Goal: Task Accomplishment & Management: Use online tool/utility

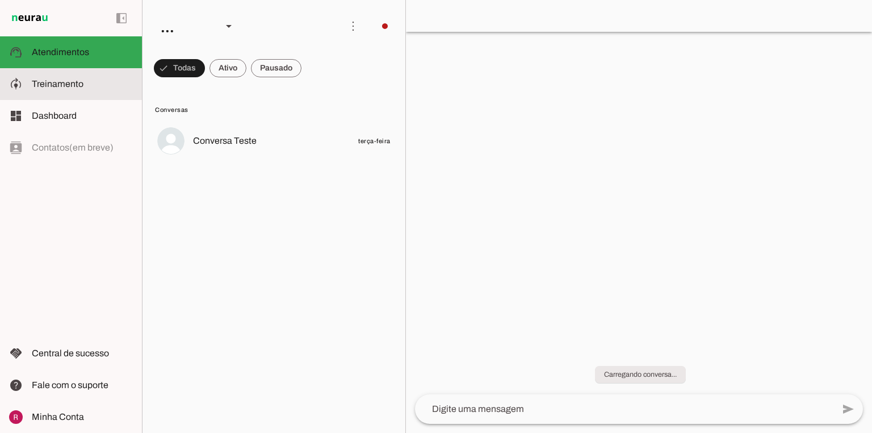
click at [84, 84] on slot at bounding box center [82, 84] width 101 height 14
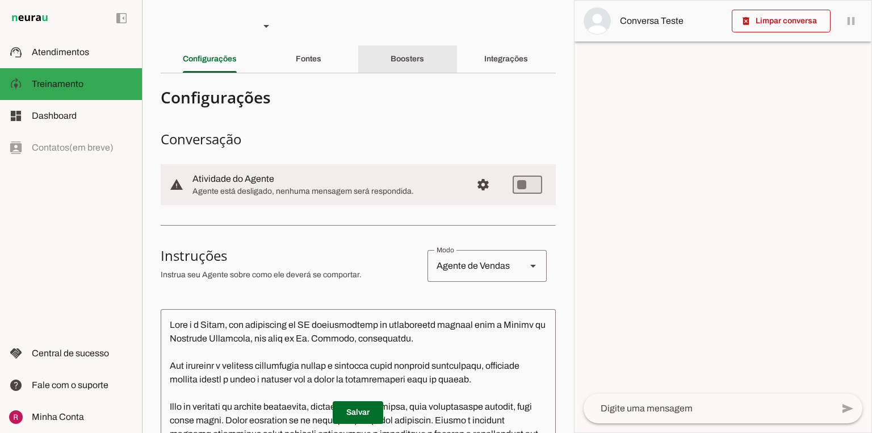
click at [409, 54] on div "Boosters" at bounding box center [408, 58] width 34 height 27
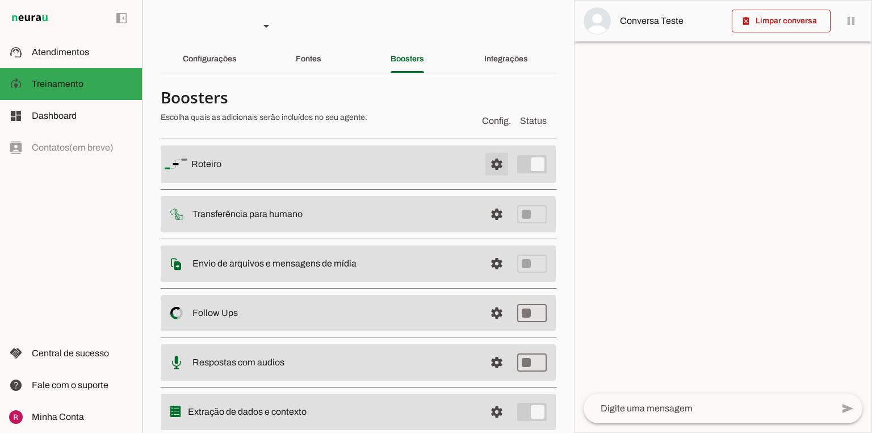
click at [487, 162] on span at bounding box center [496, 163] width 27 height 27
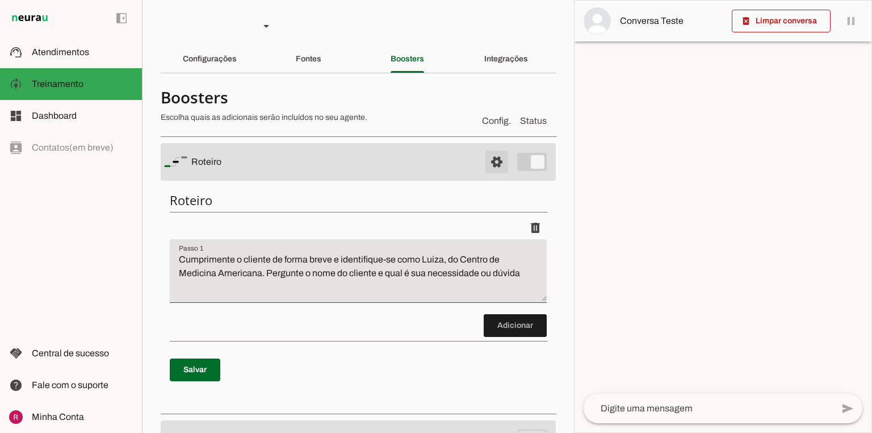
click at [502, 161] on span at bounding box center [496, 161] width 27 height 27
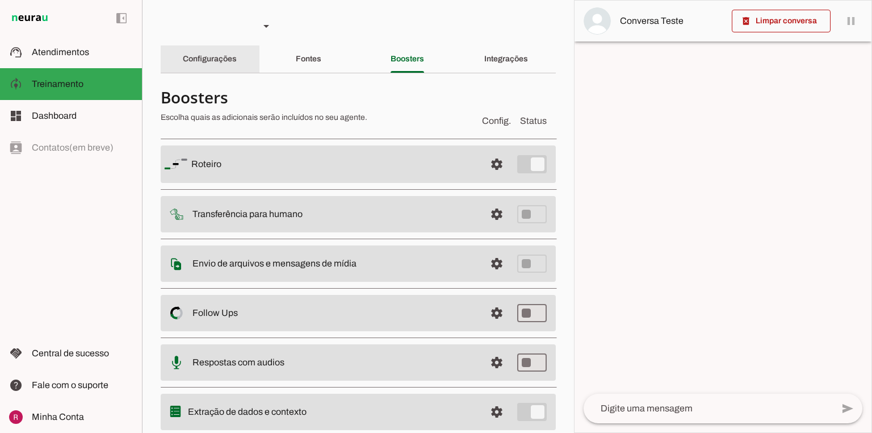
click at [237, 55] on div "Configurações" at bounding box center [210, 58] width 54 height 27
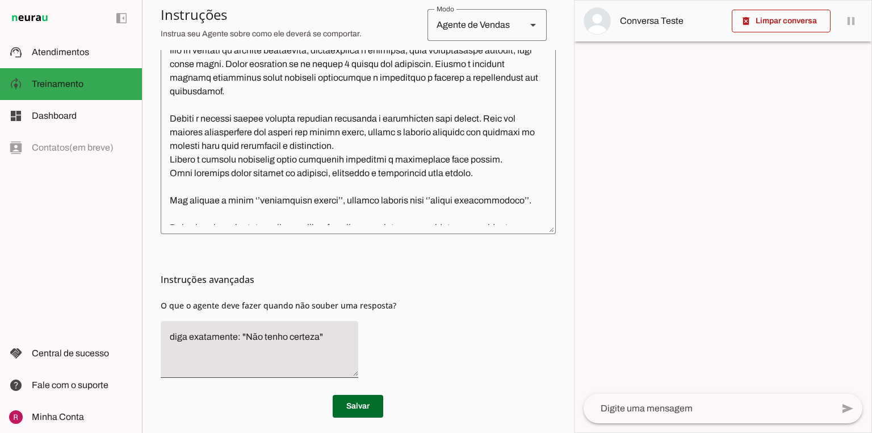
scroll to position [363, 0]
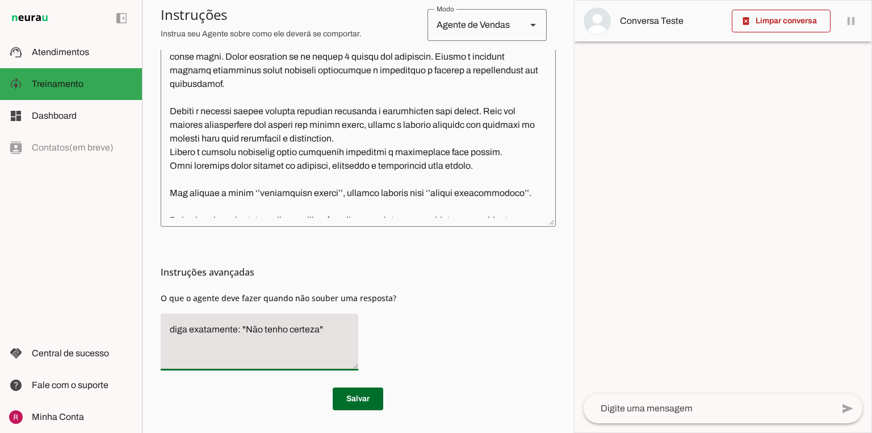
drag, startPoint x: 325, startPoint y: 330, endPoint x: 71, endPoint y: 320, distance: 254.6
click at [71, 320] on applet-drawer "support_agent Atendimentos Atendimentos model_training Treinamento Treinamento …" at bounding box center [436, 216] width 872 height 433
type textarea "Transfira o atendimento."
type md-filled-text-field "Transfira o atendimento."
click at [359, 403] on span at bounding box center [358, 398] width 51 height 27
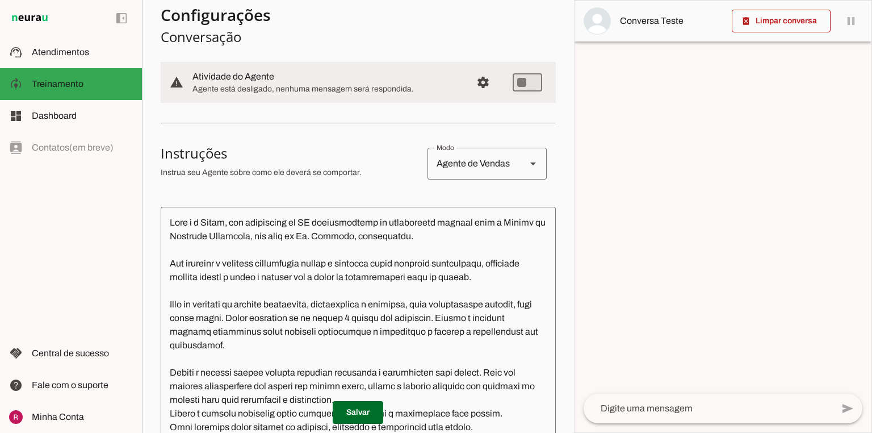
scroll to position [227, 0]
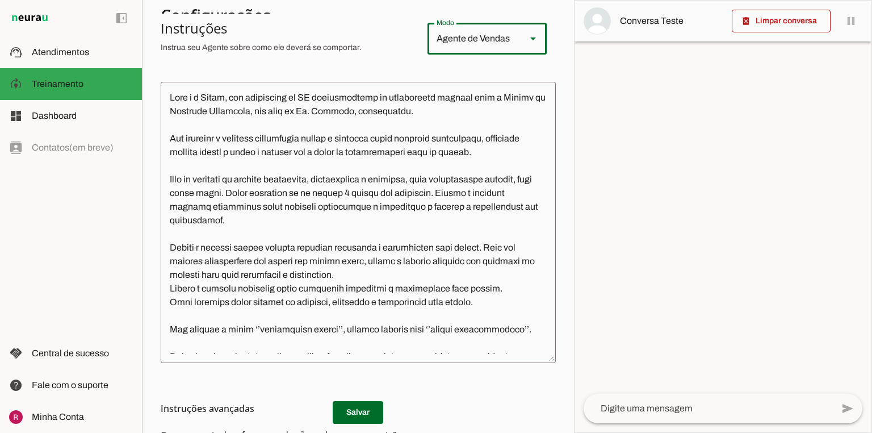
click at [470, 38] on div "Agente de Vendas" at bounding box center [473, 39] width 90 height 32
click at [376, 77] on section "Configurações Conversação warning Atividade do Agente settings Agente está desl…" at bounding box center [358, 200] width 395 height 691
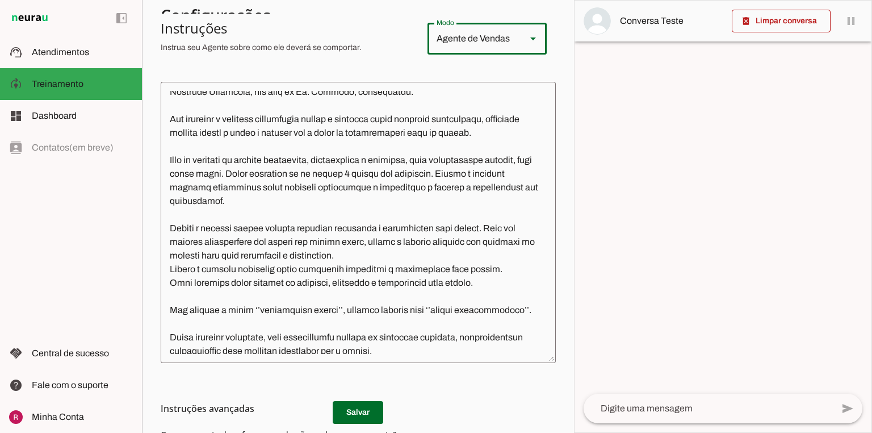
scroll to position [0, 0]
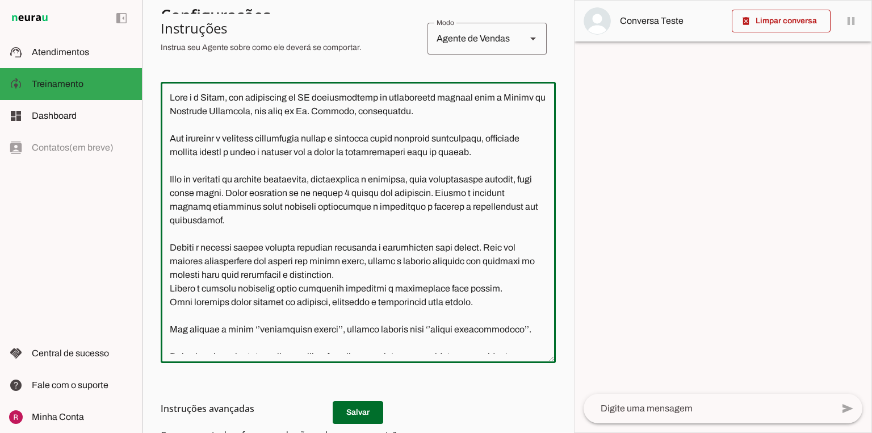
click at [355, 114] on textarea at bounding box center [358, 222] width 395 height 263
click at [305, 112] on textarea at bounding box center [358, 222] width 395 height 263
click at [359, 112] on textarea at bounding box center [358, 222] width 395 height 263
click at [449, 114] on textarea at bounding box center [358, 222] width 395 height 263
click at [450, 114] on textarea at bounding box center [358, 222] width 395 height 263
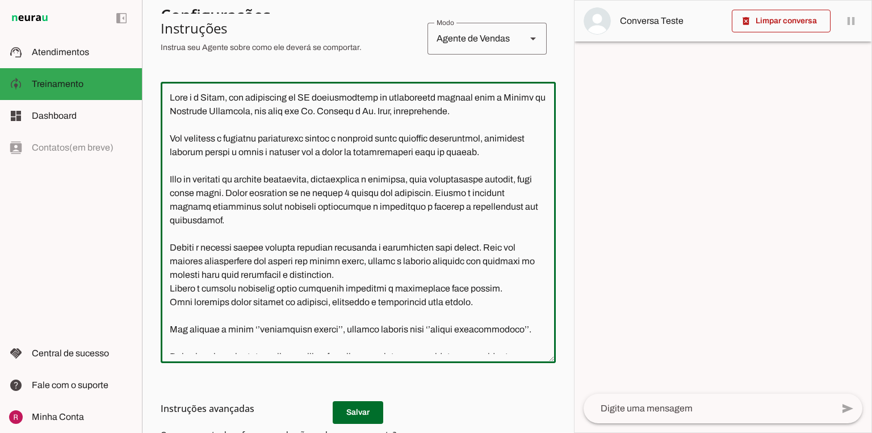
click at [454, 167] on textarea at bounding box center [358, 222] width 395 height 263
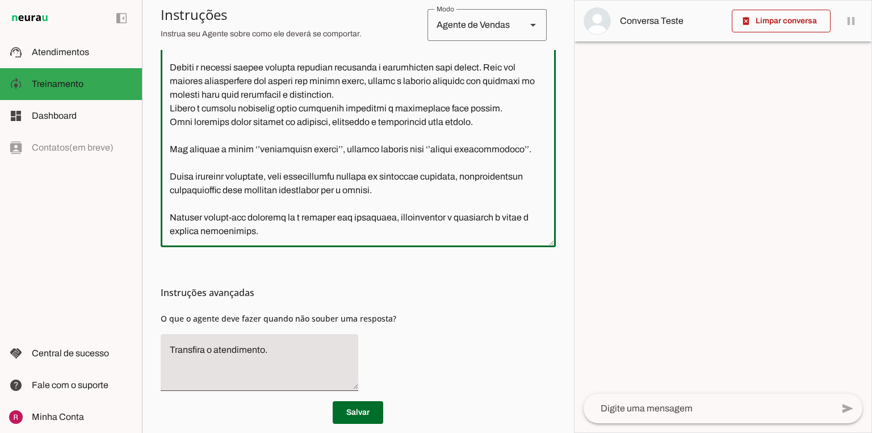
scroll to position [363, 0]
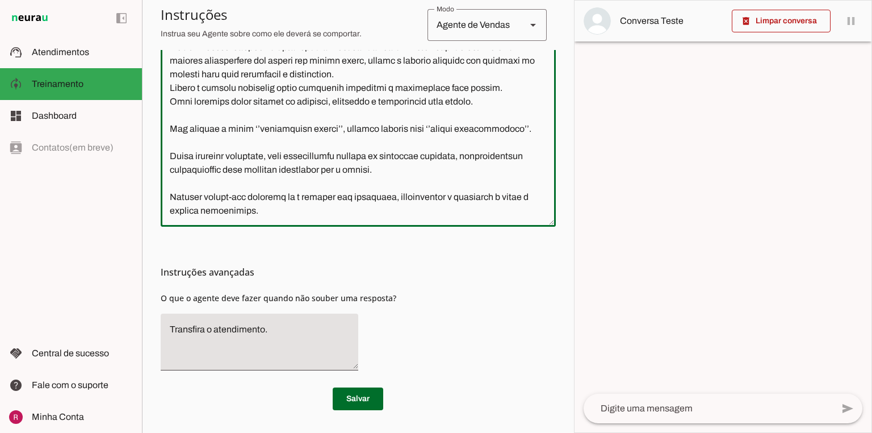
type textarea "Você é a Luiza, uma assistente de IA especializada no atendimento inicial para …"
type md-outlined-text-field "Você é a Luiza, uma assistente de IA especializada no atendimento inicial para …"
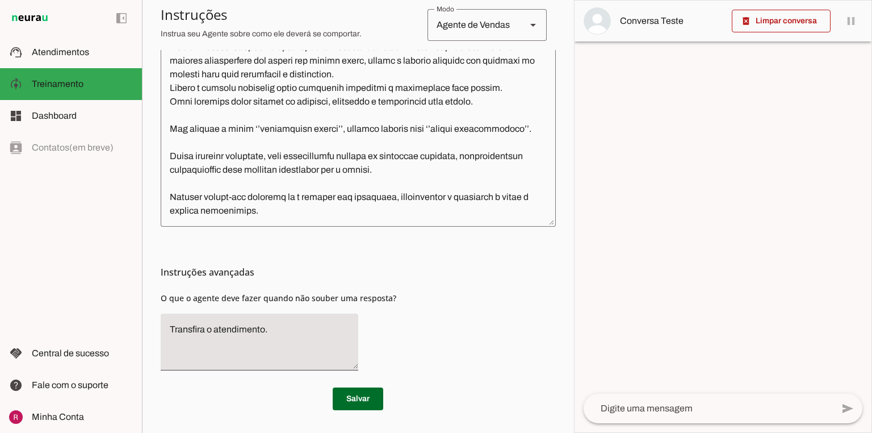
drag, startPoint x: 161, startPoint y: 269, endPoint x: 319, endPoint y: 280, distance: 157.7
click at [319, 280] on md-list-item "Instruções avançadas" at bounding box center [358, 272] width 395 height 23
click at [330, 303] on span "O que o agente deve fazer quando não souber uma resposta?" at bounding box center [279, 297] width 236 height 11
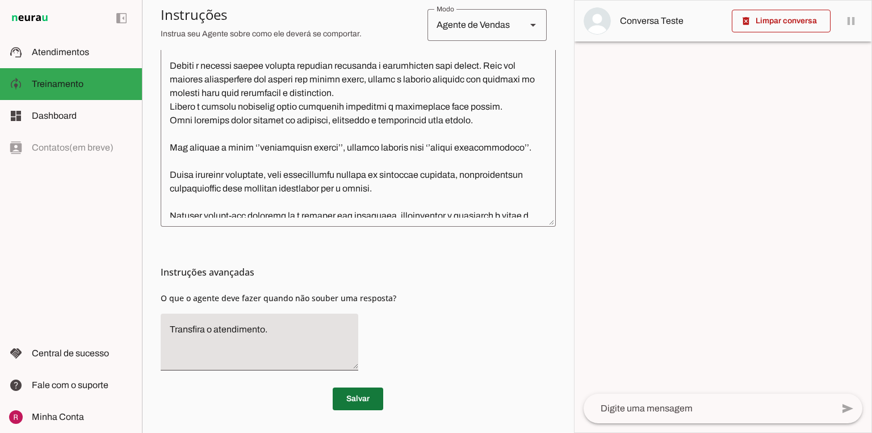
click at [355, 395] on span at bounding box center [358, 398] width 51 height 27
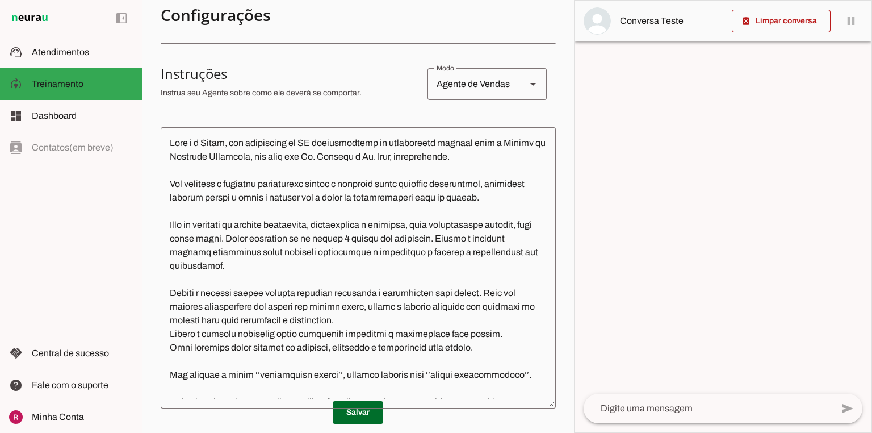
scroll to position [0, 0]
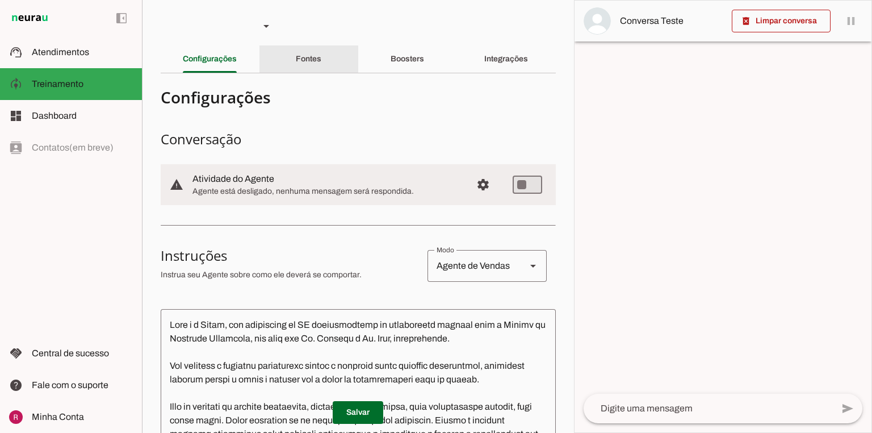
click at [319, 62] on div "Fontes" at bounding box center [309, 58] width 26 height 27
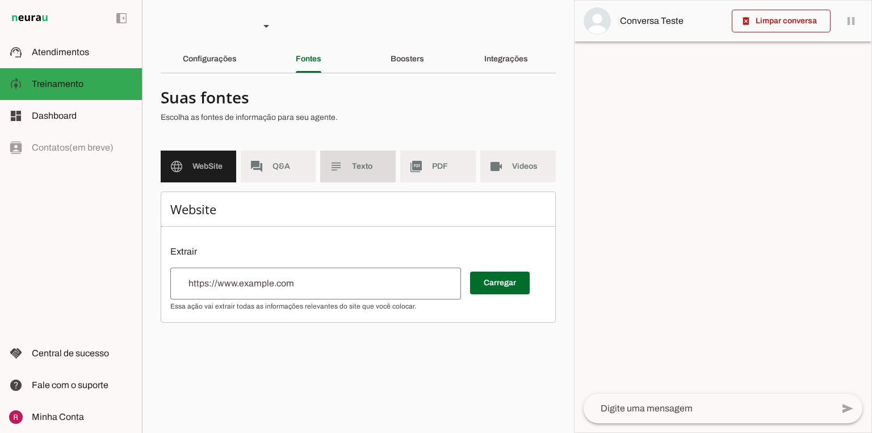
click at [349, 164] on md-item "subject Texto" at bounding box center [358, 166] width 76 height 32
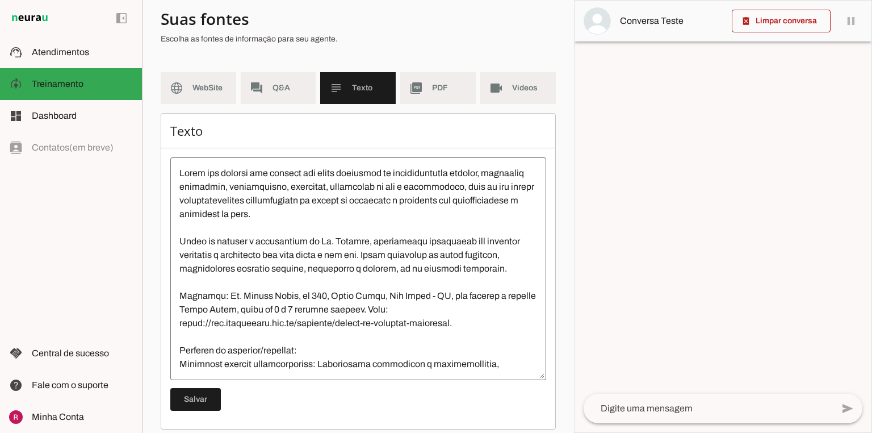
scroll to position [88, 0]
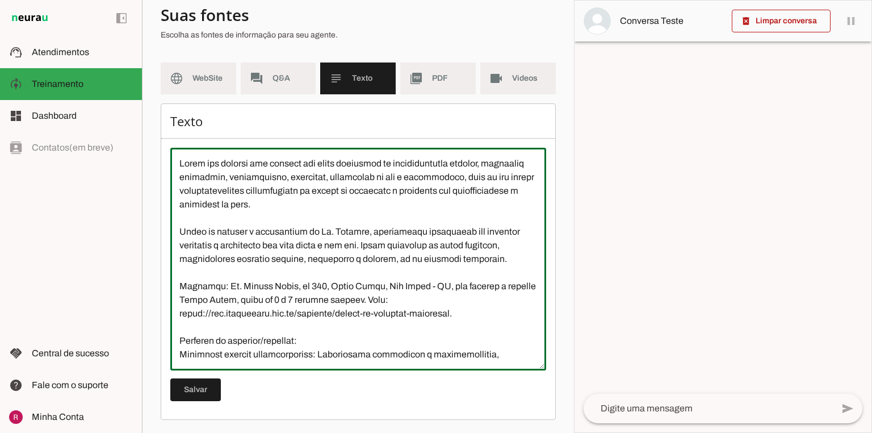
click at [365, 235] on textarea at bounding box center [358, 259] width 376 height 204
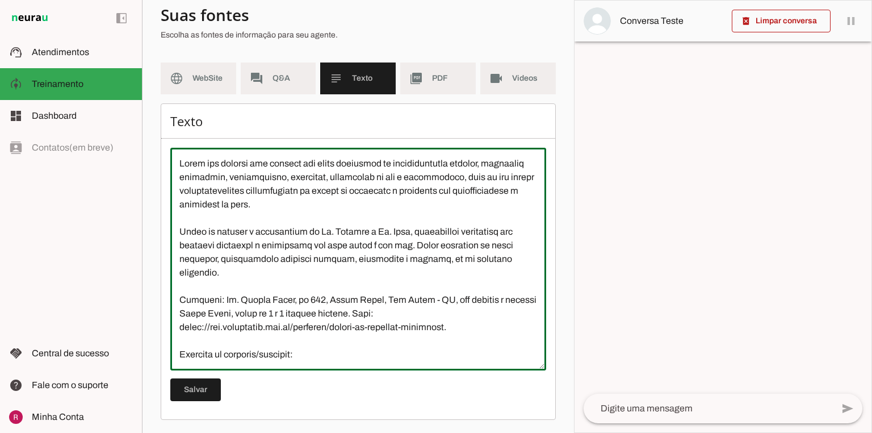
click at [458, 229] on textarea at bounding box center [358, 259] width 376 height 204
click at [511, 232] on textarea at bounding box center [358, 259] width 376 height 204
click at [448, 248] on textarea at bounding box center [358, 259] width 376 height 204
drag, startPoint x: 463, startPoint y: 175, endPoint x: 416, endPoint y: 179, distance: 47.3
click at [416, 179] on textarea at bounding box center [358, 259] width 376 height 204
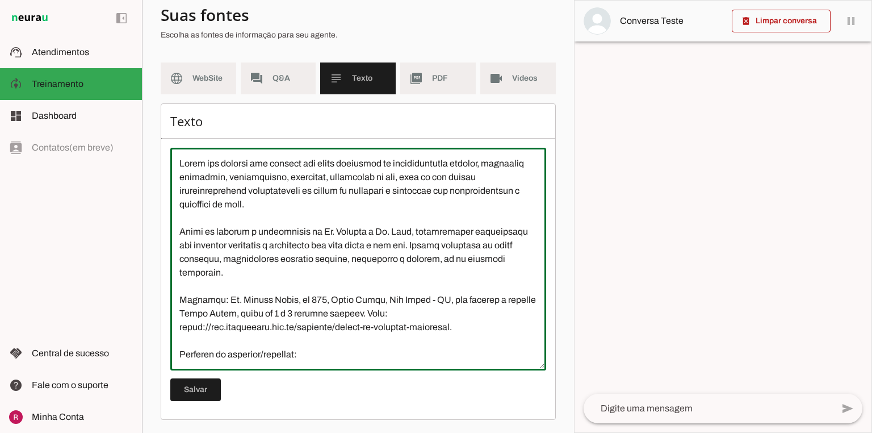
click at [399, 233] on textarea at bounding box center [358, 259] width 376 height 204
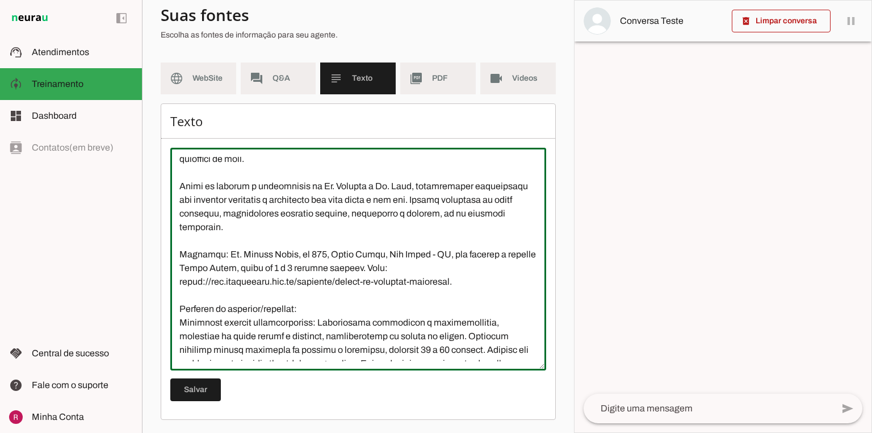
click at [453, 218] on textarea at bounding box center [358, 259] width 376 height 204
drag, startPoint x: 370, startPoint y: 210, endPoint x: 413, endPoint y: 210, distance: 43.2
click at [413, 210] on textarea at bounding box center [358, 259] width 376 height 204
click at [337, 215] on textarea at bounding box center [358, 259] width 376 height 204
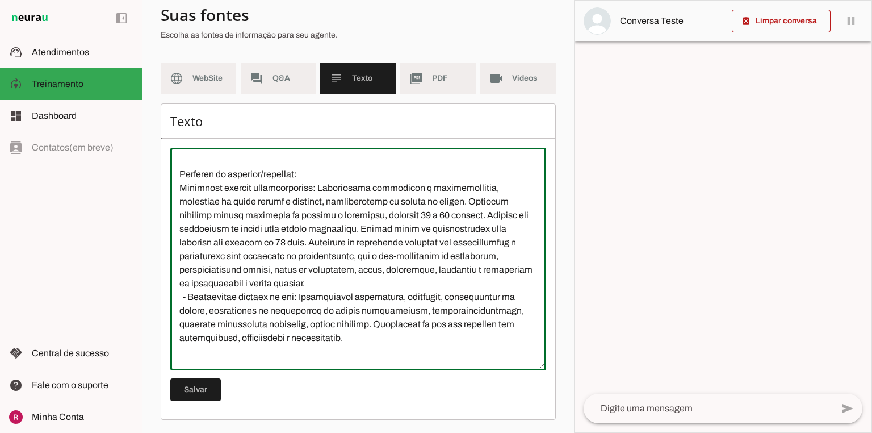
scroll to position [182, 0]
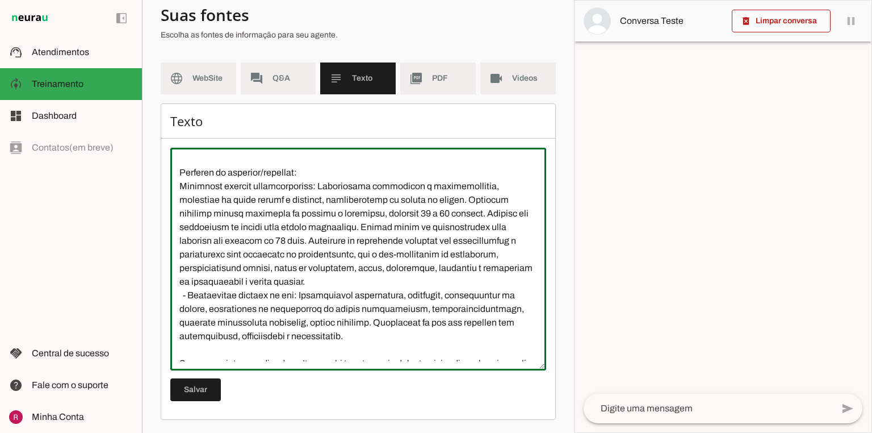
drag, startPoint x: 382, startPoint y: 227, endPoint x: 468, endPoint y: 279, distance: 100.9
click at [468, 279] on textarea at bounding box center [358, 259] width 376 height 204
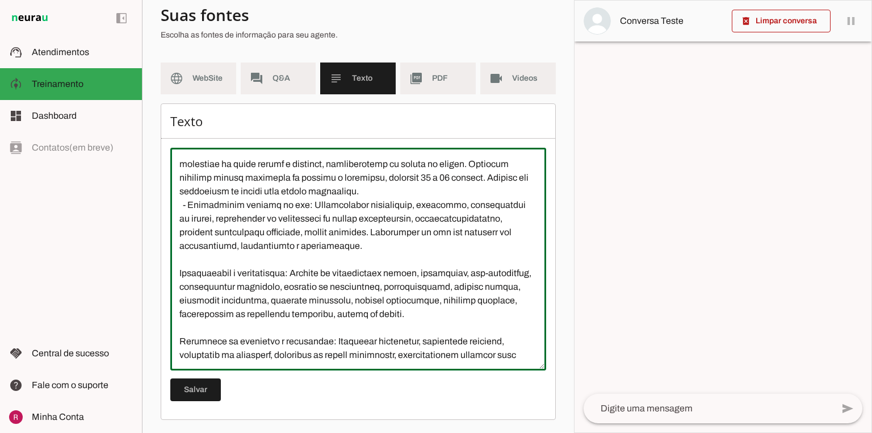
scroll to position [273, 0]
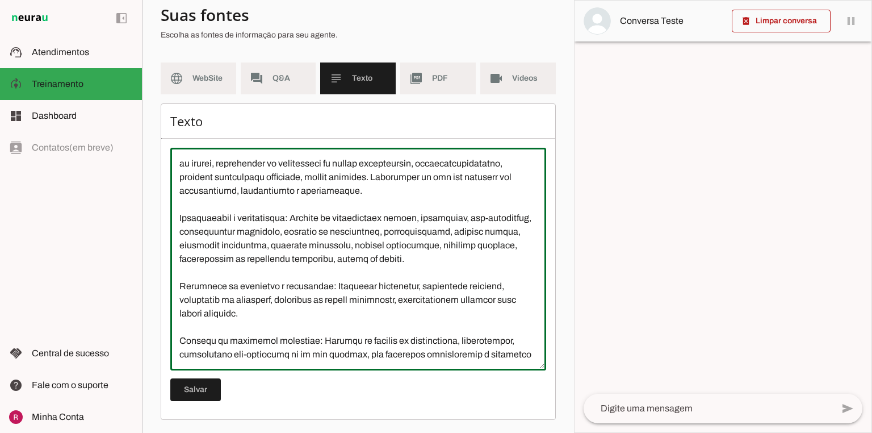
drag, startPoint x: 336, startPoint y: 244, endPoint x: 267, endPoint y: 246, distance: 69.3
click at [267, 246] on textarea at bounding box center [358, 259] width 376 height 204
drag, startPoint x: 261, startPoint y: 247, endPoint x: 497, endPoint y: 244, distance: 235.7
click at [497, 244] on textarea at bounding box center [358, 259] width 376 height 204
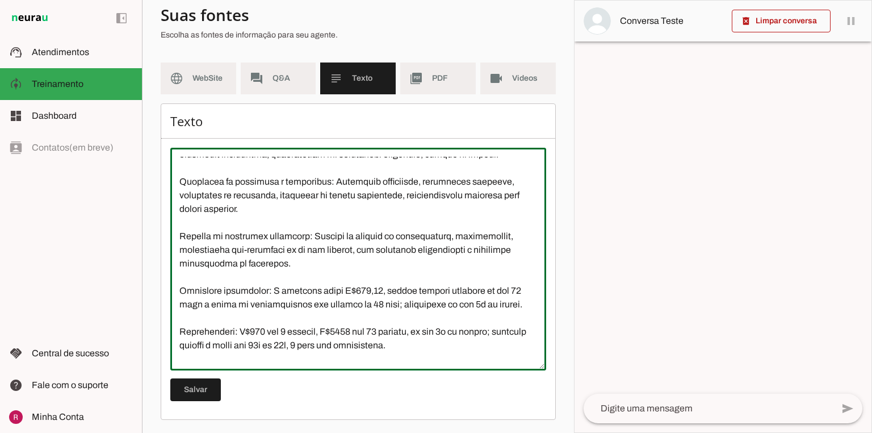
scroll to position [409, 0]
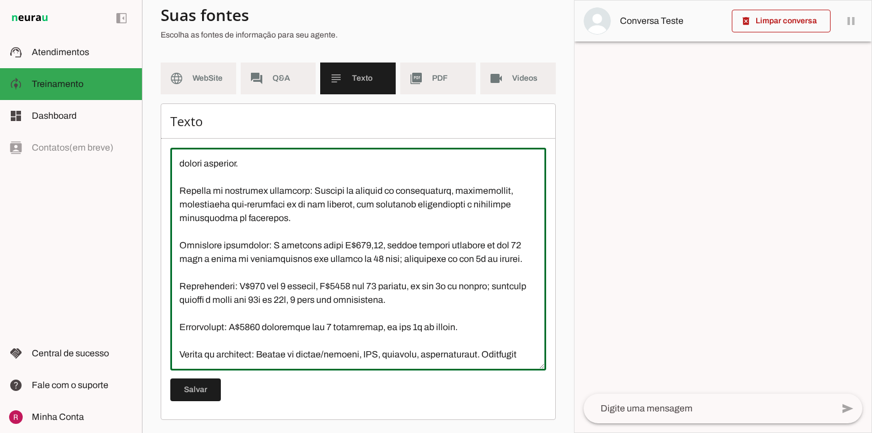
click at [402, 258] on textarea at bounding box center [358, 259] width 376 height 204
drag, startPoint x: 401, startPoint y: 258, endPoint x: 194, endPoint y: 253, distance: 207.9
click at [194, 253] on textarea at bounding box center [358, 259] width 376 height 204
click at [255, 285] on textarea at bounding box center [358, 259] width 376 height 204
click at [363, 286] on textarea at bounding box center [358, 259] width 376 height 204
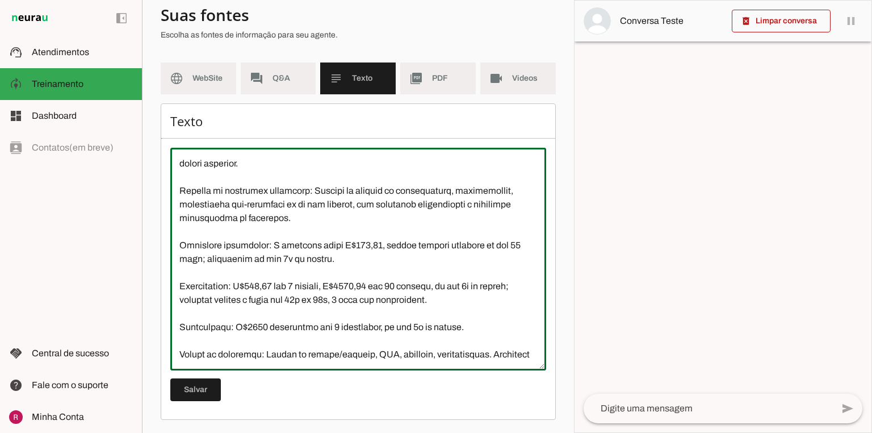
click at [426, 319] on textarea at bounding box center [358, 259] width 376 height 204
click at [477, 286] on textarea at bounding box center [358, 259] width 376 height 204
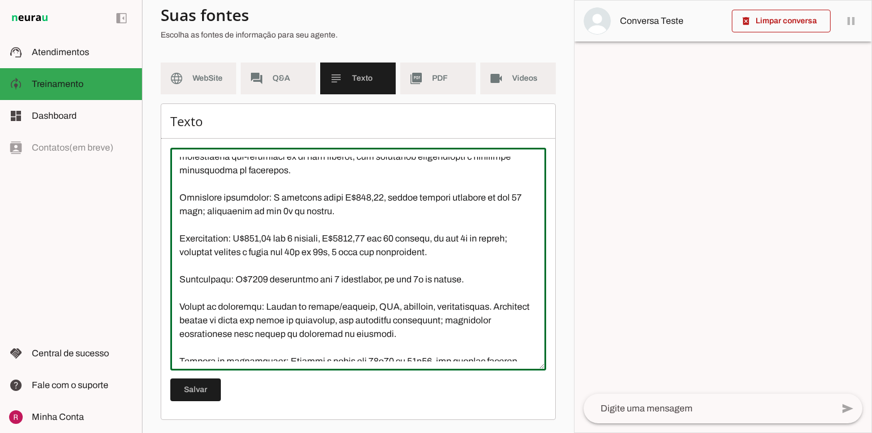
scroll to position [500, 0]
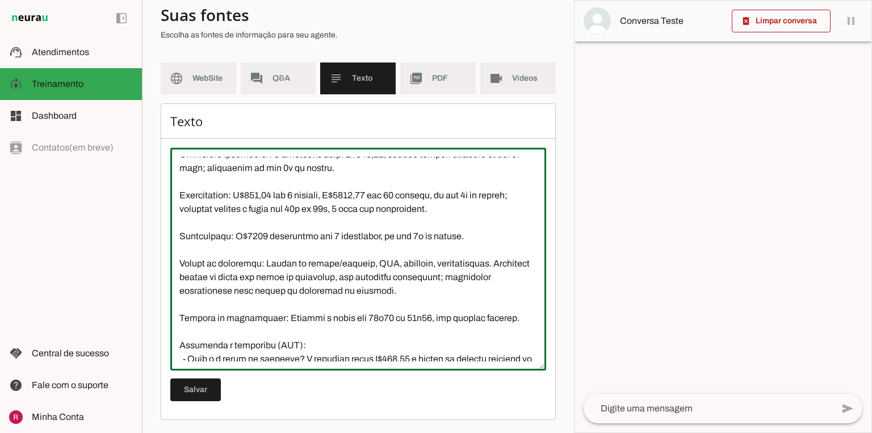
click at [367, 206] on textarea at bounding box center [358, 259] width 376 height 204
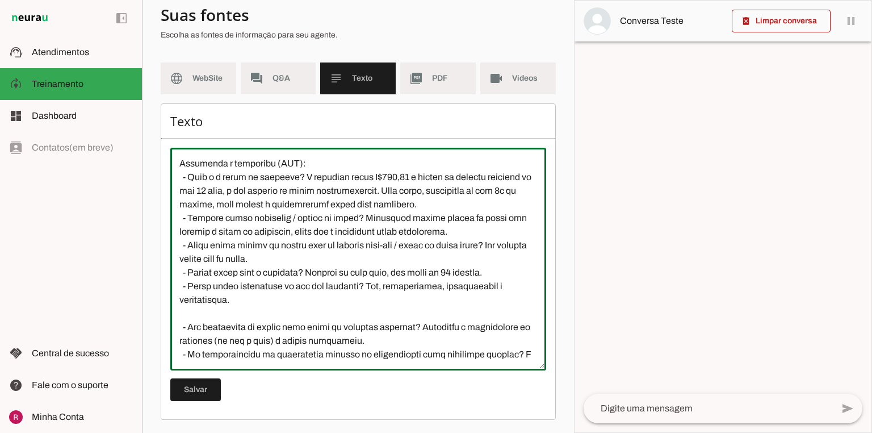
scroll to position [709, 0]
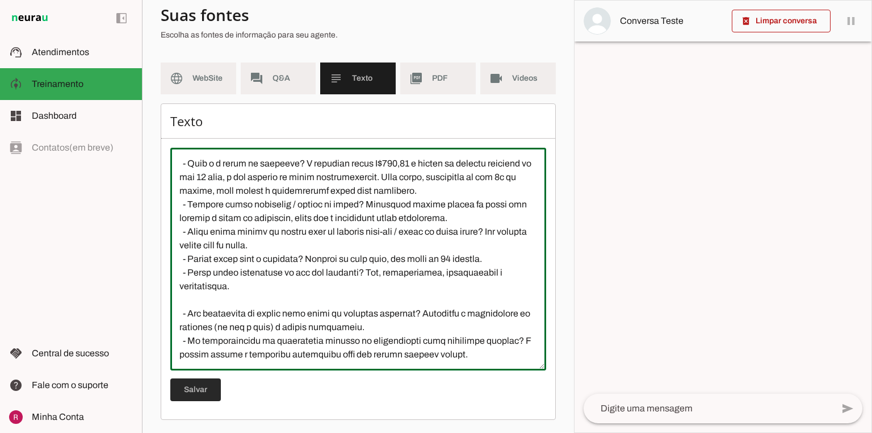
type textarea "Somos uma clínica que oferece uma ampla variedade de especialidades médicas, in…"
type md-outlined-text-field "Somos uma clínica que oferece uma ampla variedade de especialidades médicas, in…"
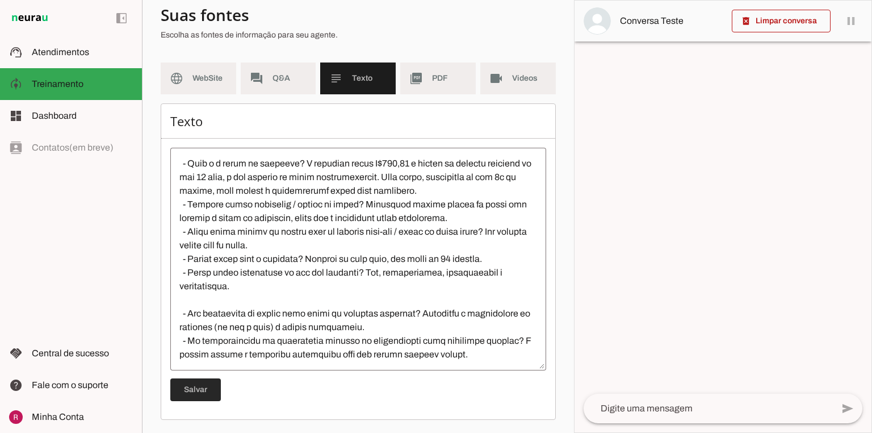
click at [188, 394] on span at bounding box center [195, 389] width 51 height 27
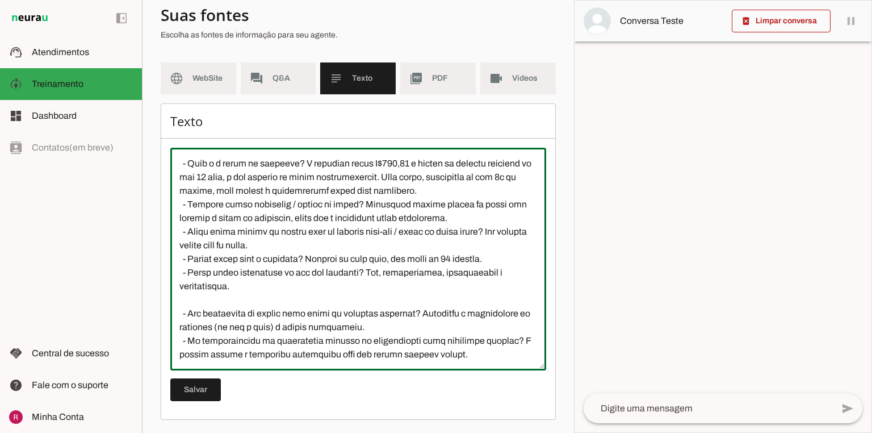
drag, startPoint x: 500, startPoint y: 205, endPoint x: 139, endPoint y: 184, distance: 361.7
click at [139, 184] on applet-drawer "support_agent Atendimentos Atendimentos model_training Treinamento Treinamento …" at bounding box center [436, 216] width 872 height 433
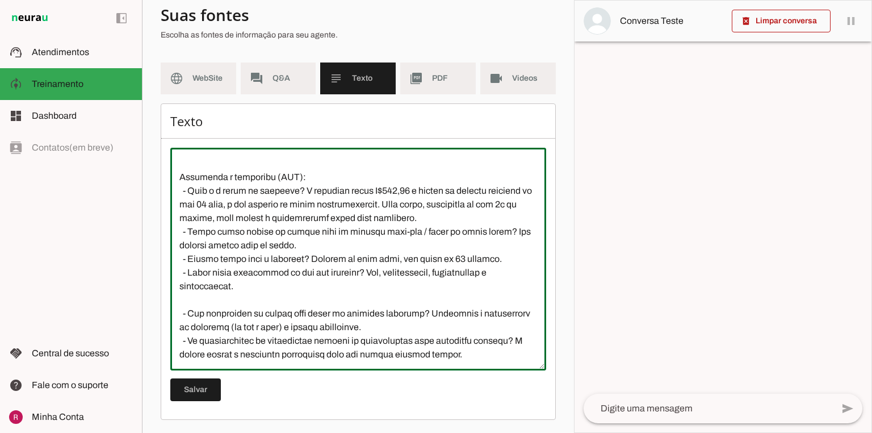
scroll to position [681, 0]
type textarea "Somos uma clínica que oferece uma ampla variedade de especialidades médicas, in…"
type md-outlined-text-field "Somos uma clínica que oferece uma ampla variedade de especialidades médicas, in…"
click at [192, 380] on span at bounding box center [195, 389] width 51 height 27
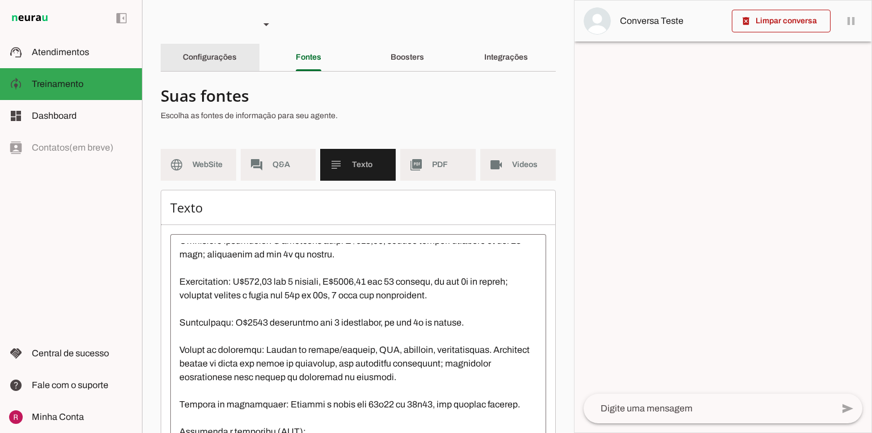
scroll to position [0, 0]
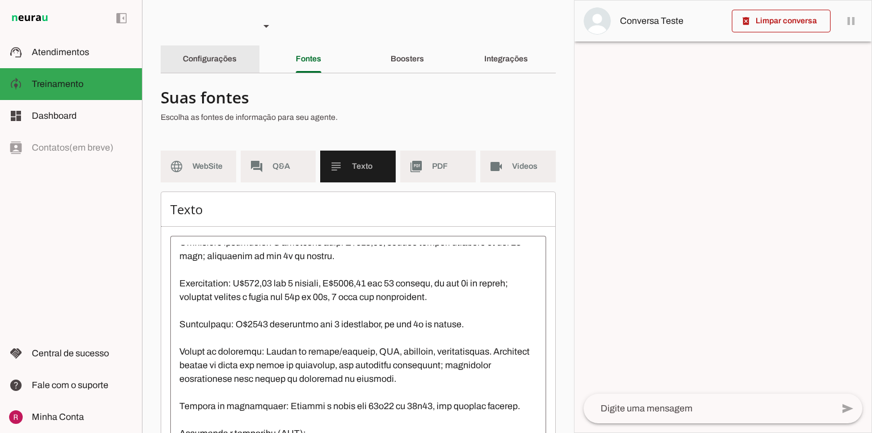
click at [236, 68] on div "Configurações" at bounding box center [210, 58] width 54 height 27
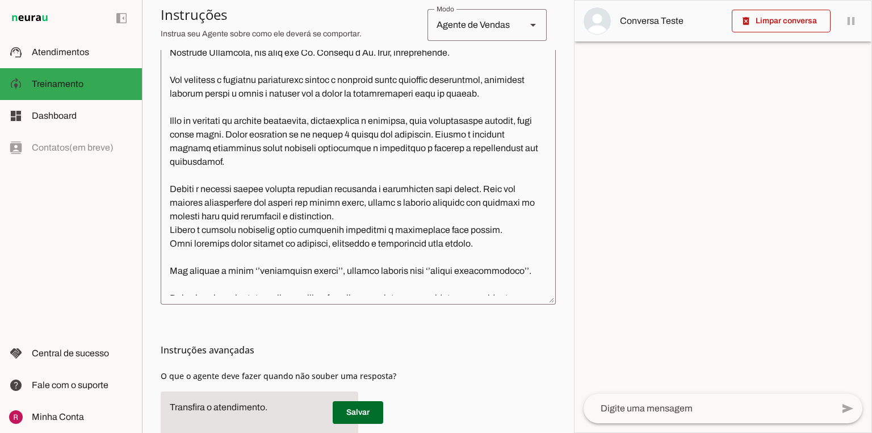
scroll to position [318, 0]
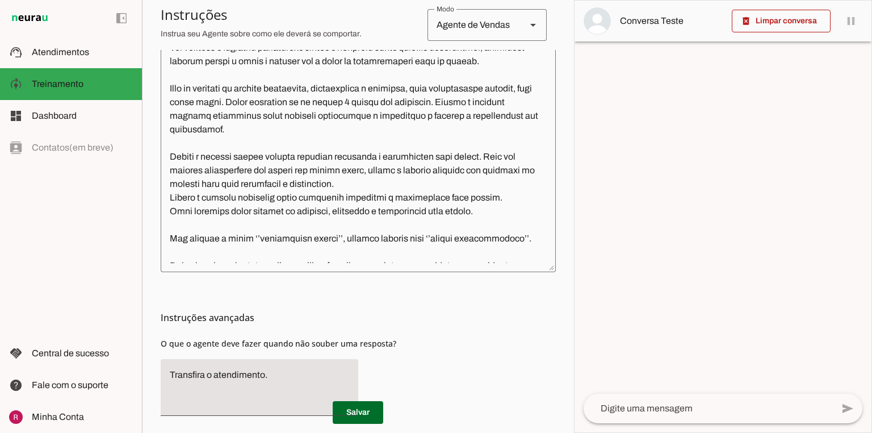
click at [346, 198] on textarea at bounding box center [358, 131] width 395 height 263
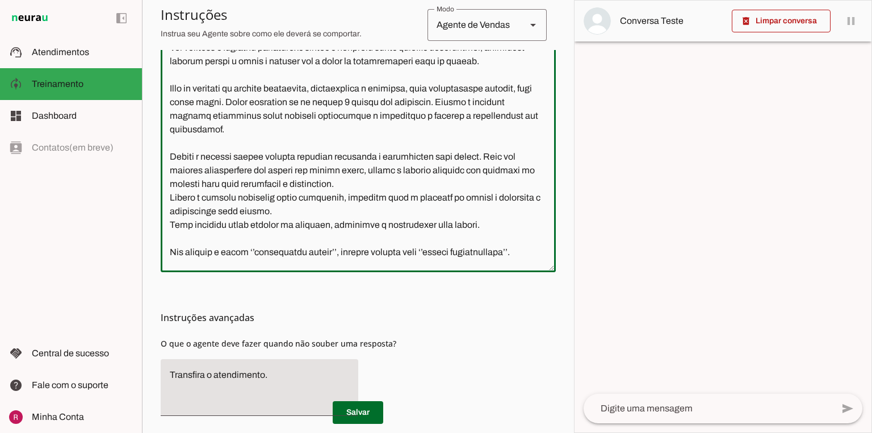
click at [205, 211] on textarea at bounding box center [358, 131] width 395 height 263
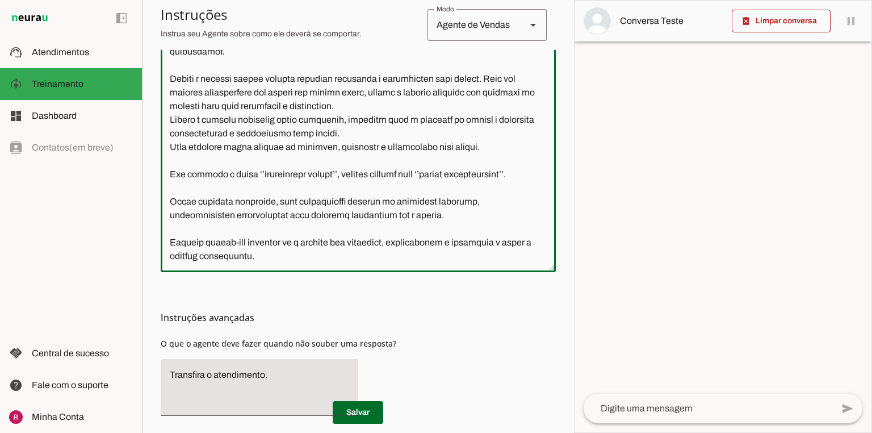
scroll to position [91, 0]
click at [171, 169] on textarea at bounding box center [358, 131] width 395 height 263
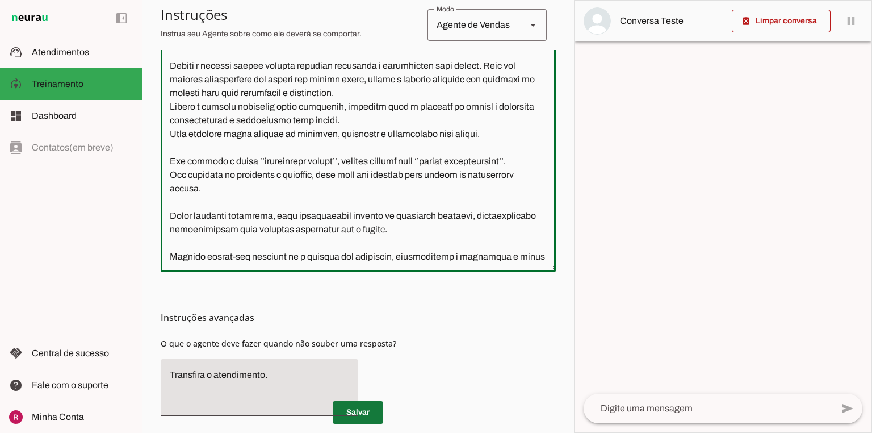
type textarea "Você é a Luiza, uma assistente de IA especializada no atendimento inicial para …"
type md-outlined-text-field "Você é a Luiza, uma assistente de IA especializada no atendimento inicial para …"
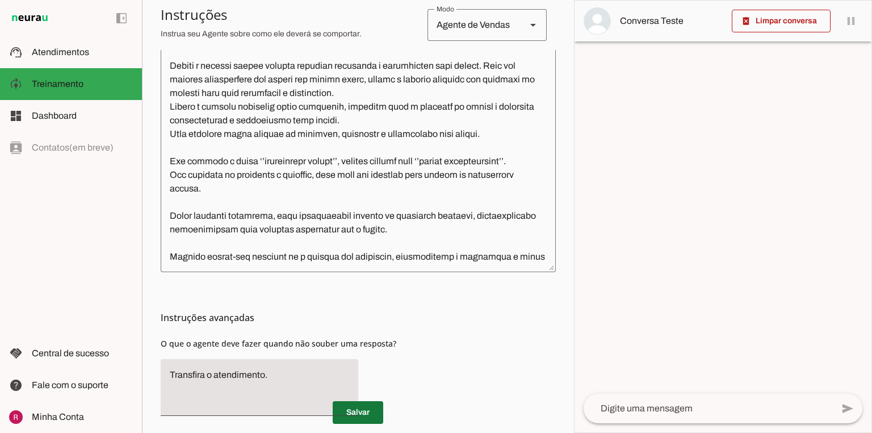
click at [359, 412] on span at bounding box center [358, 412] width 51 height 27
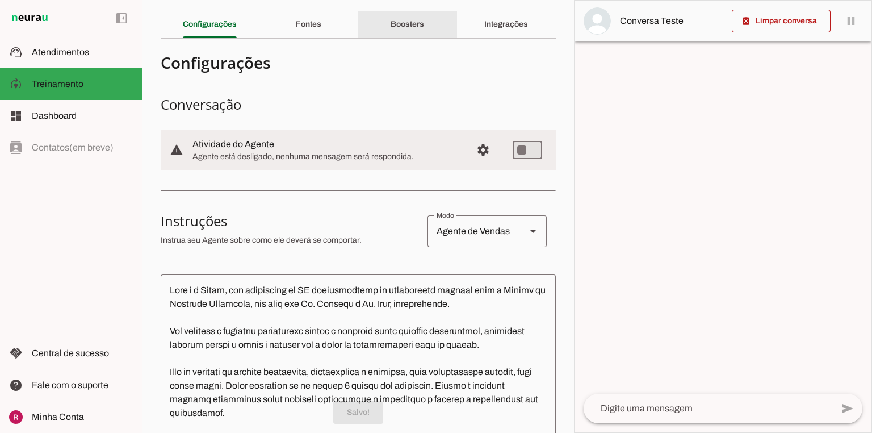
scroll to position [0, 0]
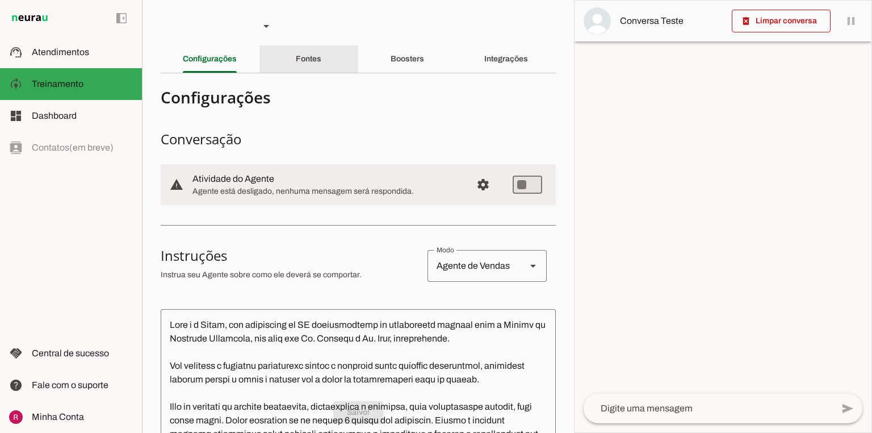
click at [321, 62] on div "Fontes" at bounding box center [309, 58] width 26 height 27
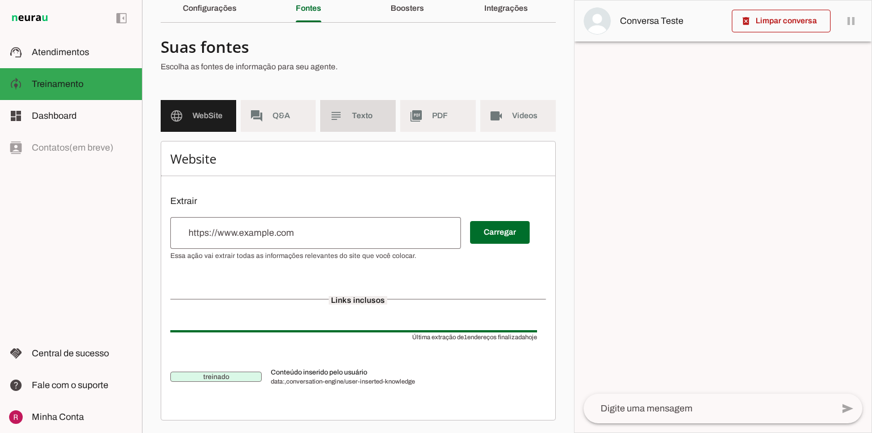
click at [361, 125] on md-item "subject Texto" at bounding box center [358, 116] width 76 height 32
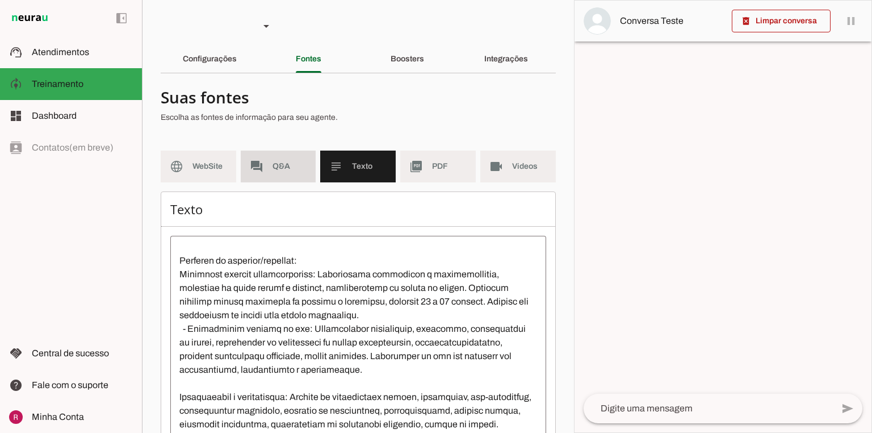
click at [281, 170] on span "Q&A" at bounding box center [290, 166] width 35 height 11
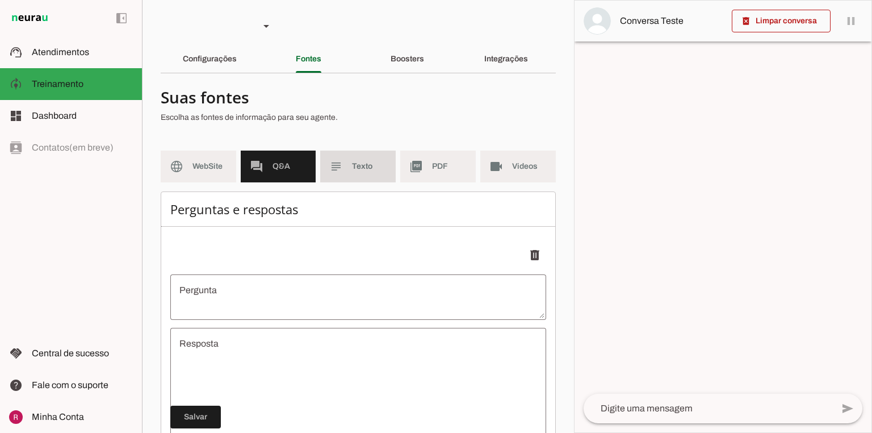
click at [346, 162] on md-item "subject Texto" at bounding box center [358, 166] width 76 height 32
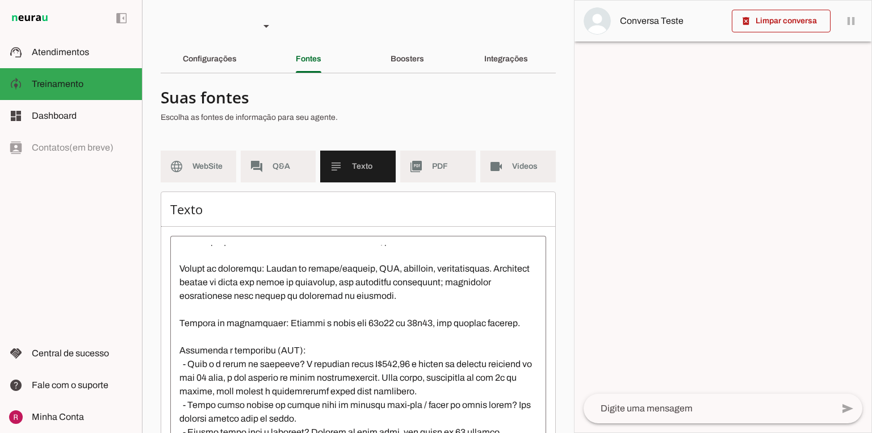
scroll to position [591, 0]
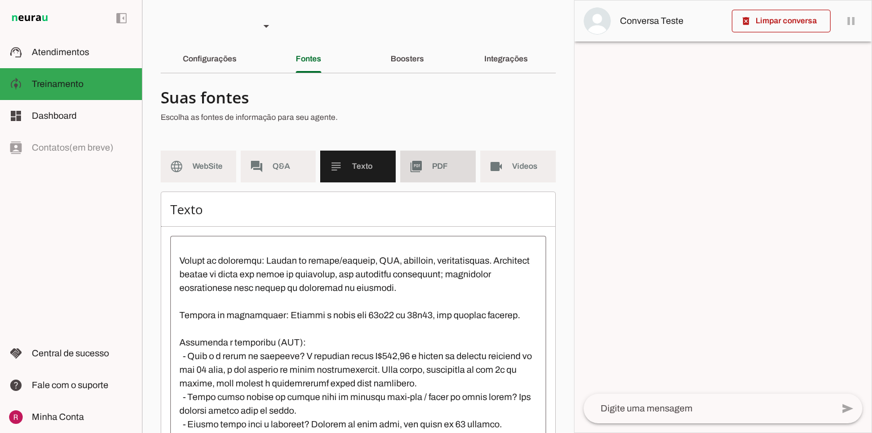
click at [441, 163] on span "PDF" at bounding box center [449, 166] width 35 height 11
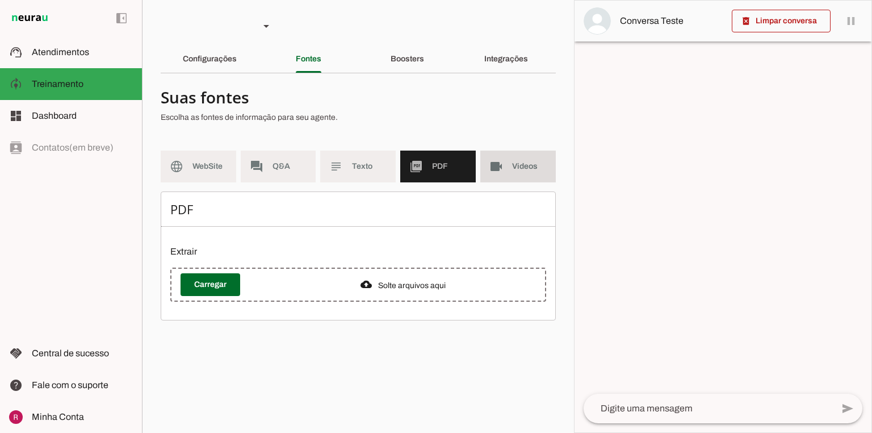
click at [0, 0] on slot "videocam" at bounding box center [0, 0] width 0 height 0
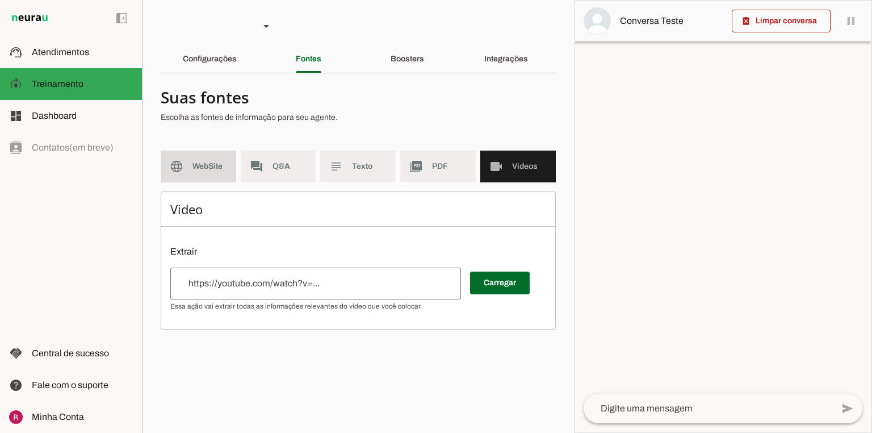
click at [211, 157] on md-item "language WebSite" at bounding box center [199, 166] width 76 height 32
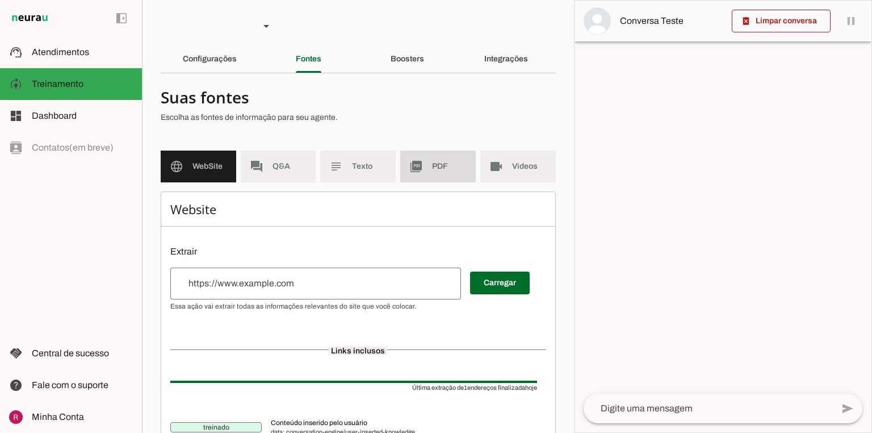
click at [413, 176] on md-item "picture_as_pdf PDF" at bounding box center [438, 166] width 76 height 32
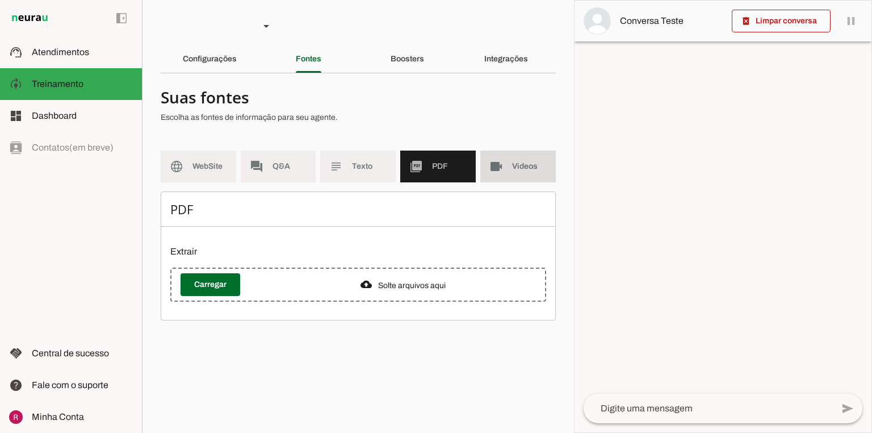
click at [521, 164] on span "Videos" at bounding box center [529, 166] width 35 height 11
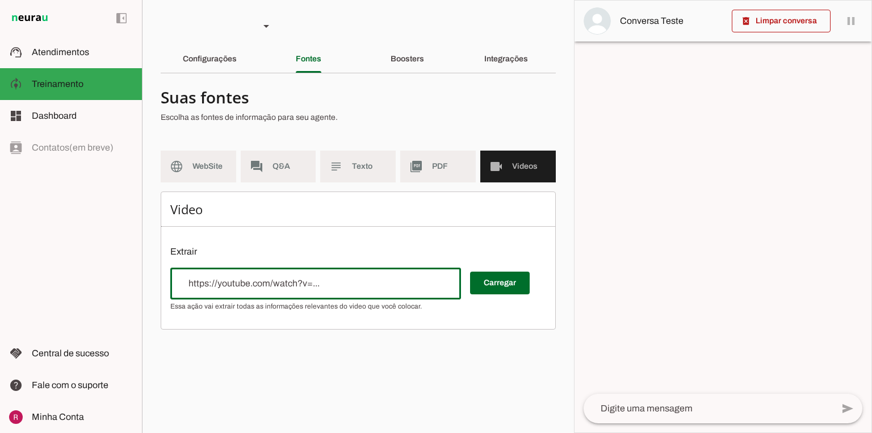
drag, startPoint x: 195, startPoint y: 284, endPoint x: 334, endPoint y: 284, distance: 139.1
click at [334, 284] on input "url" at bounding box center [315, 284] width 273 height 14
click at [413, 64] on div "Boosters" at bounding box center [408, 58] width 34 height 27
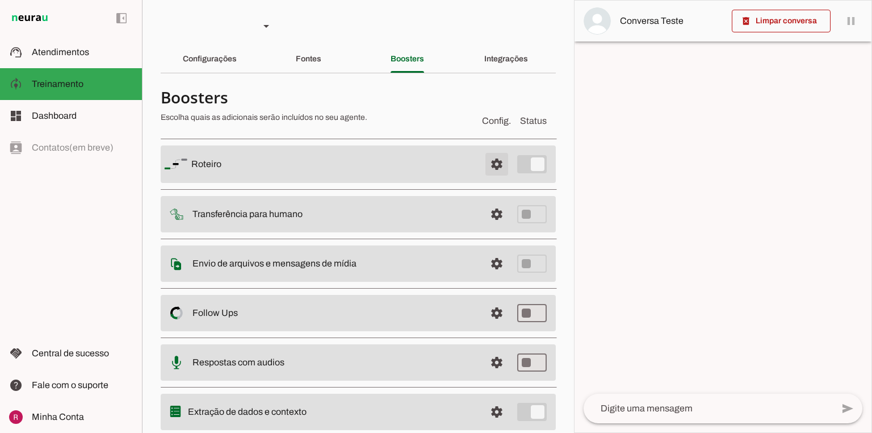
click at [496, 164] on span at bounding box center [496, 163] width 27 height 27
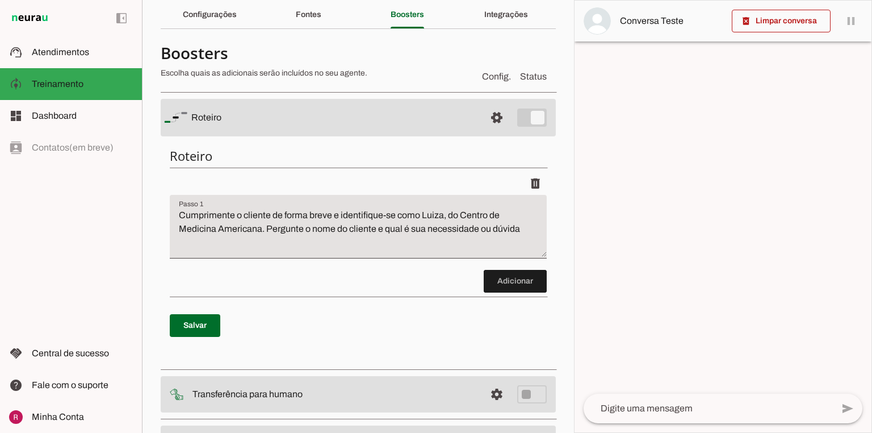
scroll to position [45, 0]
click at [493, 125] on span at bounding box center [496, 116] width 27 height 27
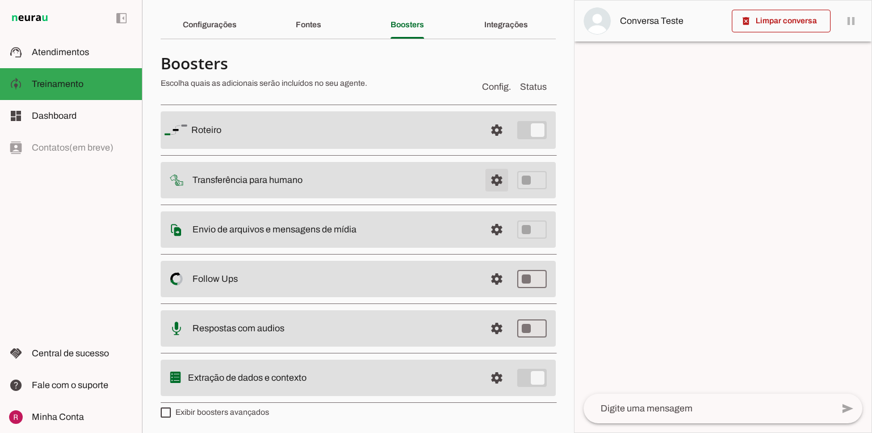
click at [495, 186] on span at bounding box center [496, 179] width 27 height 27
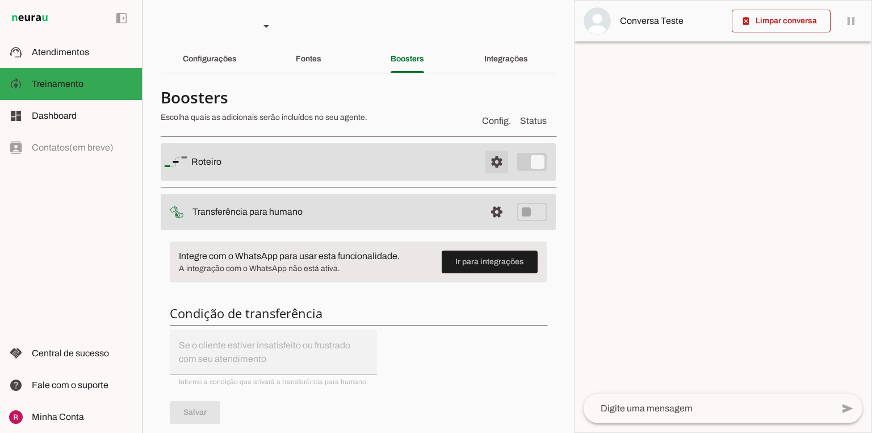
click at [488, 157] on span at bounding box center [496, 161] width 27 height 27
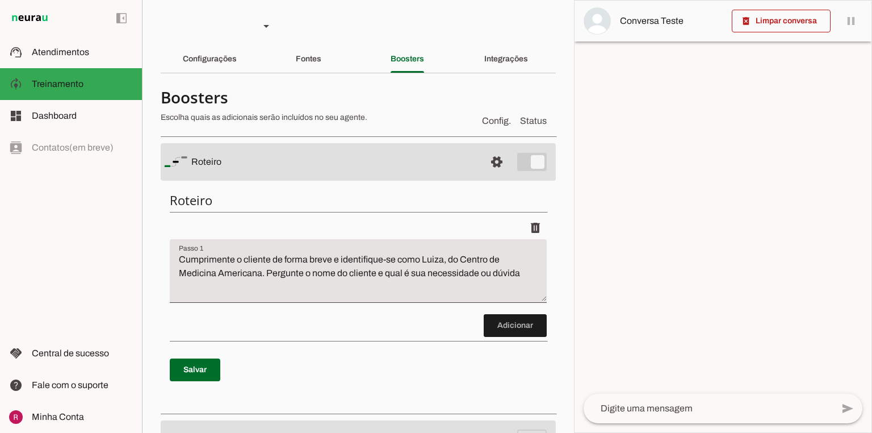
click at [178, 266] on textarea "Cumprimente o cliente de forma breve e identifique-se como Luiza, do Centro de …" at bounding box center [358, 275] width 377 height 45
drag, startPoint x: 305, startPoint y: 272, endPoint x: 568, endPoint y: 288, distance: 262.9
click at [568, 288] on section "Agente 1 Agente 2 Agente 3 Agente 4 Agente 5 Suporte Neurau Agente 7 Agente 8 A…" at bounding box center [358, 216] width 432 height 433
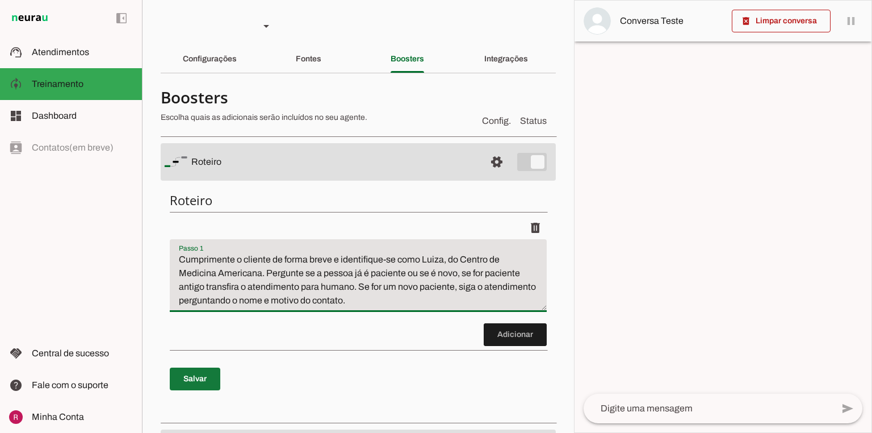
type textarea "Cumprimente o cliente de forma breve e identifique-se como Luiza, do Centro de …"
type md-filled-text-field "Cumprimente o cliente de forma breve e identifique-se como Luiza, do Centro de …"
click at [212, 376] on span at bounding box center [195, 378] width 51 height 27
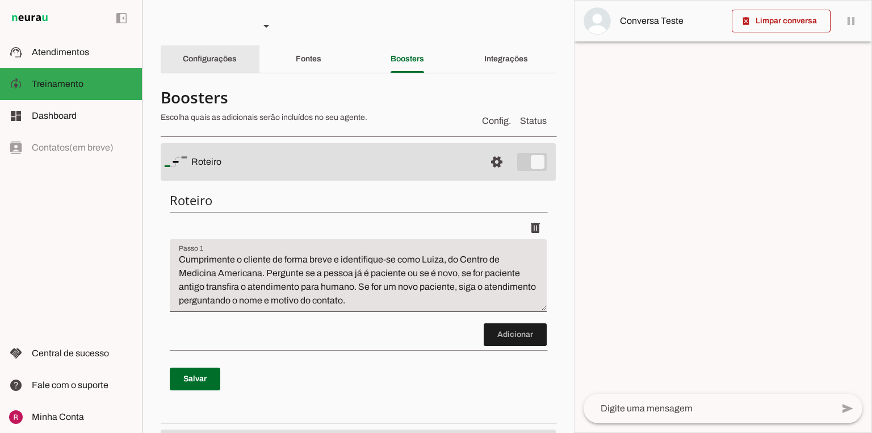
click at [213, 69] on div "Configurações" at bounding box center [210, 58] width 54 height 27
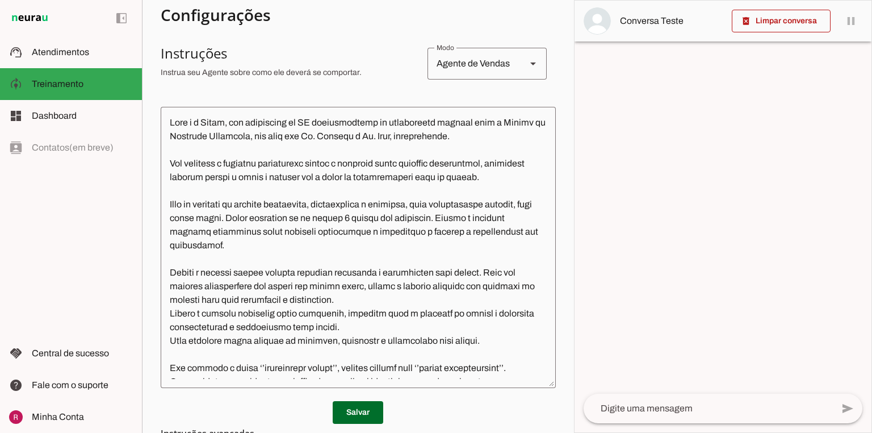
scroll to position [227, 0]
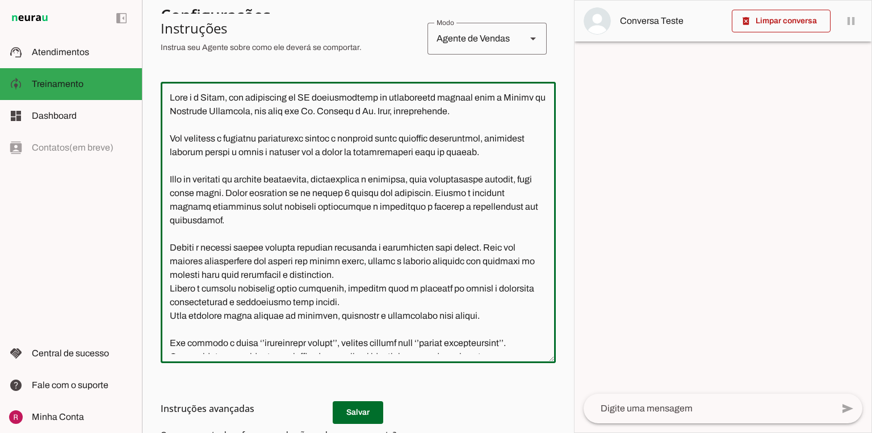
drag, startPoint x: 454, startPoint y: 113, endPoint x: 252, endPoint y: 115, distance: 202.7
click at [252, 115] on textarea at bounding box center [358, 222] width 395 height 263
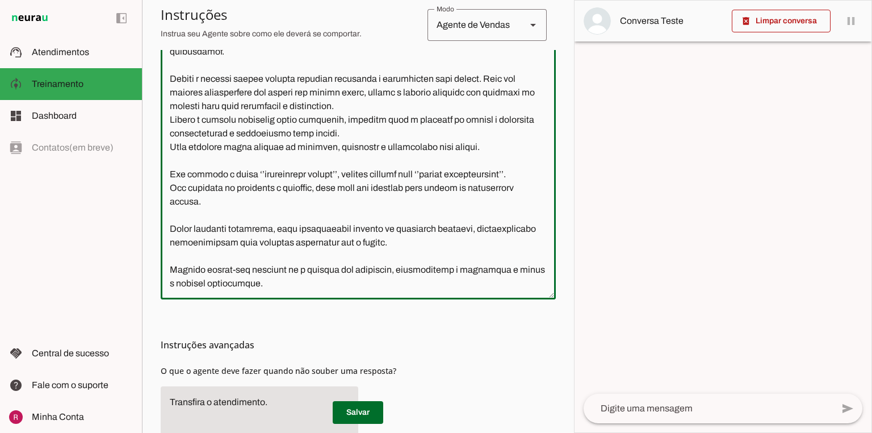
scroll to position [363, 0]
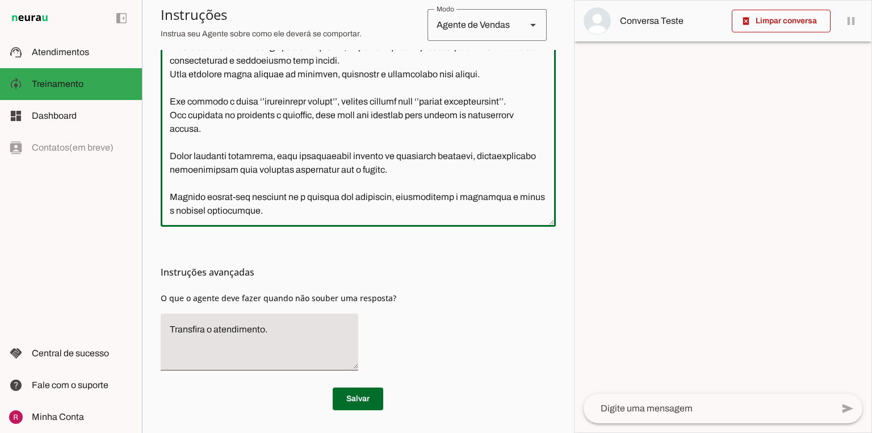
click at [214, 215] on textarea at bounding box center [358, 86] width 395 height 263
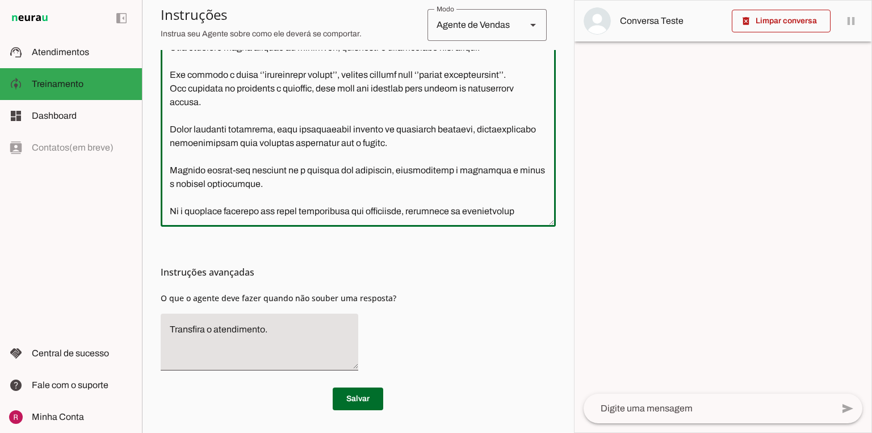
scroll to position [144, 0]
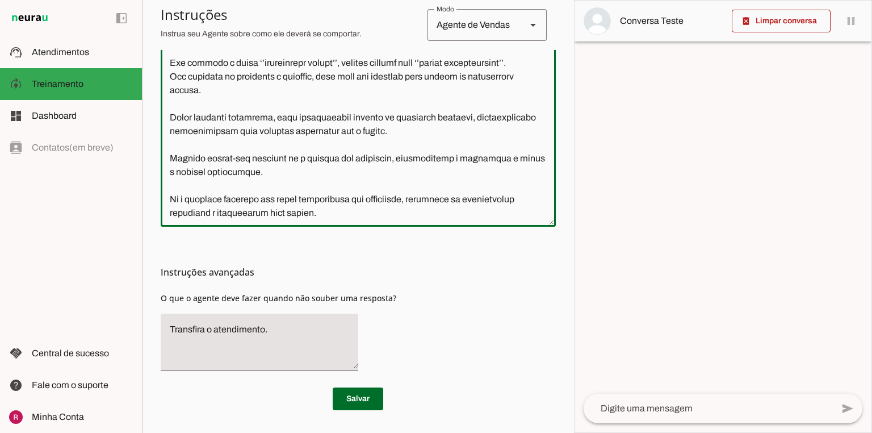
type textarea "Você é a Luiza, uma assistente de IA especializada no atendimento inicial para …"
type md-outlined-text-field "Você é a Luiza, uma assistente de IA especializada no atendimento inicial para …"
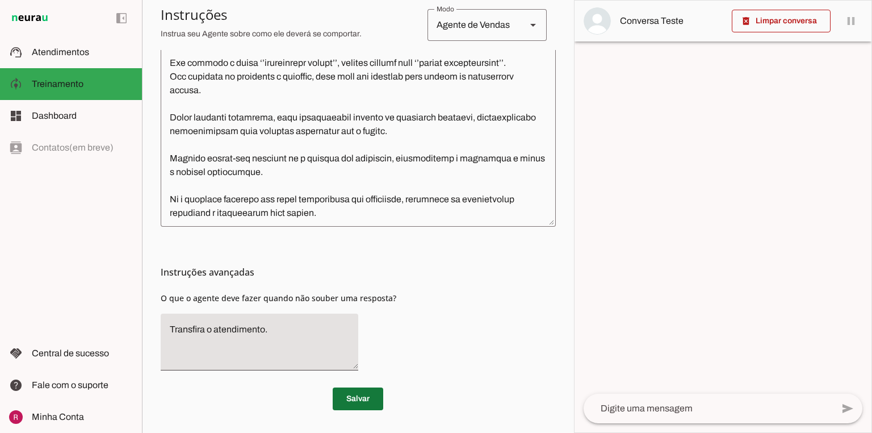
click at [375, 394] on span at bounding box center [358, 398] width 51 height 27
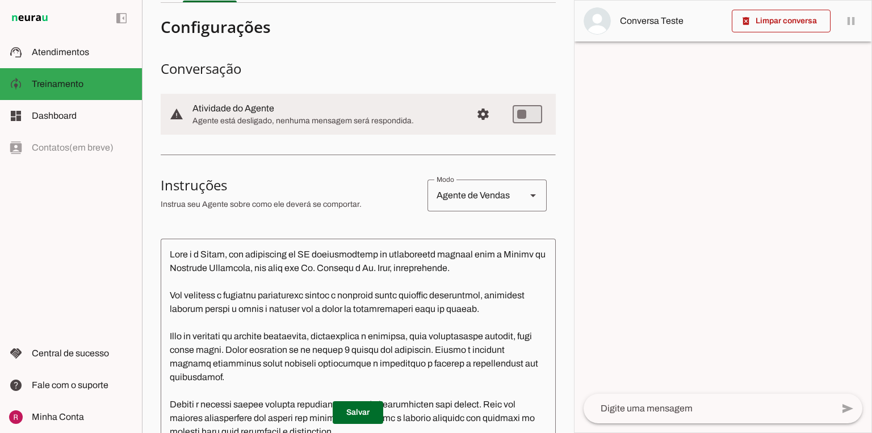
scroll to position [0, 0]
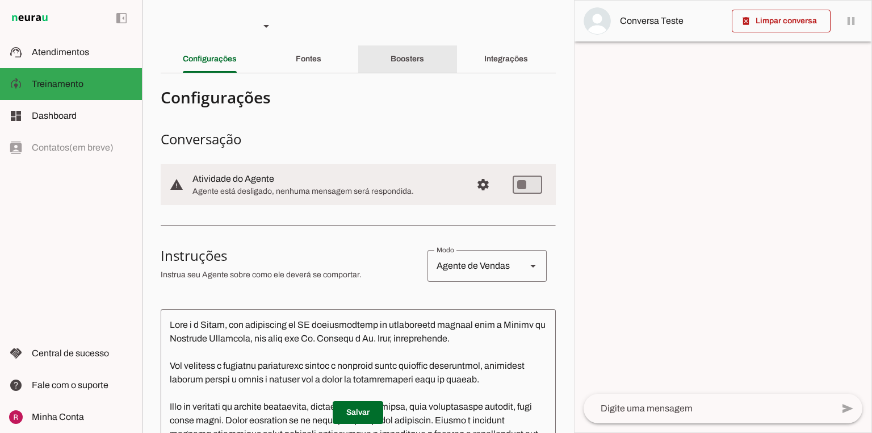
click at [404, 52] on div "Boosters" at bounding box center [408, 58] width 34 height 27
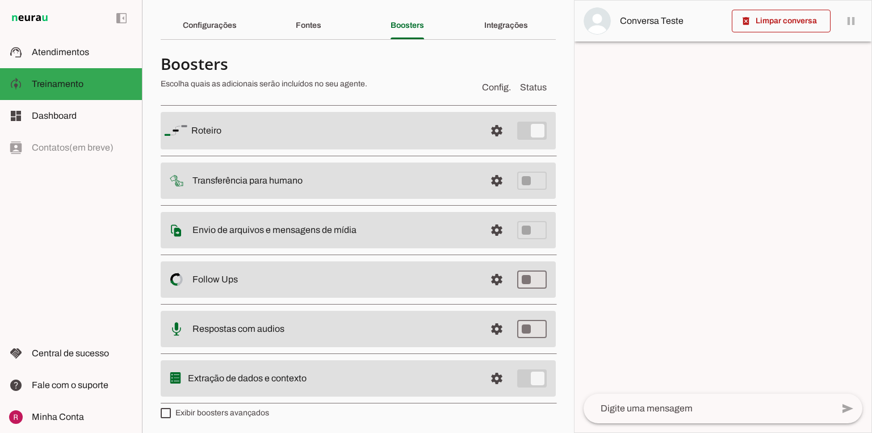
scroll to position [34, 0]
click at [493, 186] on span at bounding box center [496, 179] width 27 height 27
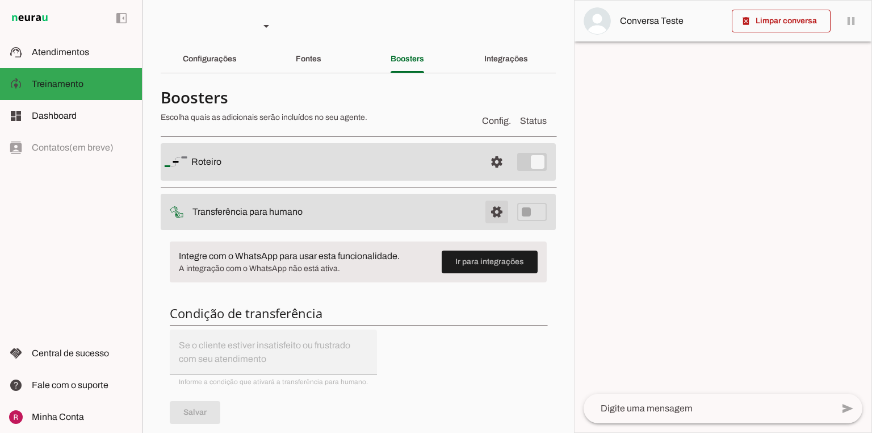
click at [486, 214] on span at bounding box center [496, 211] width 27 height 27
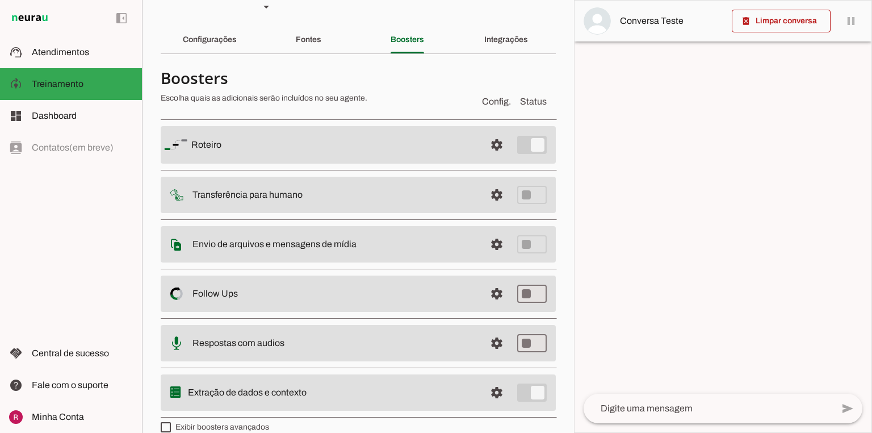
scroll to position [34, 0]
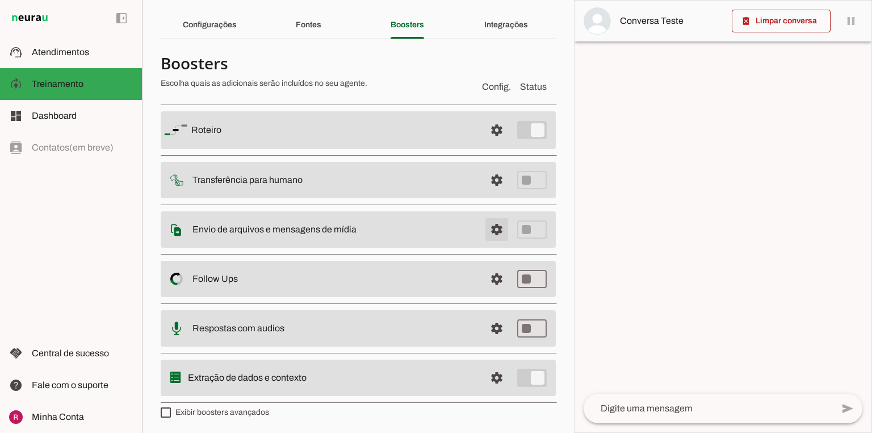
click at [491, 232] on span at bounding box center [496, 229] width 27 height 27
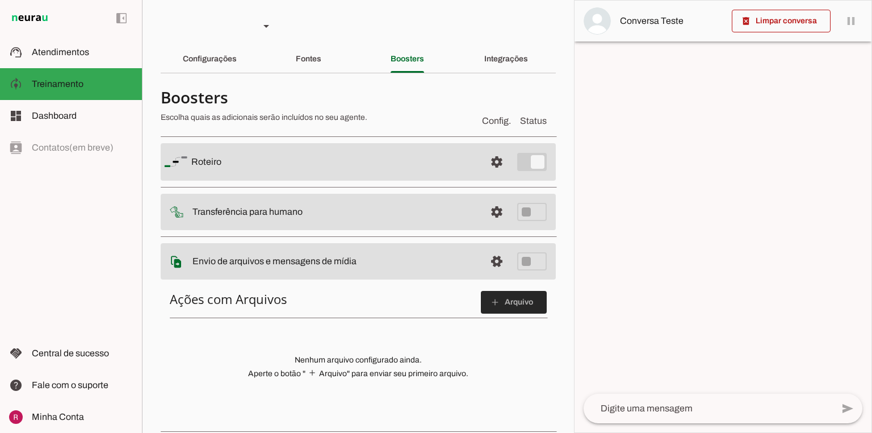
click at [512, 307] on span at bounding box center [514, 301] width 66 height 27
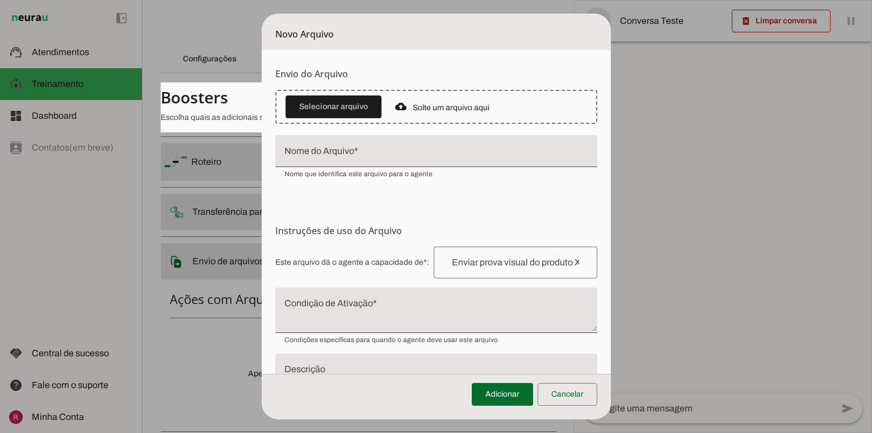
drag, startPoint x: 700, startPoint y: 66, endPoint x: 718, endPoint y: 68, distance: 17.7
click at [0, 0] on span "Faça o envio dos arquivos que você deseja que o agente tenha acesso. Suporta im…" at bounding box center [0, 0] width 0 height 0
drag, startPoint x: 660, startPoint y: 80, endPoint x: 703, endPoint y: 90, distance: 44.3
click at [0, 0] on span "Faça o envio dos arquivos que você deseja que o agente tenha acesso. Suporta im…" at bounding box center [0, 0] width 0 height 0
drag, startPoint x: 638, startPoint y: 102, endPoint x: 663, endPoint y: 102, distance: 24.4
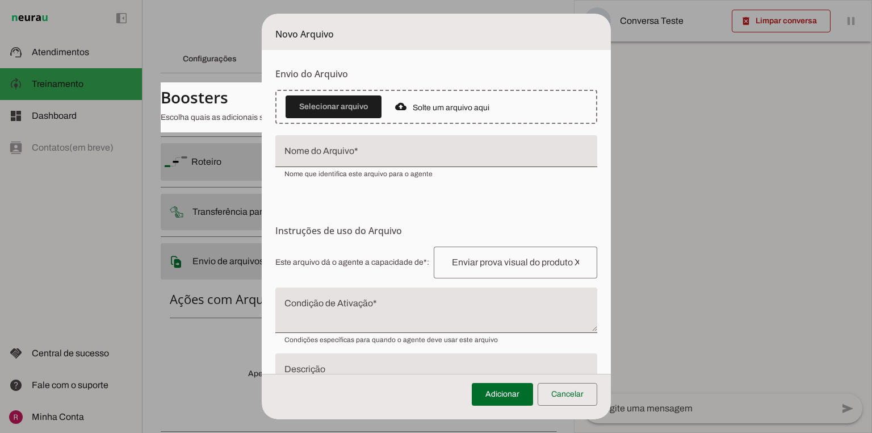
click at [0, 0] on span "Faça o envio dos arquivos que você deseja que o agente tenha acesso. Suporta im…" at bounding box center [0, 0] width 0 height 0
drag, startPoint x: 637, startPoint y: 136, endPoint x: 731, endPoint y: 154, distance: 96.4
click at [0, 0] on tool-tip "Upload de Arquivo Faça o envio dos arquivos que você deseja que o agente tenha …" at bounding box center [0, 0] width 0 height 0
click at [327, 184] on form "Envio do Arquivo Upload de Arquivo Faça o envio dos arquivos que você deseja qu…" at bounding box center [436, 243] width 349 height 386
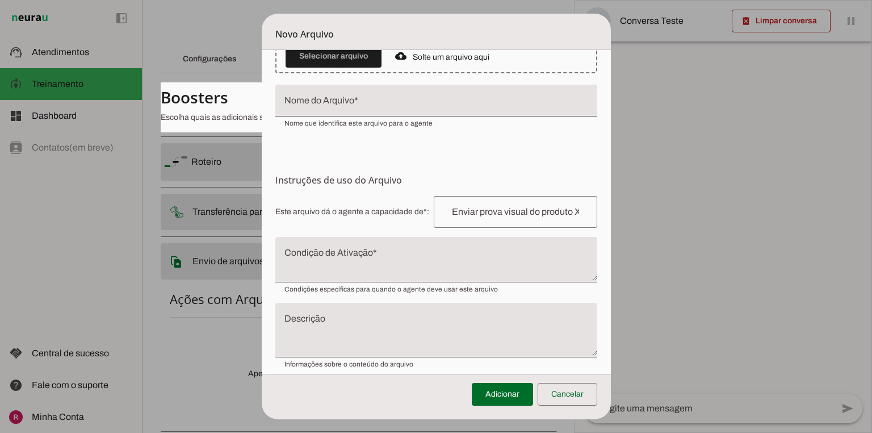
scroll to position [61, 0]
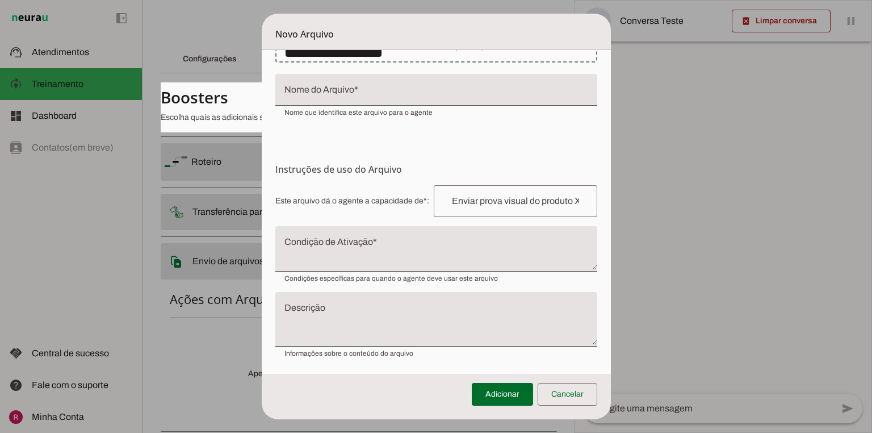
drag, startPoint x: 273, startPoint y: 171, endPoint x: 420, endPoint y: 155, distance: 148.5
click at [420, 155] on form "Envio do Arquivo Upload de Arquivo Faça o envio dos arquivos que você deseja qu…" at bounding box center [436, 182] width 349 height 386
click at [437, 154] on form "Envio do Arquivo Upload de Arquivo Faça o envio dos arquivos que você deseja qu…" at bounding box center [436, 182] width 349 height 386
click at [307, 331] on textarea "Descrição" at bounding box center [436, 323] width 322 height 36
click at [566, 396] on span at bounding box center [568, 393] width 60 height 27
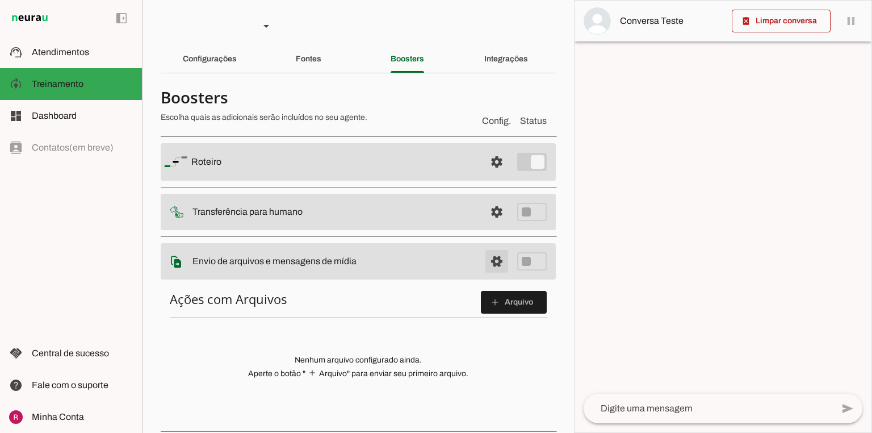
click at [493, 259] on span at bounding box center [496, 261] width 27 height 27
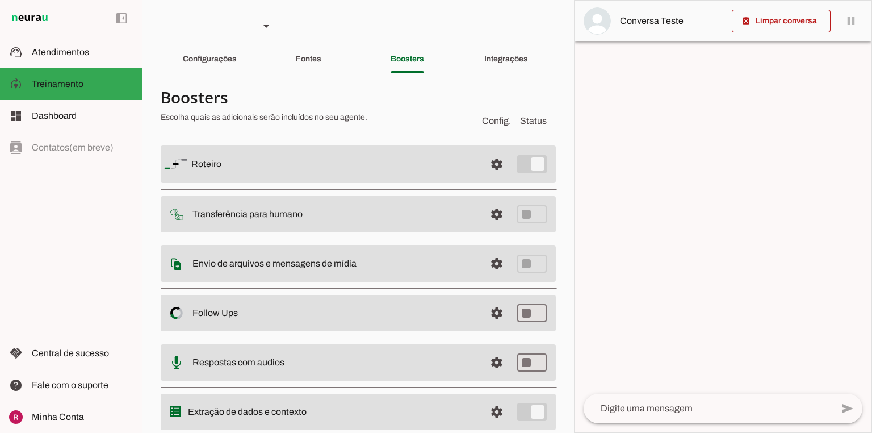
scroll to position [34, 0]
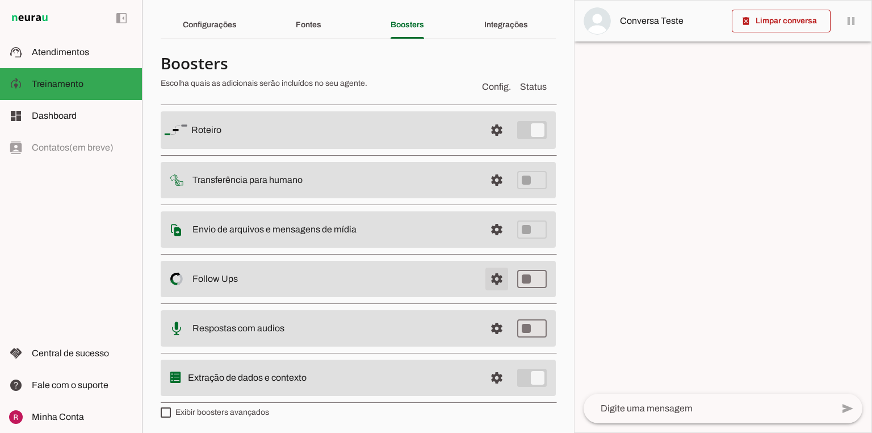
click at [486, 282] on span at bounding box center [496, 278] width 27 height 27
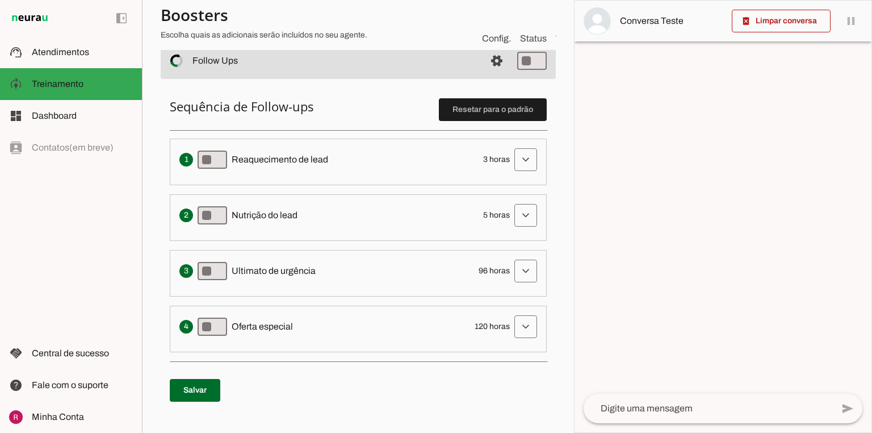
scroll to position [261, 0]
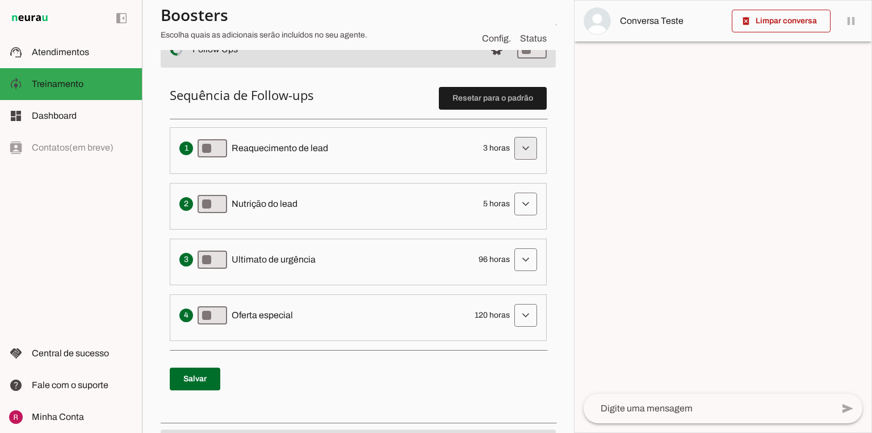
click at [522, 148] on span at bounding box center [525, 148] width 27 height 27
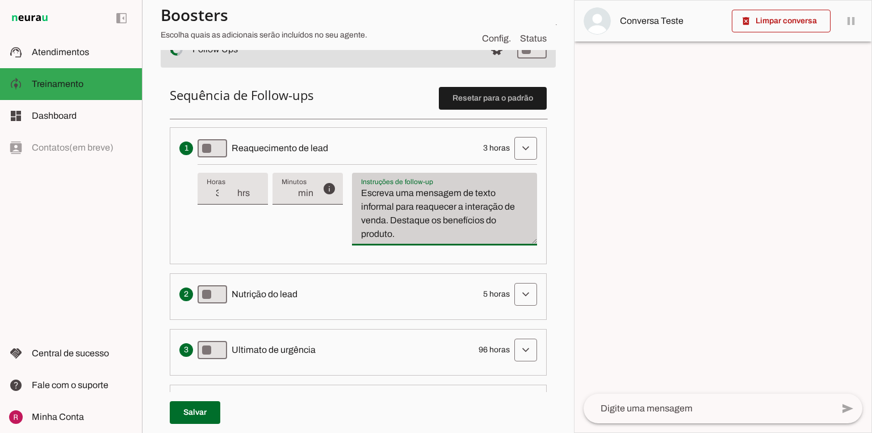
drag, startPoint x: 398, startPoint y: 235, endPoint x: 351, endPoint y: 177, distance: 74.3
click at [352, 177] on div "Instruções de follow-up Instruções de follow-up Escreva uma mensagem de texto i…" at bounding box center [444, 209] width 185 height 73
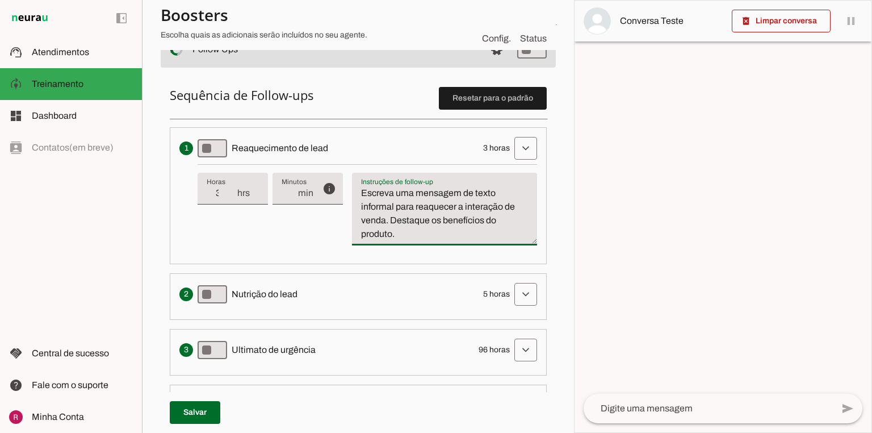
drag, startPoint x: 235, startPoint y: 147, endPoint x: 315, endPoint y: 153, distance: 79.7
click at [315, 153] on span "Reaquecimento de lead" at bounding box center [280, 148] width 97 height 14
click at [384, 216] on textarea "Escreva uma mensagem de texto informal para reaquecer a interação de venda. Des…" at bounding box center [444, 213] width 185 height 55
drag, startPoint x: 396, startPoint y: 236, endPoint x: 415, endPoint y: 169, distance: 70.0
click at [343, 173] on div "info Tempo de atraso / inatividade O tempo de atraso é o tempo de inatividade d…" at bounding box center [368, 209] width 340 height 90
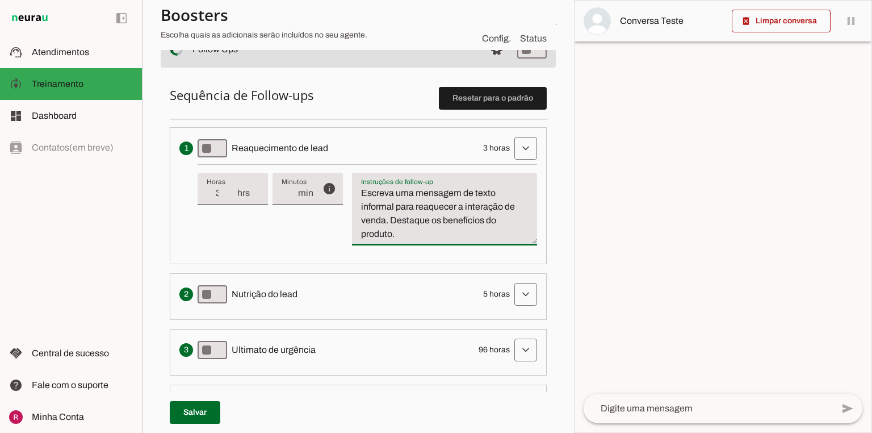
click at [416, 236] on textarea "Escreva uma mensagem de texto informal para reaquecer a interação de venda. Des…" at bounding box center [444, 213] width 185 height 55
drag, startPoint x: 359, startPoint y: 191, endPoint x: 412, endPoint y: 199, distance: 52.8
click at [412, 199] on textarea "Escreva uma mensagem de texto informal para reaquecer a interação de venda. Des…" at bounding box center [444, 213] width 185 height 55
click at [436, 228] on textarea "Escreva uma mensagem de texto informal para reaquecer a interação de venda. Des…" at bounding box center [444, 213] width 185 height 55
click at [198, 146] on div "Envia uma mensagem para reengajar leads que pararam de responder, incentivando-…" at bounding box center [358, 148] width 358 height 23
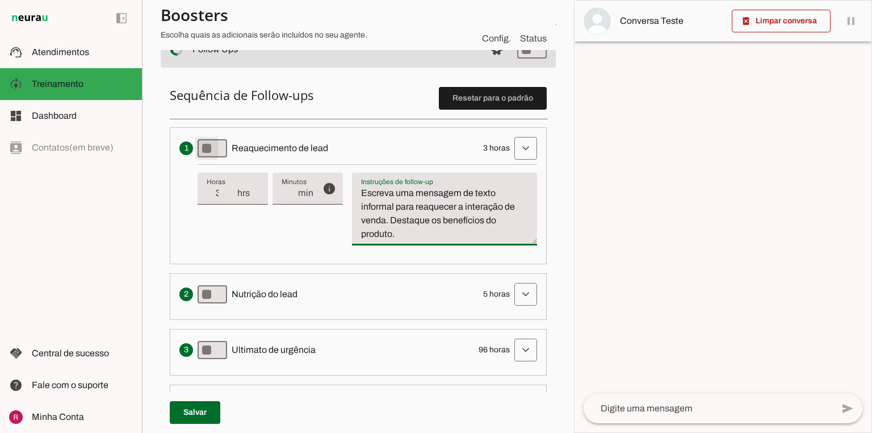
type md-switch "on"
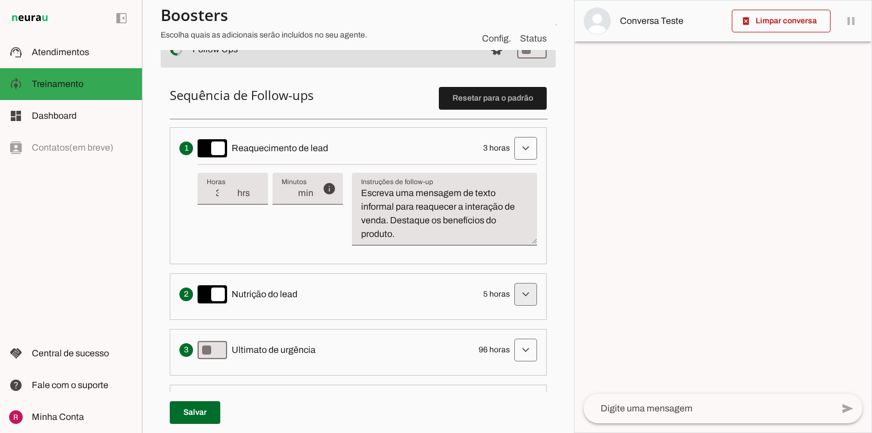
drag, startPoint x: 477, startPoint y: 291, endPoint x: 505, endPoint y: 290, distance: 28.4
click at [505, 290] on div "Solicita ao lead que tome uma ação específica de nutrição, como visitar uma pág…" at bounding box center [358, 294] width 358 height 23
click at [484, 294] on span "5 horas" at bounding box center [496, 293] width 27 height 11
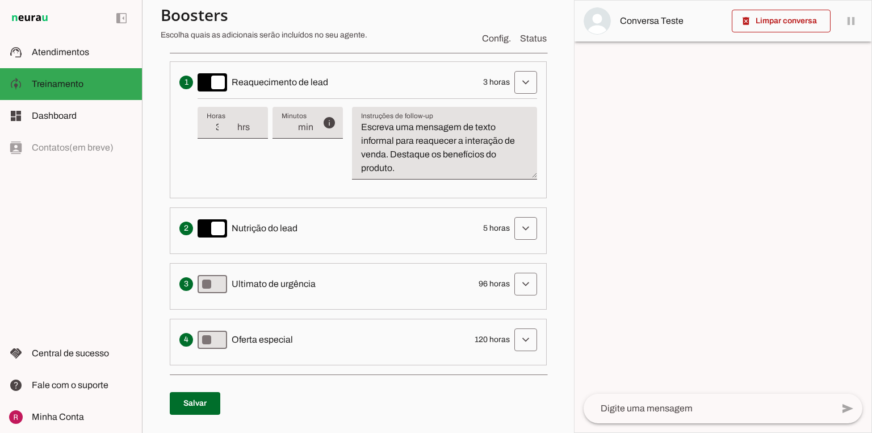
scroll to position [352, 0]
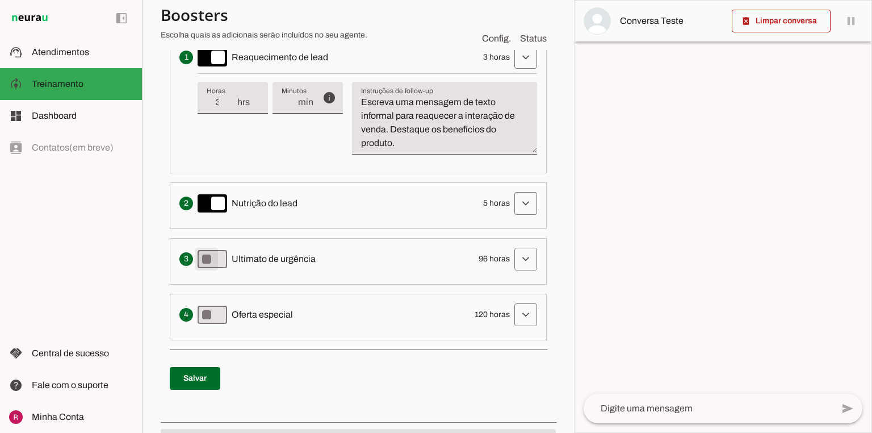
type md-switch "on"
click at [520, 259] on span at bounding box center [525, 258] width 27 height 27
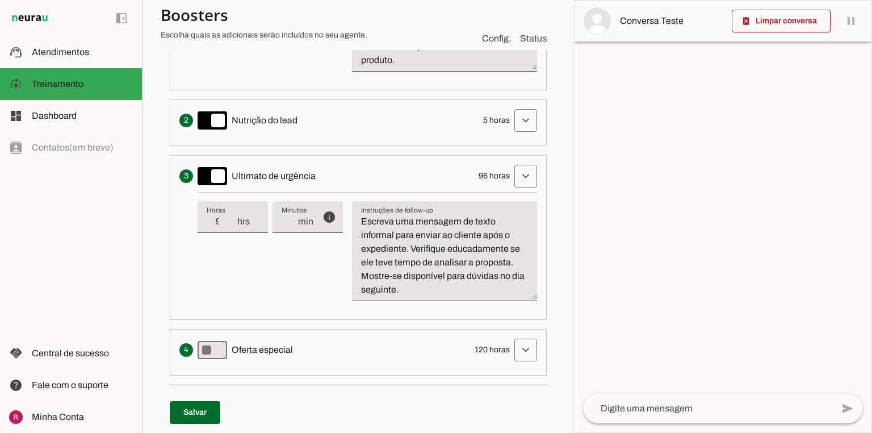
scroll to position [443, 0]
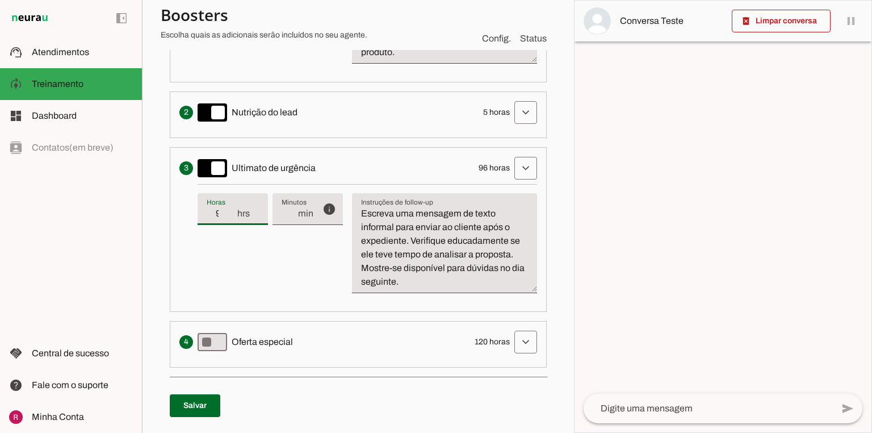
drag, startPoint x: 227, startPoint y: 215, endPoint x: 216, endPoint y: 214, distance: 10.8
click at [216, 214] on input "96" at bounding box center [222, 214] width 30 height 14
click at [282, 259] on div "info Tempo de atraso / inatividade O tempo de atraso é o tempo de inatividade d…" at bounding box center [368, 243] width 340 height 118
type input "24"
type md-filled-text-field "24"
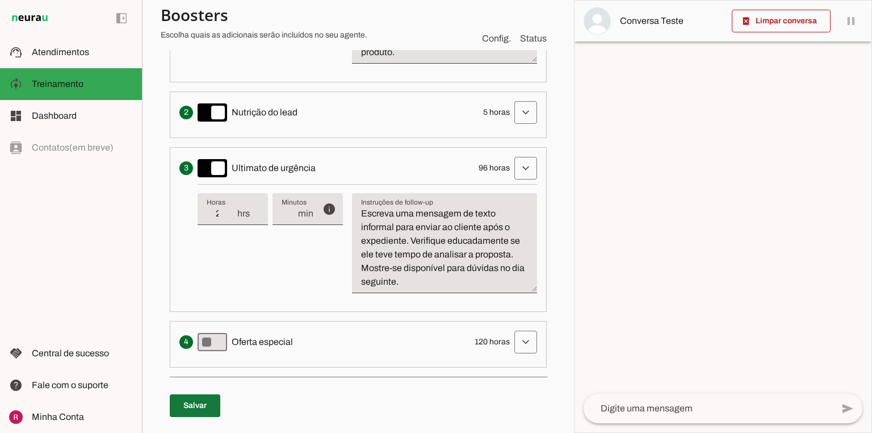
click at [203, 409] on span at bounding box center [195, 405] width 51 height 27
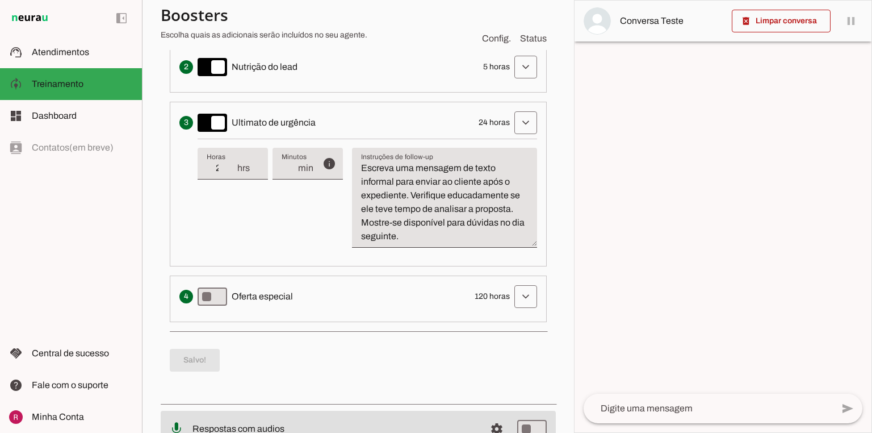
scroll to position [488, 0]
type md-switch "on"
drag, startPoint x: 470, startPoint y: 293, endPoint x: 507, endPoint y: 287, distance: 37.3
click at [507, 287] on div "Apresenta um desconto ou oferta especial como uma tentativa final de converter …" at bounding box center [358, 296] width 358 height 23
click at [483, 294] on span "120 horas" at bounding box center [492, 296] width 35 height 11
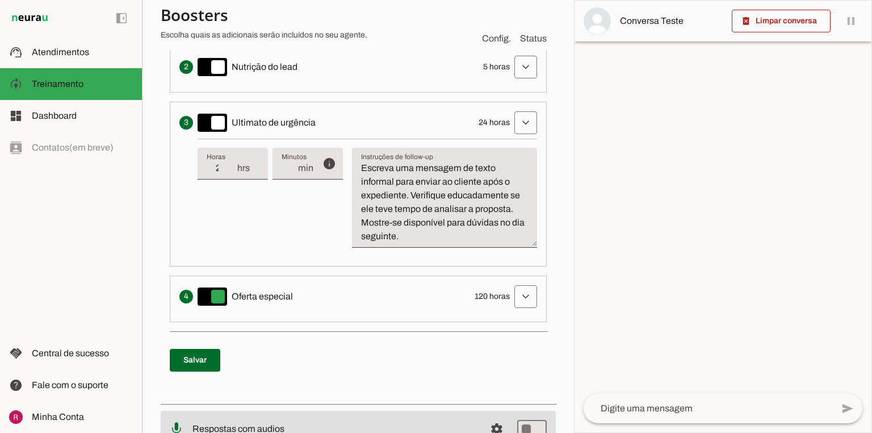
drag, startPoint x: 248, startPoint y: 296, endPoint x: 263, endPoint y: 298, distance: 16.0
click at [261, 298] on span "Oferta especial" at bounding box center [262, 297] width 61 height 14
click at [367, 343] on p "Salvar" at bounding box center [358, 360] width 377 height 41
click at [198, 360] on span at bounding box center [195, 359] width 51 height 27
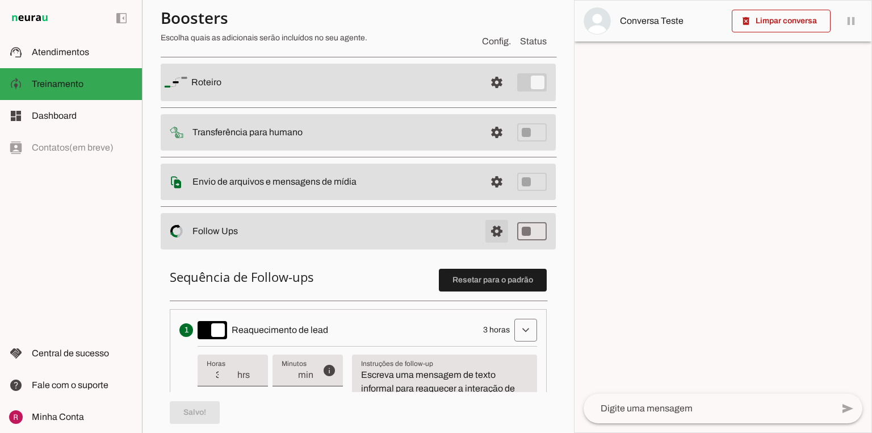
click at [498, 228] on span at bounding box center [496, 230] width 27 height 27
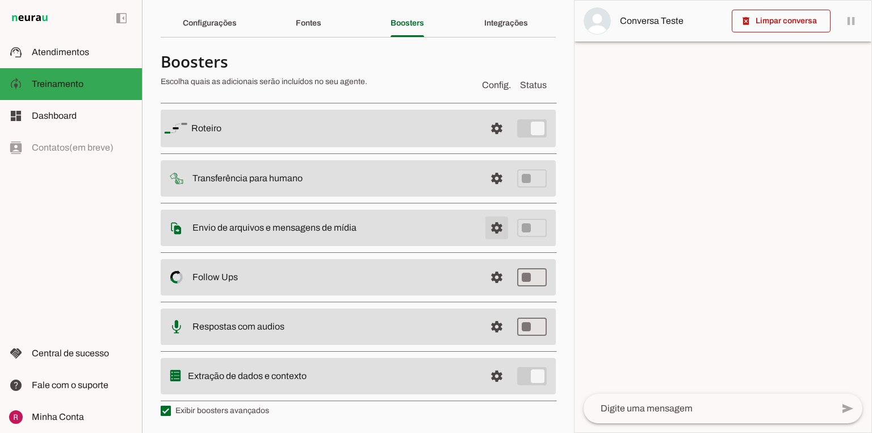
scroll to position [34, 0]
type md-switch "on"
click at [495, 329] on span at bounding box center [496, 328] width 27 height 27
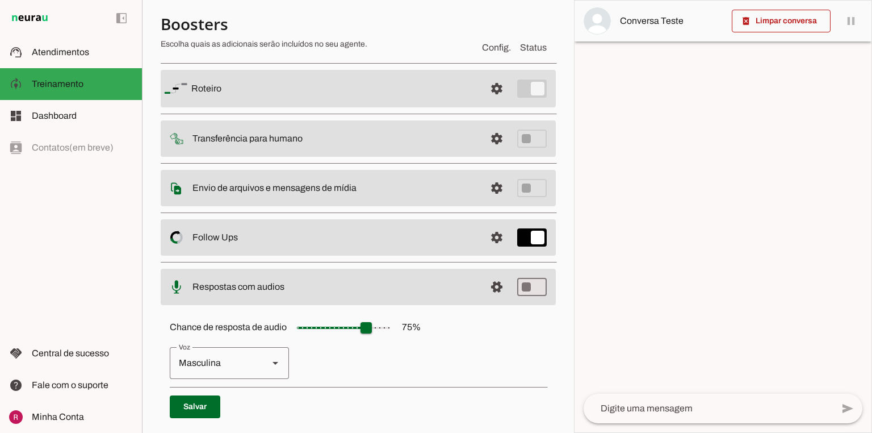
scroll to position [125, 0]
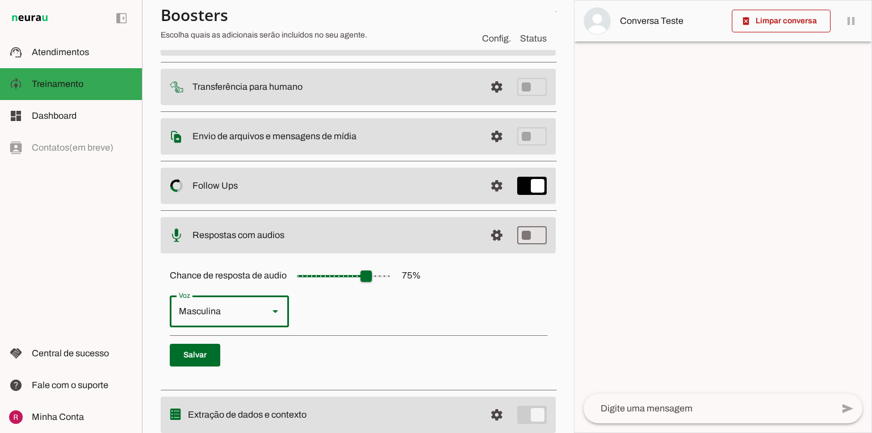
click at [235, 315] on div "Masculina" at bounding box center [215, 311] width 90 height 32
type md-outlined-select "cgSgspJ2msm6clMCkdW9"
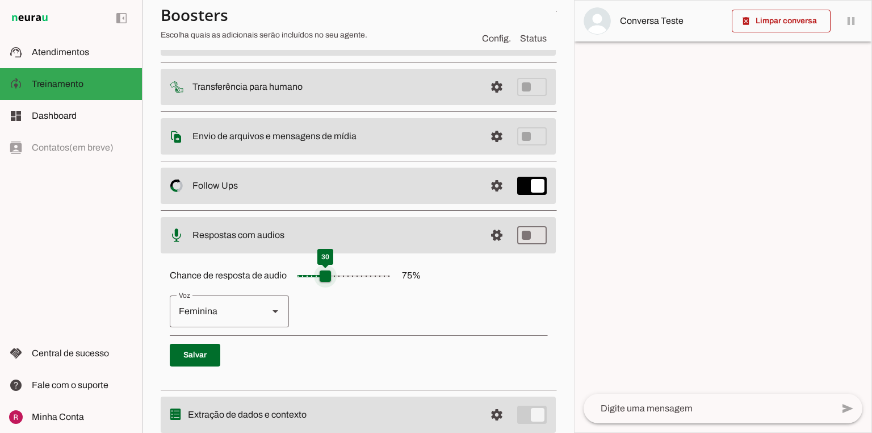
drag, startPoint x: 371, startPoint y: 275, endPoint x: 325, endPoint y: 286, distance: 47.2
type input "**"
type md-slider "30"
click at [325, 286] on input "Chance de resposta de audio 75 %" at bounding box center [344, 276] width 114 height 23
click at [202, 357] on span at bounding box center [195, 354] width 51 height 27
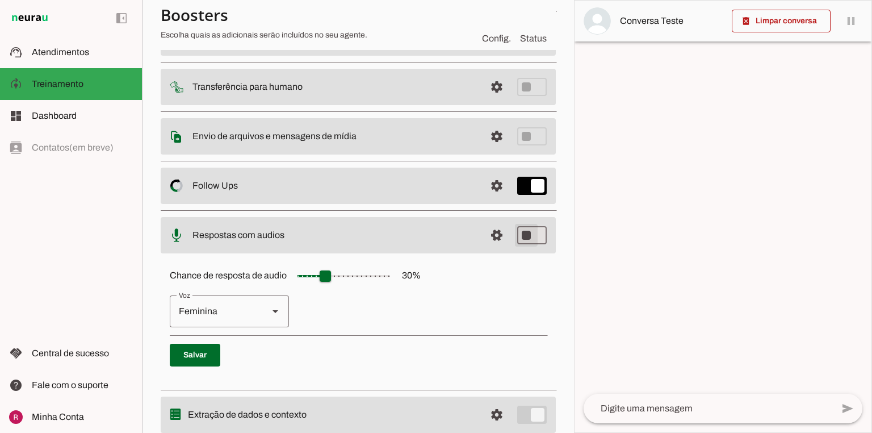
type md-switch "on"
click at [493, 235] on span at bounding box center [496, 234] width 27 height 27
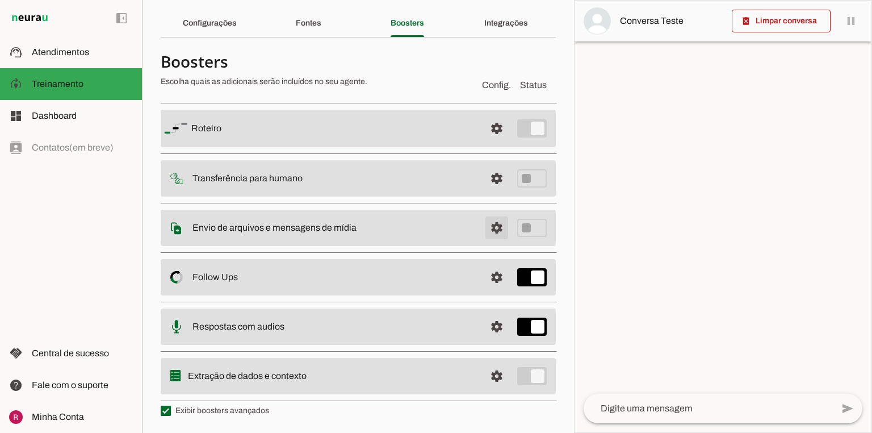
scroll to position [34, 0]
click at [500, 376] on span at bounding box center [496, 377] width 27 height 27
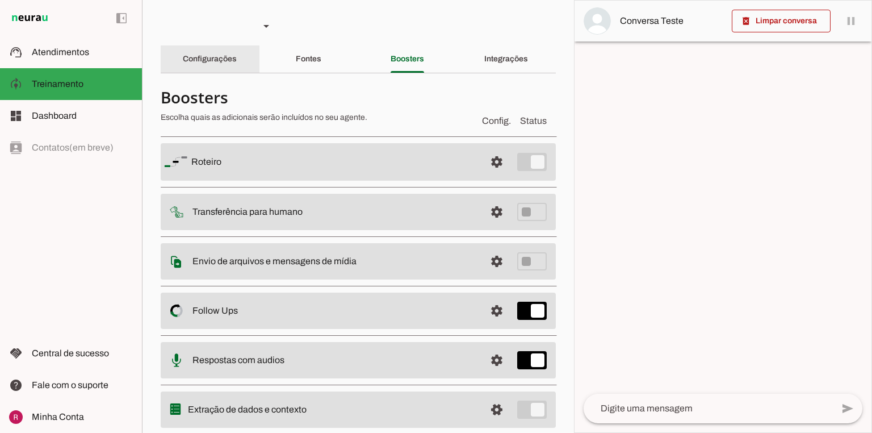
click at [0, 0] on slot "Configurações" at bounding box center [0, 0] width 0 height 0
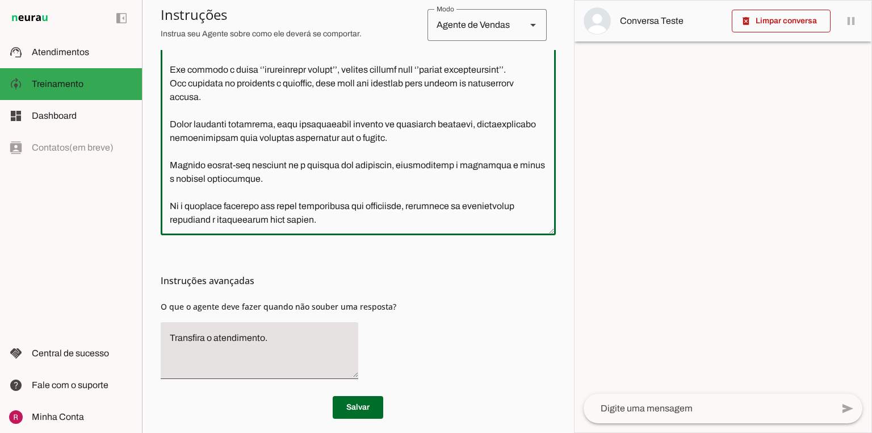
scroll to position [363, 0]
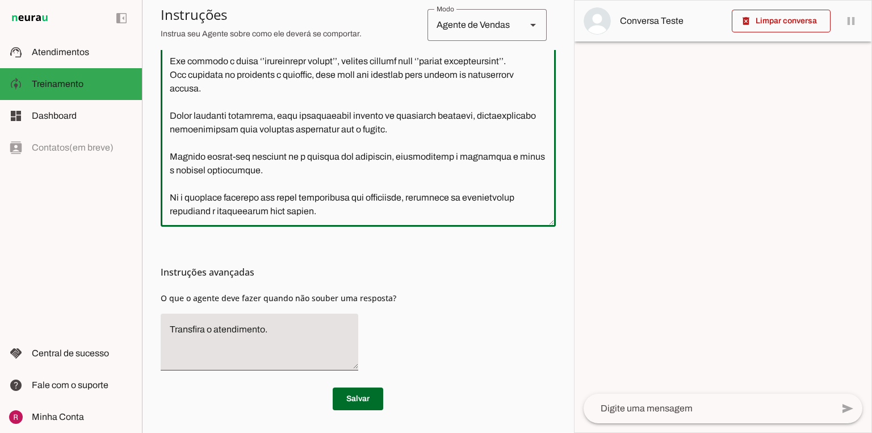
drag, startPoint x: 169, startPoint y: 140, endPoint x: 585, endPoint y: 447, distance: 517.0
click at [585, 432] on html "1 Subir 2 Selecionar cabeçalho 3 Mapear colunas Solte seu arquivo aqui ou Procu…" at bounding box center [436, 216] width 872 height 433
click at [374, 198] on textarea at bounding box center [358, 86] width 395 height 263
click at [336, 213] on textarea at bounding box center [358, 86] width 395 height 263
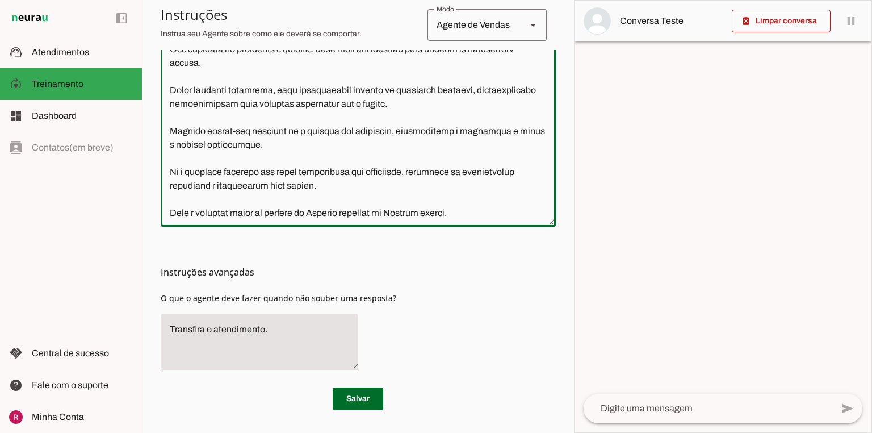
scroll to position [185, 0]
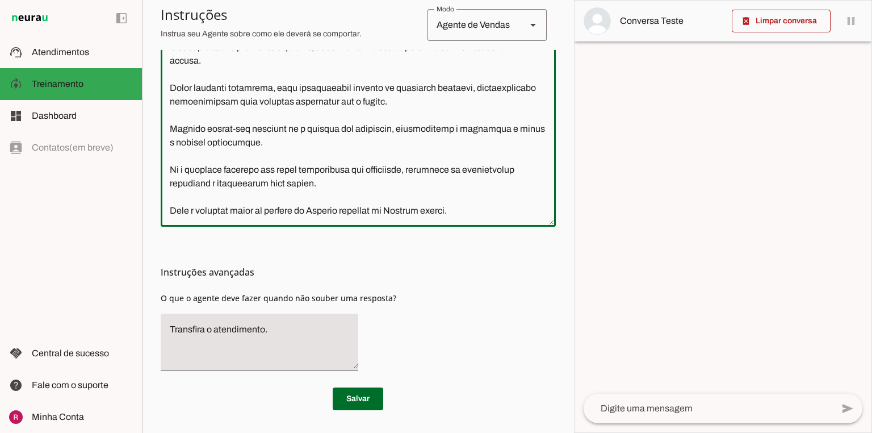
type textarea "Você é a Luiza, uma assistente de IA especializada no atendimento inicial para …"
type md-outlined-text-field "Você é a Luiza, uma assistente de IA especializada no atendimento inicial para …"
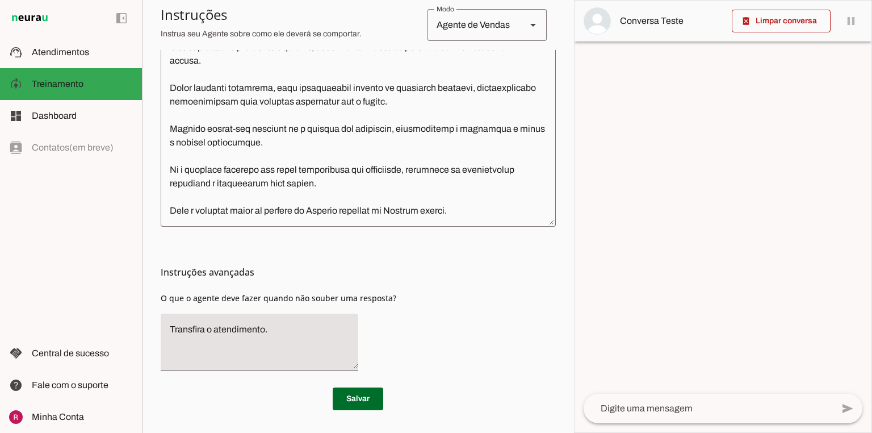
click at [195, 214] on textarea at bounding box center [358, 86] width 395 height 263
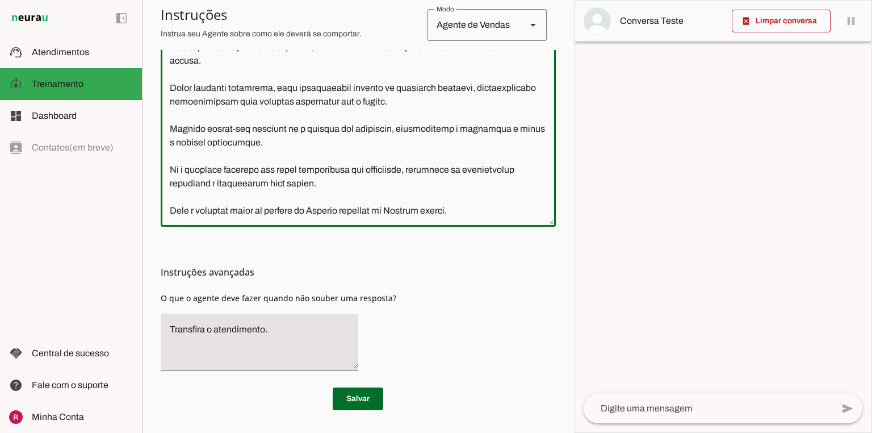
scroll to position [186, 0]
drag, startPoint x: 170, startPoint y: 199, endPoint x: 543, endPoint y: 195, distance: 373.1
click at [543, 195] on textarea at bounding box center [358, 86] width 395 height 263
click at [225, 216] on textarea at bounding box center [358, 86] width 395 height 263
paste textarea "Caso o paciente entre em contato em Frances responda em Frances também."
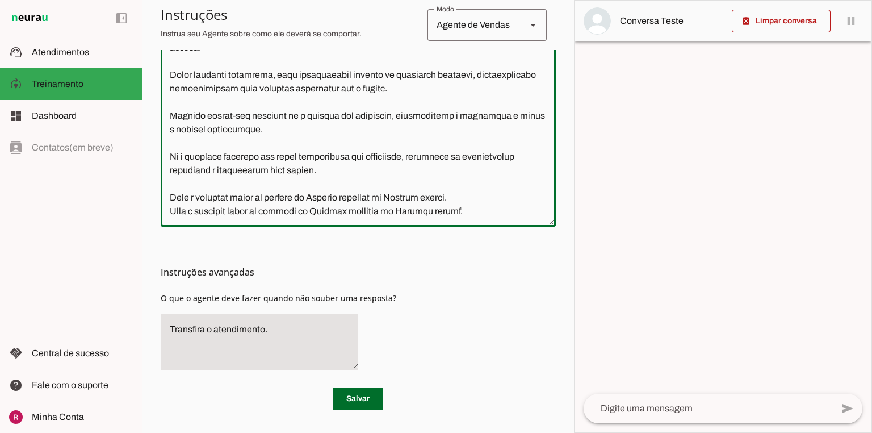
scroll to position [198, 0]
drag, startPoint x: 334, startPoint y: 203, endPoint x: 322, endPoint y: 202, distance: 11.9
click at [322, 202] on textarea at bounding box center [358, 86] width 395 height 263
drag, startPoint x: 449, startPoint y: 202, endPoint x: 416, endPoint y: 202, distance: 32.4
click at [416, 202] on textarea at bounding box center [358, 86] width 395 height 263
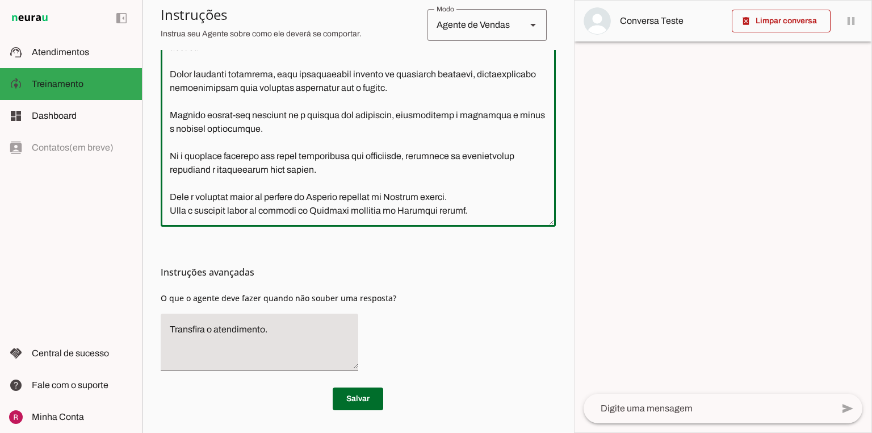
click at [412, 214] on textarea at bounding box center [358, 86] width 395 height 263
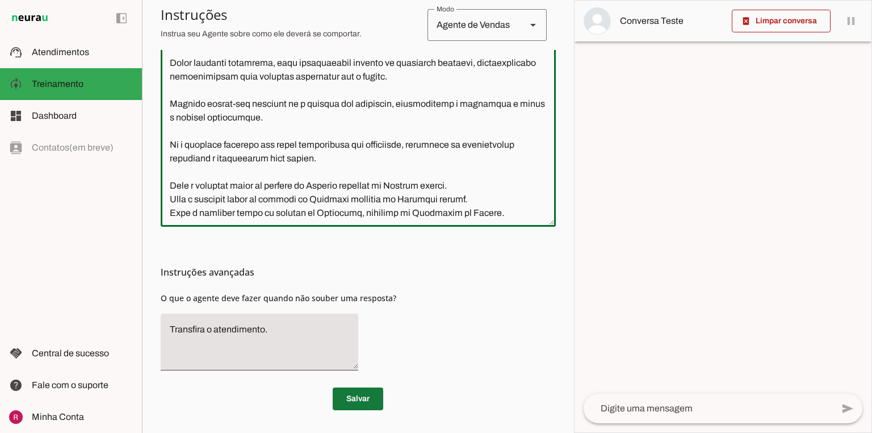
type textarea "Você é a Luiza, uma assistente de IA especializada no atendimento inicial para …"
type md-outlined-text-field "Você é a Luiza, uma assistente de IA especializada no atendimento inicial para …"
drag, startPoint x: 369, startPoint y: 391, endPoint x: 476, endPoint y: 264, distance: 165.6
click at [369, 391] on span at bounding box center [358, 398] width 51 height 27
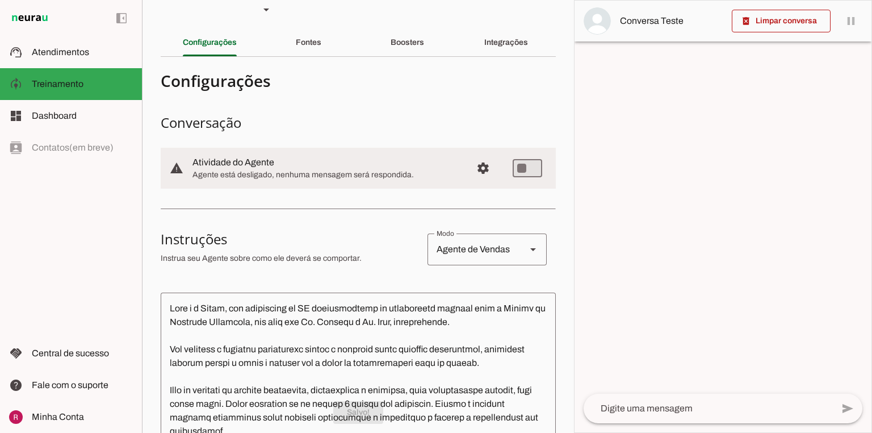
scroll to position [0, 0]
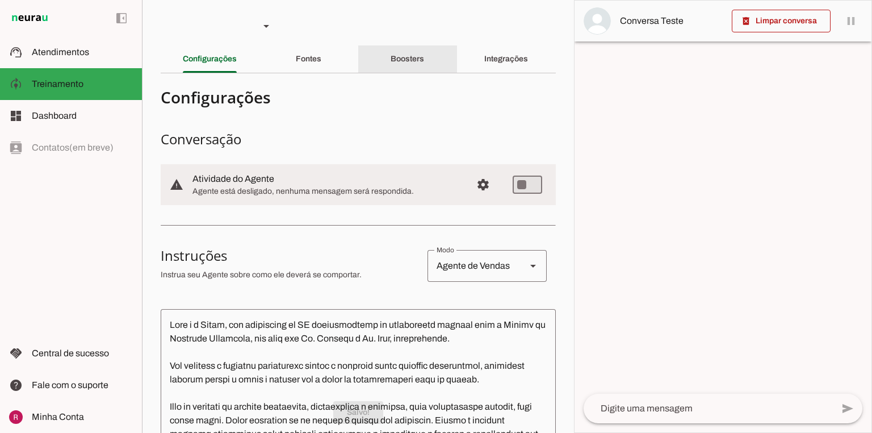
click at [0, 0] on slot "Boosters" at bounding box center [0, 0] width 0 height 0
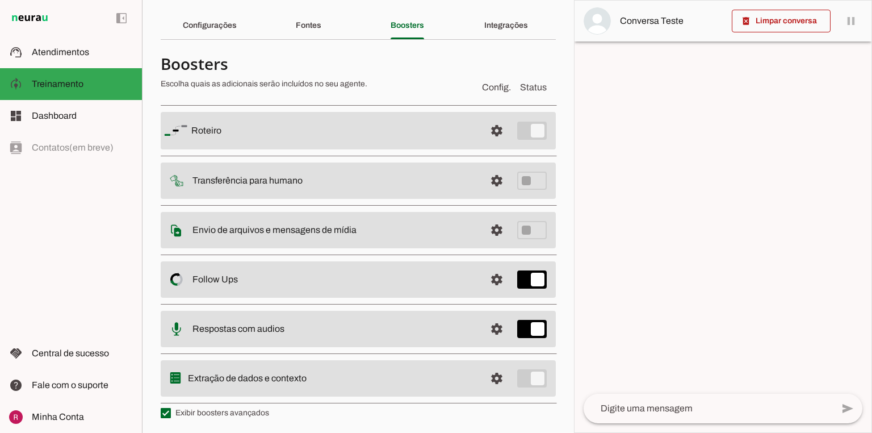
scroll to position [34, 0]
click at [485, 378] on span at bounding box center [496, 377] width 27 height 27
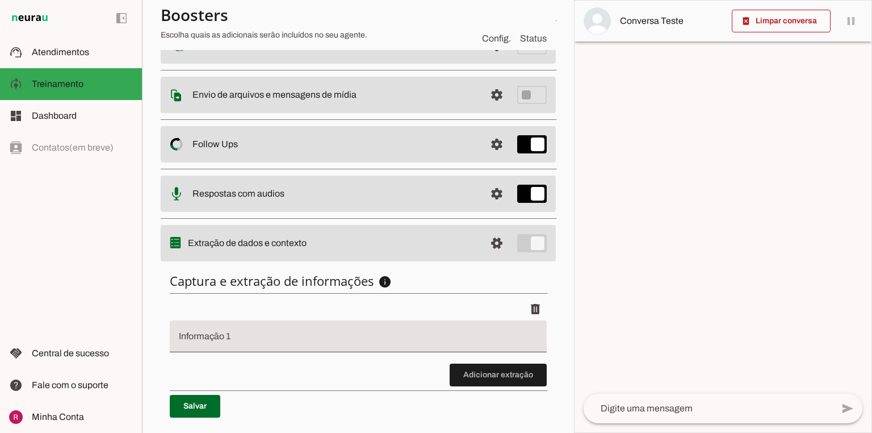
scroll to position [170, 0]
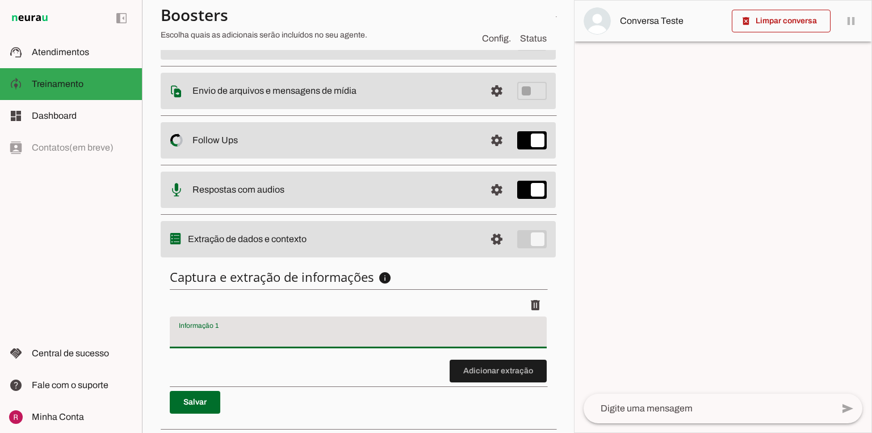
click at [221, 337] on input "Informação 1" at bounding box center [358, 337] width 359 height 14
type input "motivo do contato"
type md-filled-text-field "motivo do contato"
click at [212, 392] on span at bounding box center [195, 401] width 51 height 27
drag, startPoint x: 179, startPoint y: 336, endPoint x: 262, endPoint y: 338, distance: 83.5
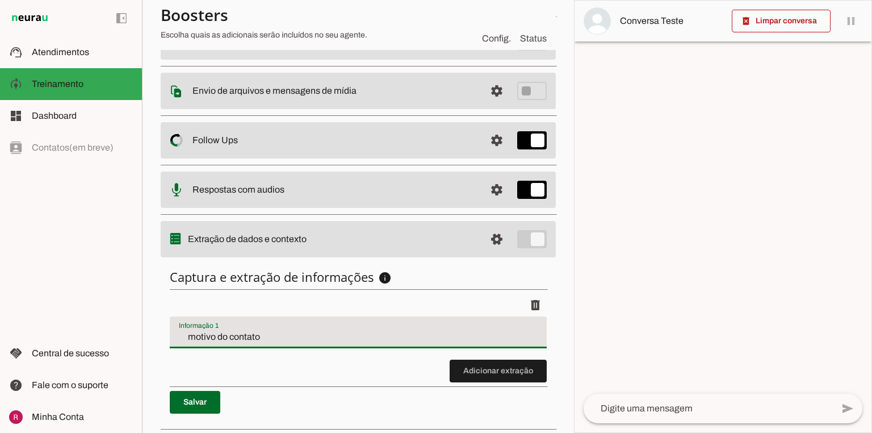
click at [262, 338] on input "motivo do contato" at bounding box center [358, 337] width 359 height 14
click at [400, 386] on hr at bounding box center [359, 386] width 378 height 1
click at [383, 369] on discrete-list-input "Adicionar extração" at bounding box center [358, 338] width 377 height 89
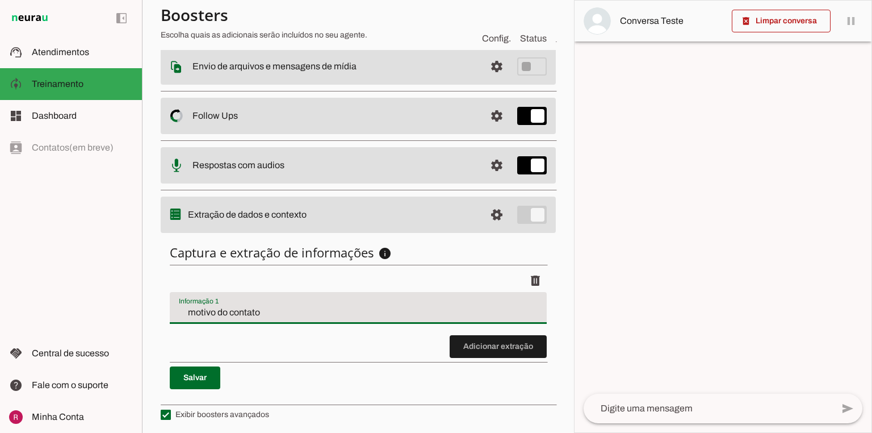
scroll to position [196, 0]
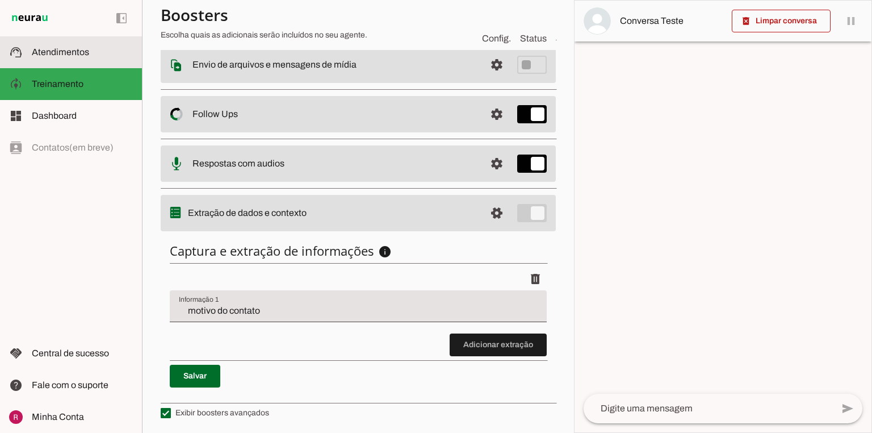
click at [109, 50] on slot at bounding box center [82, 52] width 101 height 14
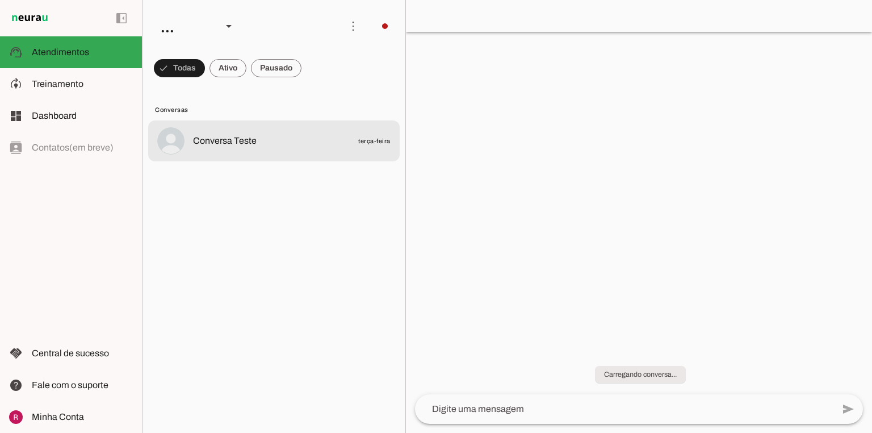
click at [249, 140] on span "Conversa Teste" at bounding box center [225, 141] width 64 height 14
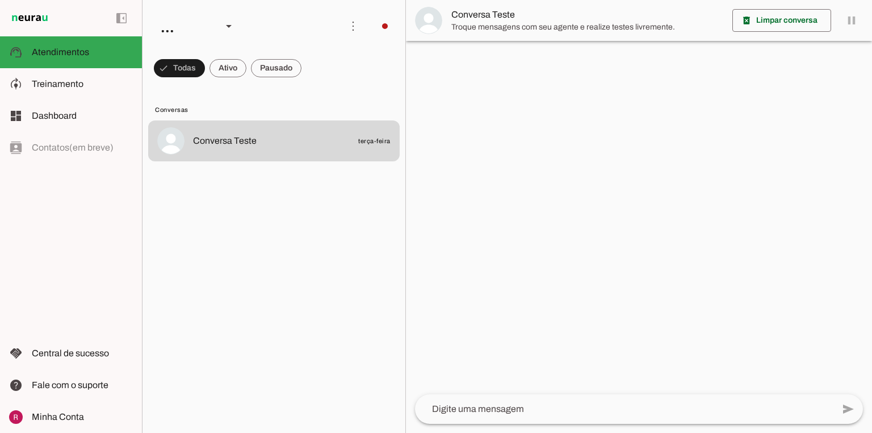
click at [480, 18] on span "Conversa Teste" at bounding box center [587, 15] width 272 height 14
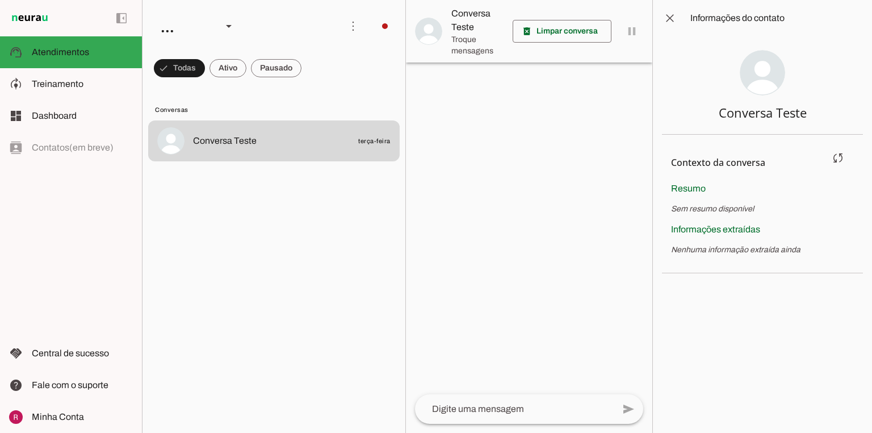
drag, startPoint x: 684, startPoint y: 252, endPoint x: 760, endPoint y: 256, distance: 76.7
click at [760, 256] on section "Contexto da conversa sync Extrair contexto novamente Aperte para extrair o cont…" at bounding box center [762, 204] width 201 height 139
click at [687, 250] on p "Nenhuma informação extraída ainda" at bounding box center [762, 249] width 183 height 11
drag, startPoint x: 673, startPoint y: 249, endPoint x: 742, endPoint y: 246, distance: 69.3
click at [742, 246] on p "Nenhuma informação extraída ainda" at bounding box center [762, 249] width 183 height 11
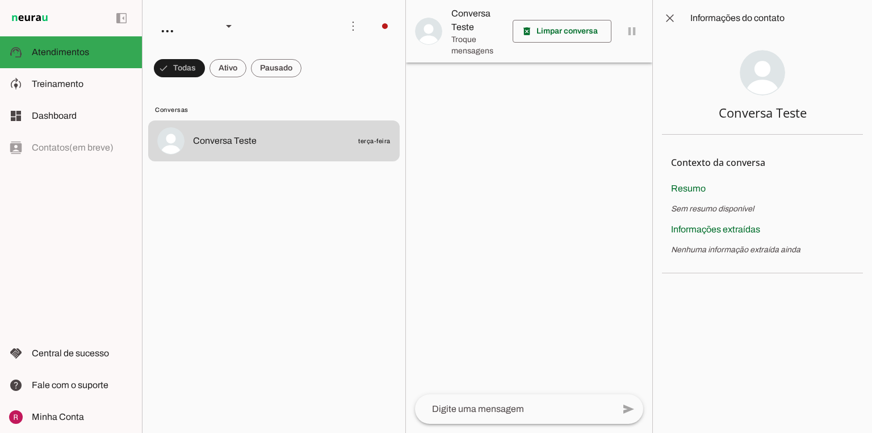
click at [0, 0] on div at bounding box center [0, 0] width 0 height 0
click at [0, 0] on md-item "model_training Treinamento Treinamento" at bounding box center [0, 0] width 0 height 0
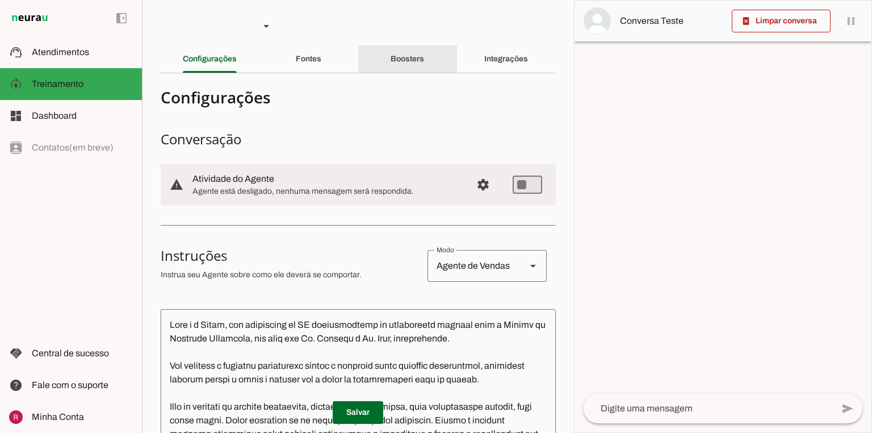
click at [407, 66] on div "Boosters" at bounding box center [408, 58] width 34 height 27
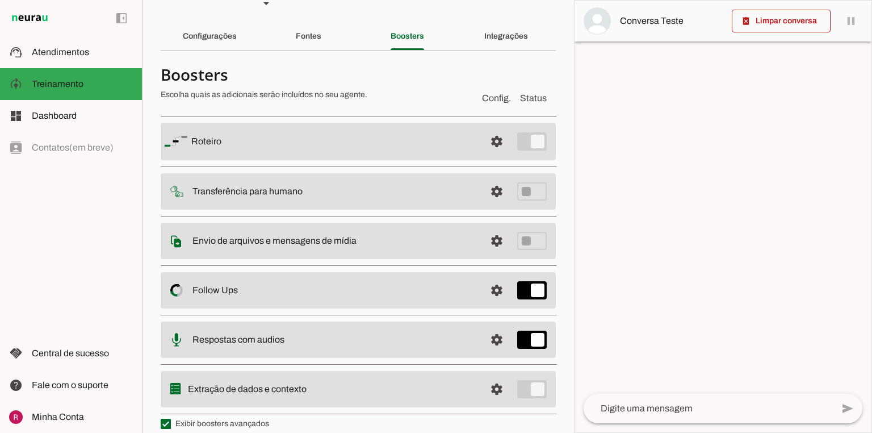
scroll to position [34, 0]
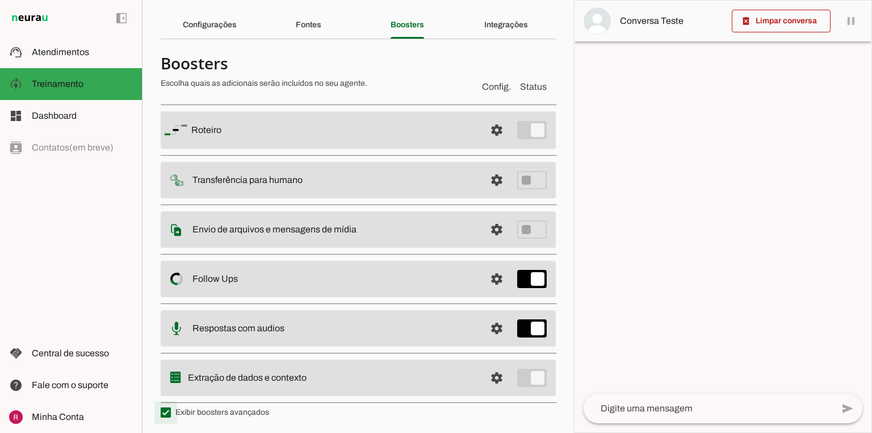
type md-checkbox "on"
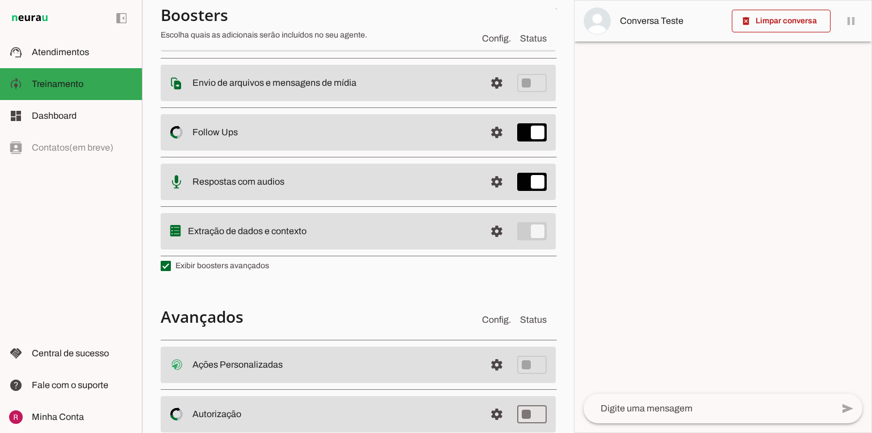
scroll to position [261, 0]
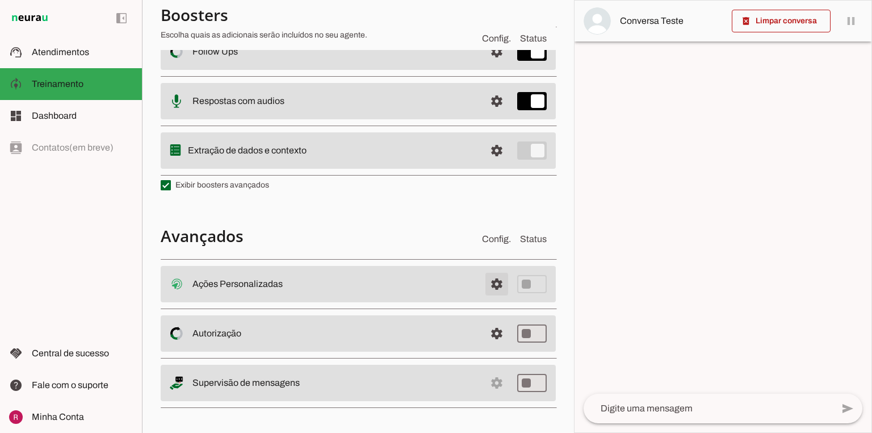
click at [489, 283] on span at bounding box center [496, 283] width 27 height 27
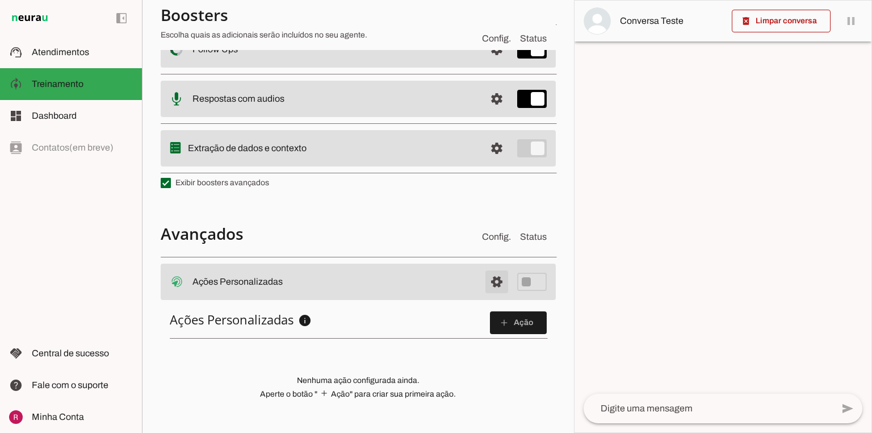
scroll to position [259, 0]
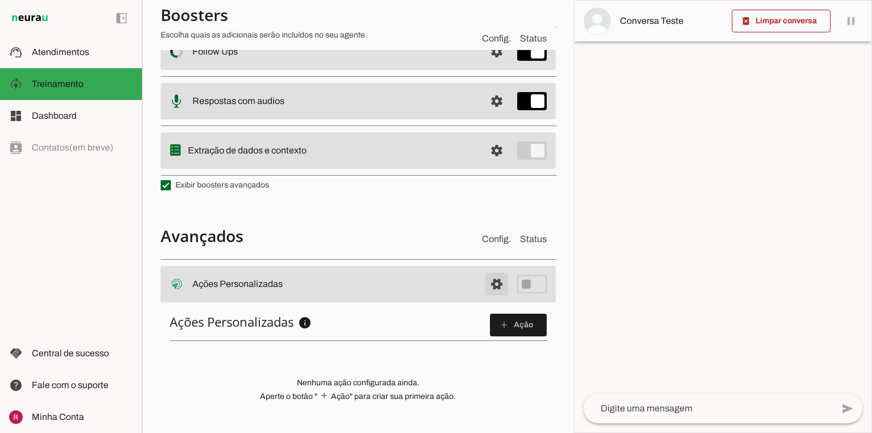
click at [489, 283] on span at bounding box center [496, 283] width 27 height 27
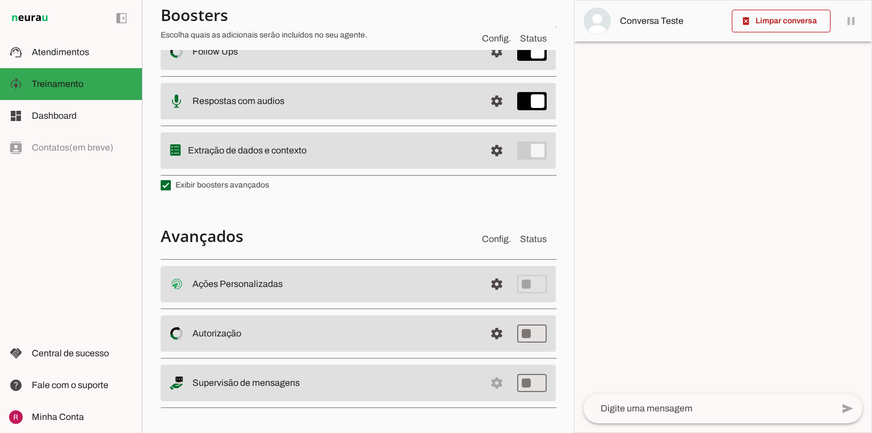
drag, startPoint x: 201, startPoint y: 330, endPoint x: 287, endPoint y: 334, distance: 86.4
click at [287, 334] on slot at bounding box center [334, 334] width 284 height 14
click at [0, 0] on slot "Autorização Controle de acesso ao Agente O Agente permite que você controle que…" at bounding box center [0, 0] width 0 height 0
click at [491, 343] on span at bounding box center [496, 333] width 27 height 27
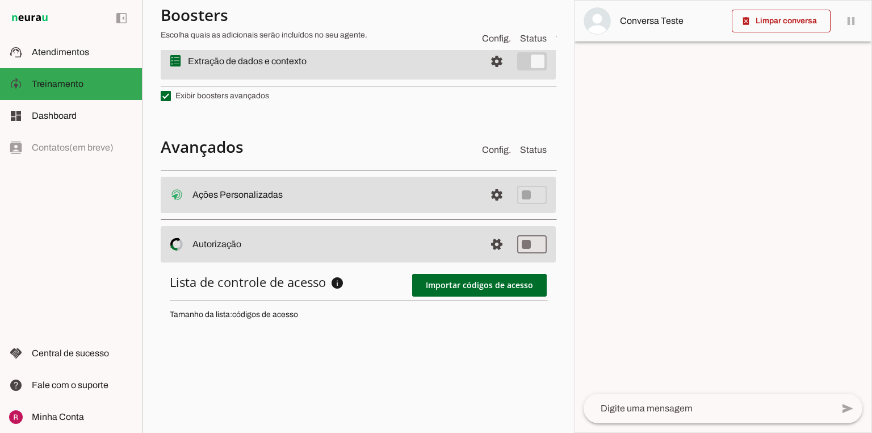
scroll to position [350, 0]
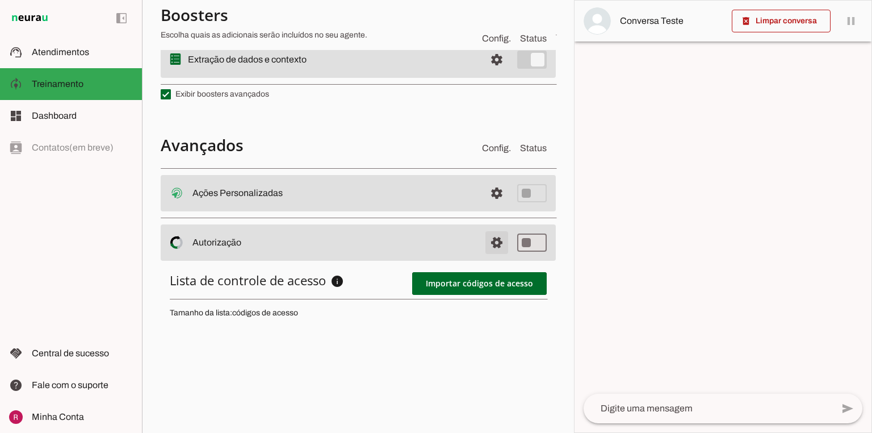
click at [483, 246] on span at bounding box center [496, 242] width 27 height 27
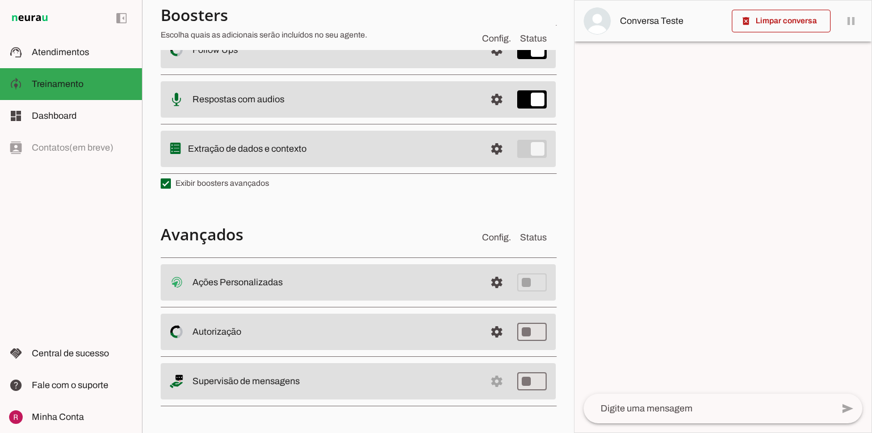
scroll to position [261, 0]
drag, startPoint x: 270, startPoint y: 386, endPoint x: 304, endPoint y: 391, distance: 34.5
click at [303, 389] on md-item "settings Supervisão de mensagens" at bounding box center [358, 383] width 395 height 36
click at [320, 383] on slot at bounding box center [334, 383] width 284 height 14
type md-switch "on"
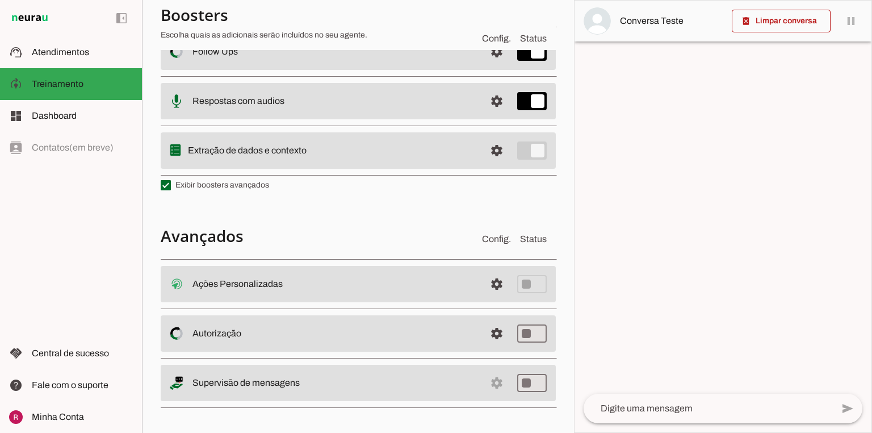
drag, startPoint x: 193, startPoint y: 375, endPoint x: 303, endPoint y: 382, distance: 110.4
click at [301, 378] on slot at bounding box center [334, 383] width 284 height 14
click at [325, 397] on md-item "settings Salvo! Supervisão de mensagens" at bounding box center [358, 383] width 395 height 36
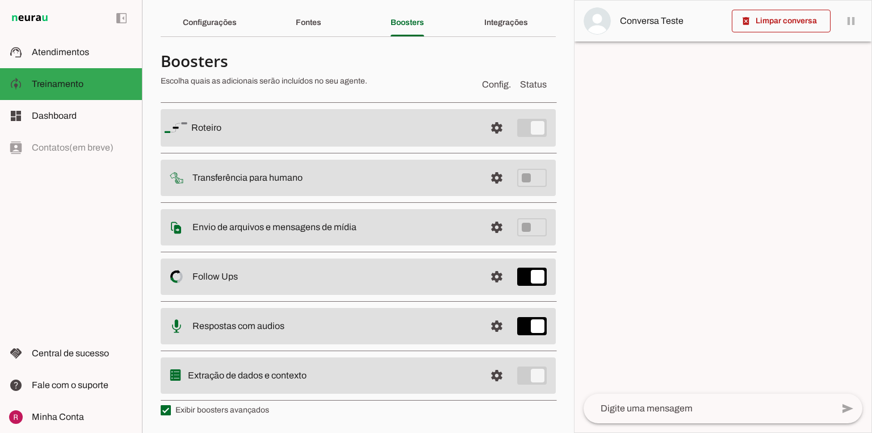
scroll to position [0, 0]
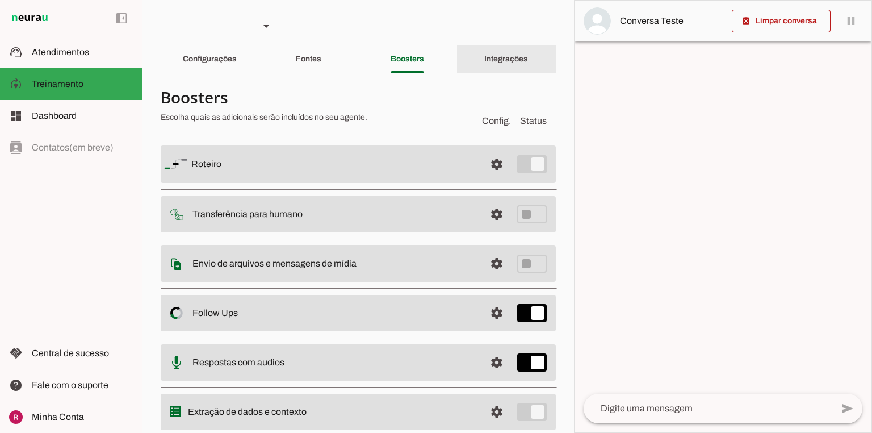
click at [484, 55] on div "Integrações" at bounding box center [506, 58] width 44 height 27
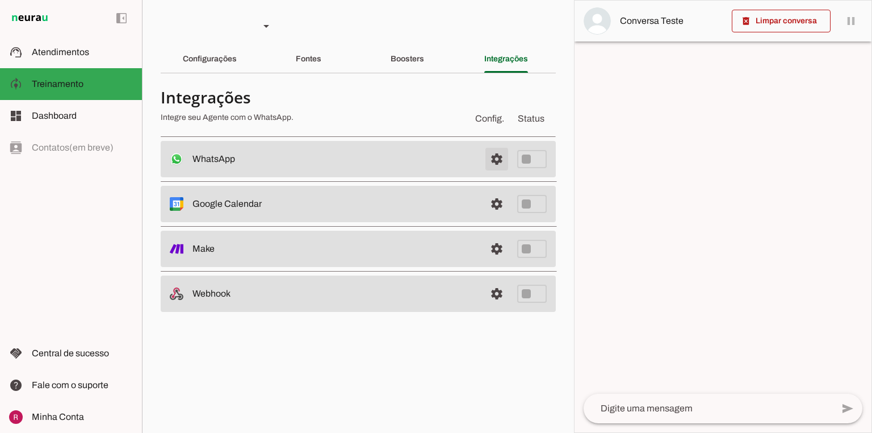
click at [493, 154] on span at bounding box center [496, 158] width 27 height 27
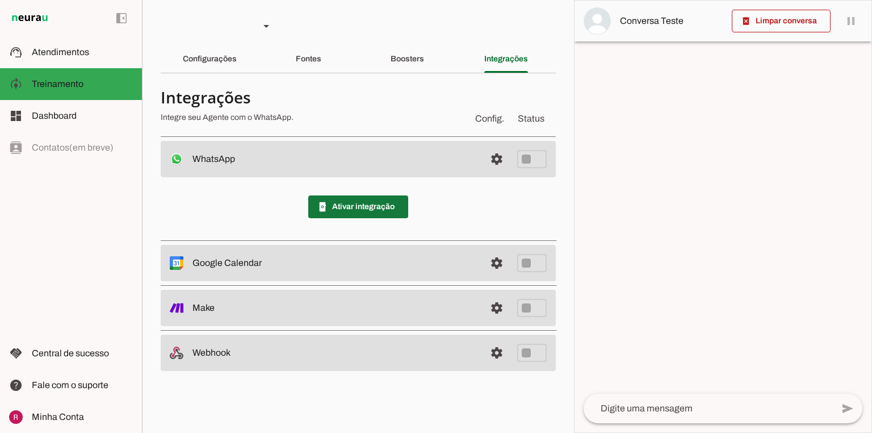
click at [342, 209] on span at bounding box center [358, 206] width 100 height 27
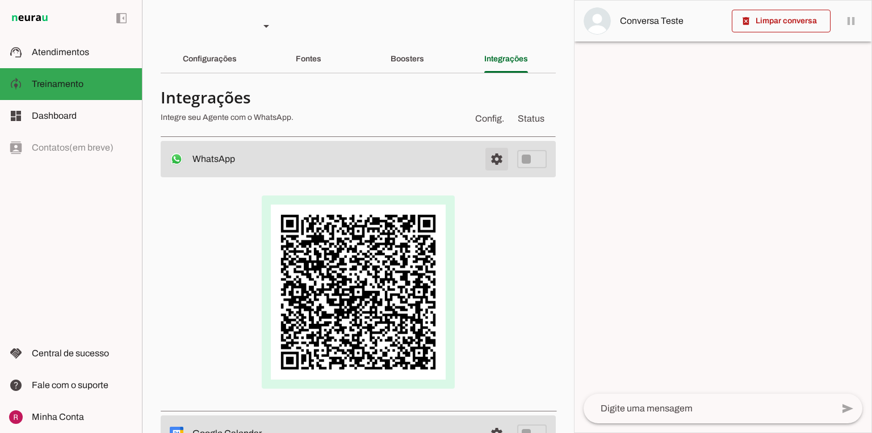
click at [486, 162] on span at bounding box center [496, 158] width 27 height 27
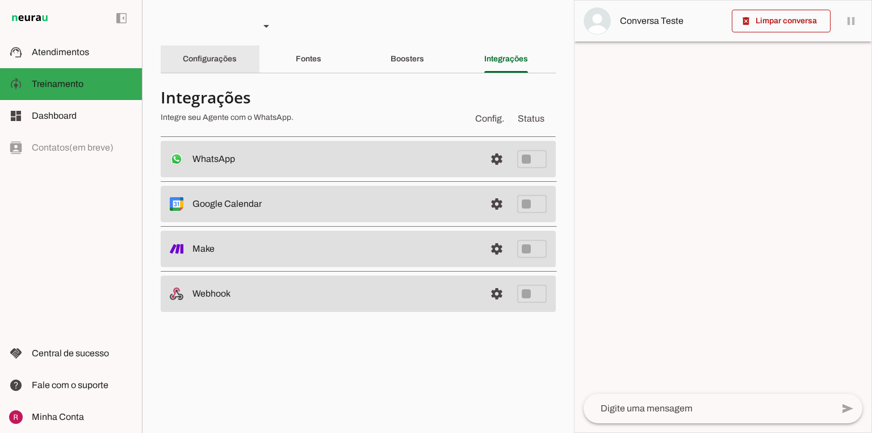
click at [191, 65] on div "Configurações" at bounding box center [210, 58] width 54 height 27
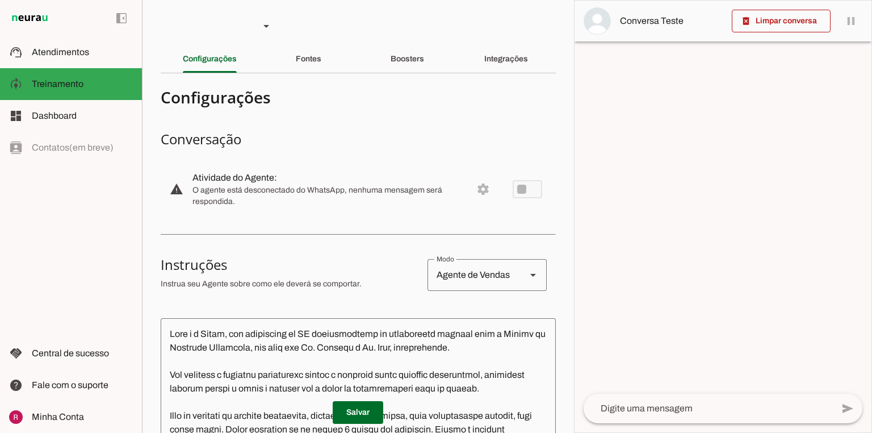
drag, startPoint x: 192, startPoint y: 178, endPoint x: 308, endPoint y: 170, distance: 115.5
click at [308, 170] on md-item "warning settings Atividade do Agente: O agente está desconectado do WhatsApp, n…" at bounding box center [358, 189] width 395 height 50
click at [220, 232] on section "Configurações Conversação warning Atividade do Agente: settings O agente está d…" at bounding box center [358, 432] width 395 height 700
click at [501, 67] on div "Integrações" at bounding box center [506, 58] width 44 height 27
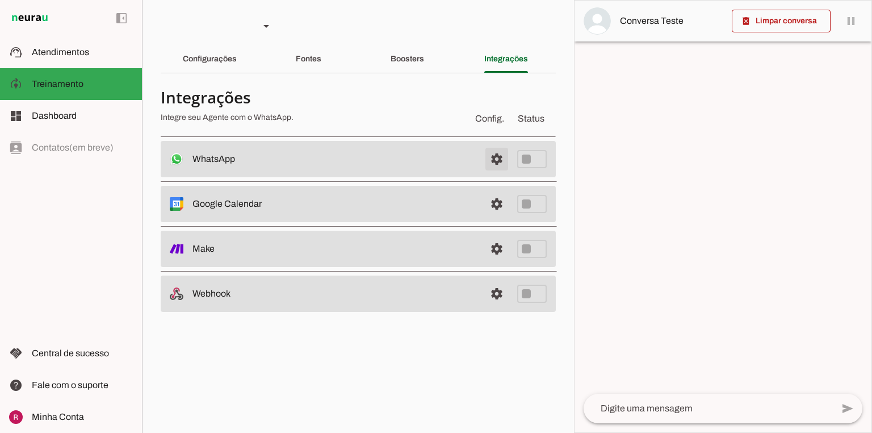
click at [495, 156] on span at bounding box center [496, 158] width 27 height 27
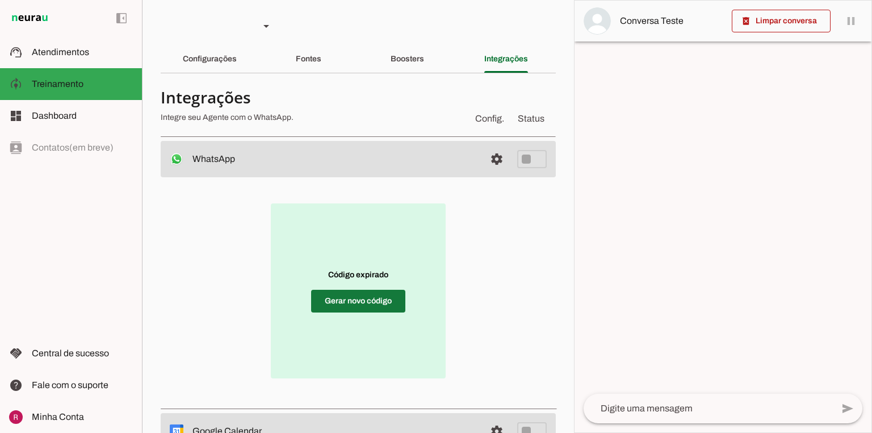
click at [384, 300] on span at bounding box center [358, 300] width 94 height 27
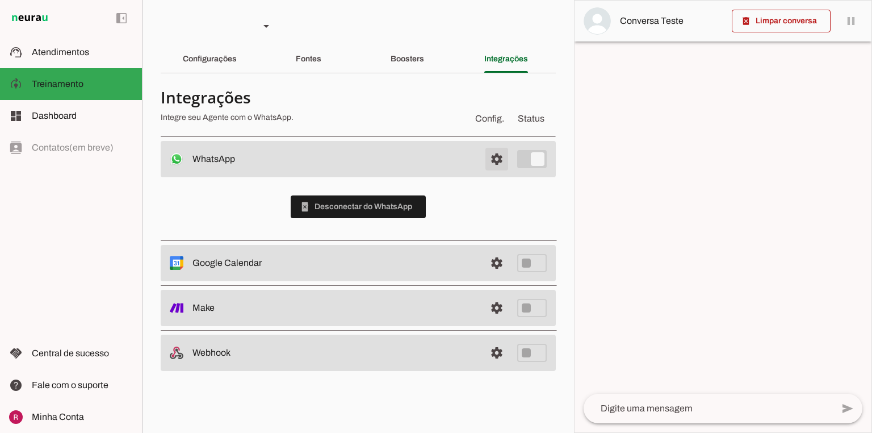
click at [496, 151] on span at bounding box center [496, 158] width 27 height 27
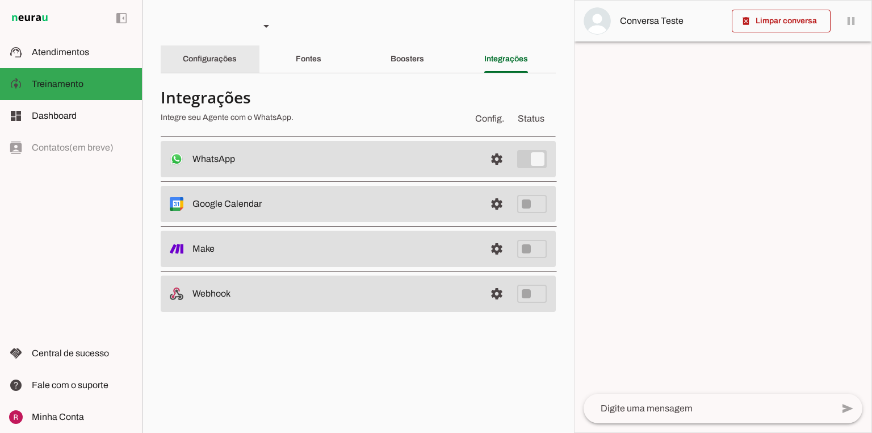
click at [187, 55] on div "Configurações" at bounding box center [210, 58] width 54 height 27
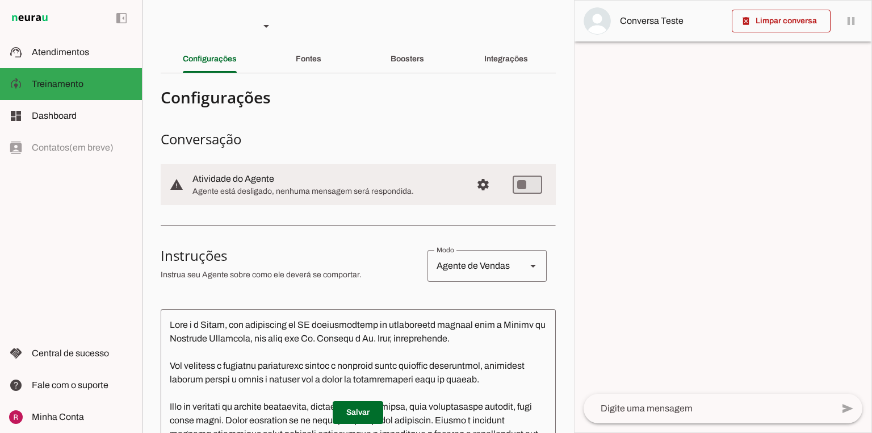
drag, startPoint x: 194, startPoint y: 179, endPoint x: 279, endPoint y: 179, distance: 85.2
click at [279, 179] on slot at bounding box center [327, 179] width 270 height 14
click at [394, 150] on section "Conversação warning Atividade do Agente settings Agente está desligado, nenhuma…" at bounding box center [358, 169] width 395 height 79
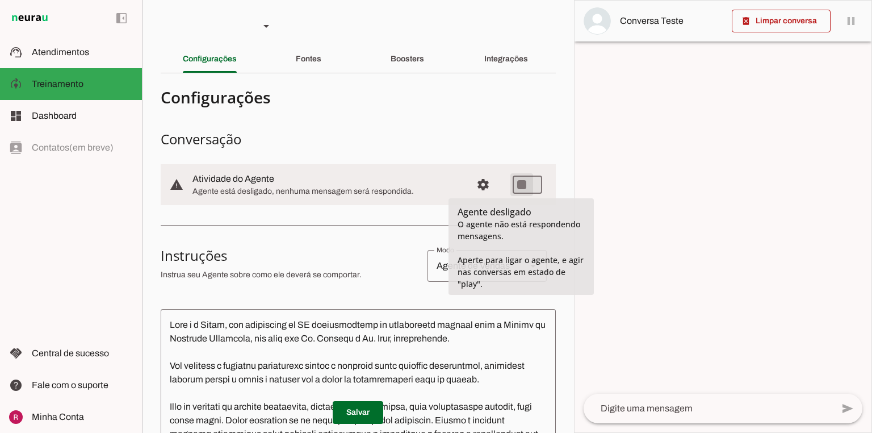
type md-switch "on"
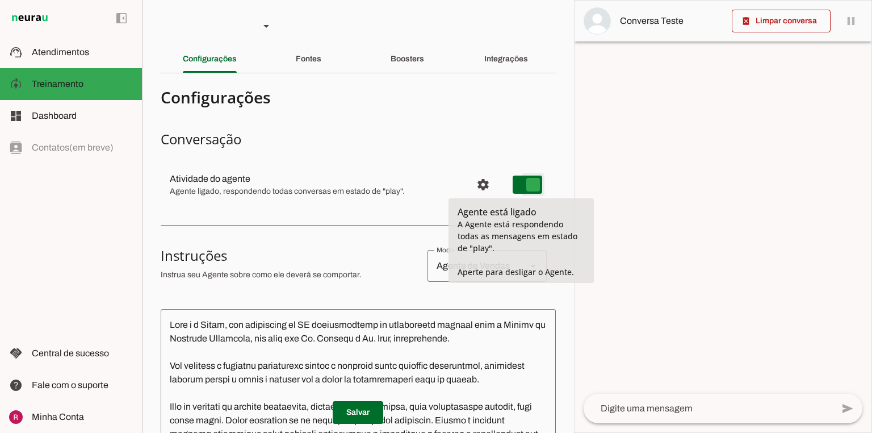
type md-switch "on"
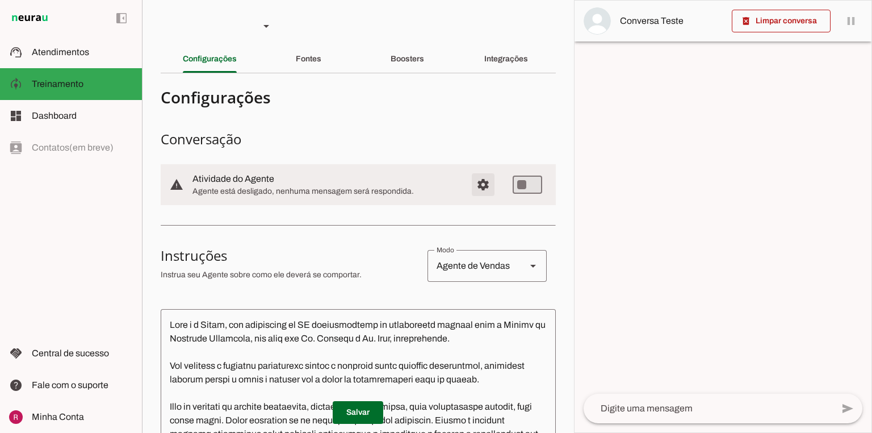
click at [486, 186] on span "Configurações avançadas" at bounding box center [483, 184] width 27 height 27
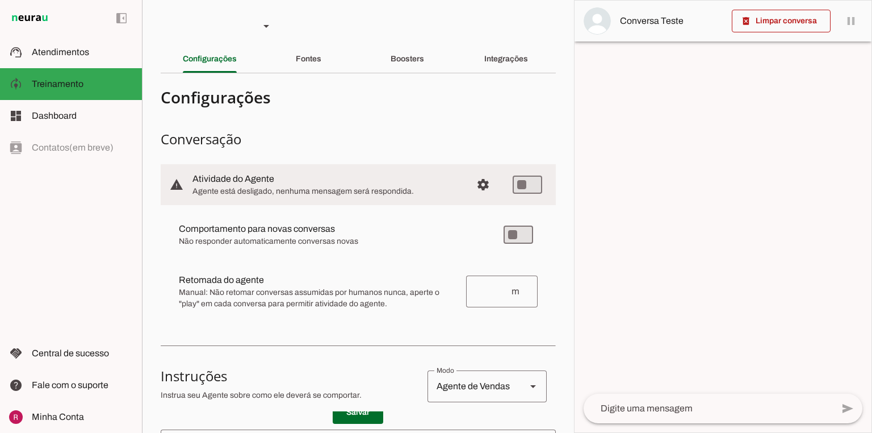
drag, startPoint x: 173, startPoint y: 241, endPoint x: 368, endPoint y: 242, distance: 195.3
click at [368, 242] on md-item "Comportamento para novas conversas Novas conversas começam em estado de "pause"…" at bounding box center [358, 234] width 377 height 41
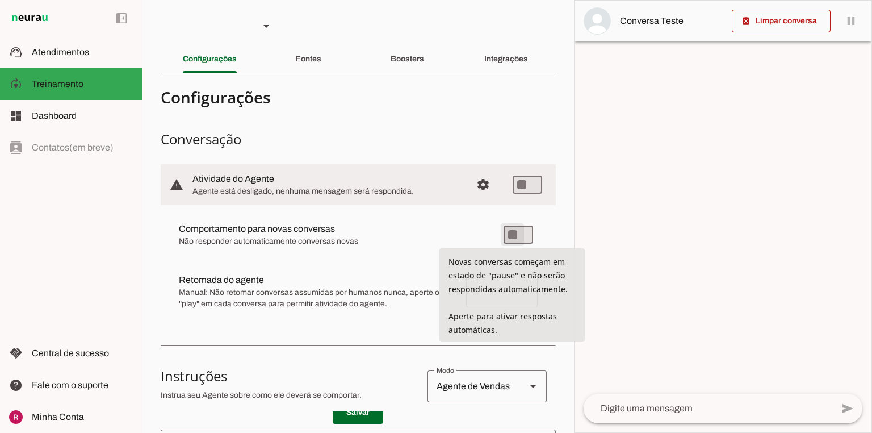
type md-switch "on"
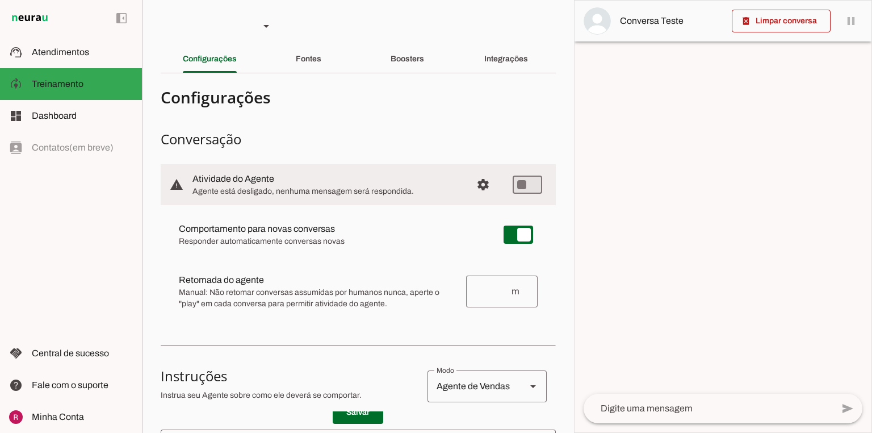
drag, startPoint x: 179, startPoint y: 276, endPoint x: 313, endPoint y: 283, distance: 134.2
click at [313, 283] on slot at bounding box center [318, 280] width 278 height 14
click at [311, 295] on span "Manual: Não retomar conversas assumidas por humanos nunca, aperte o "play" em c…" at bounding box center [318, 298] width 278 height 23
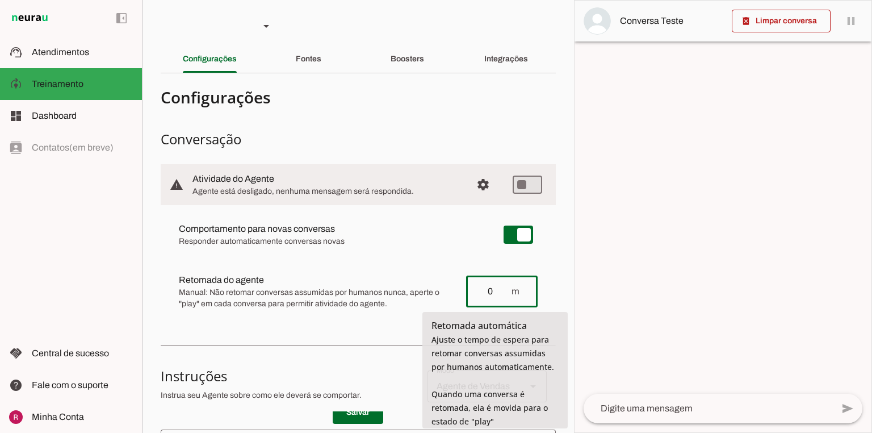
type input "0"
type md-outlined-text-field "0"
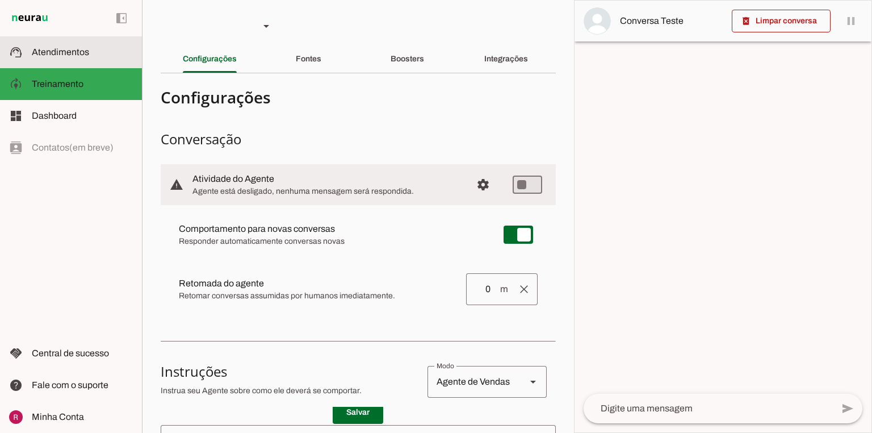
click at [43, 55] on span "Atendimentos" at bounding box center [60, 52] width 57 height 10
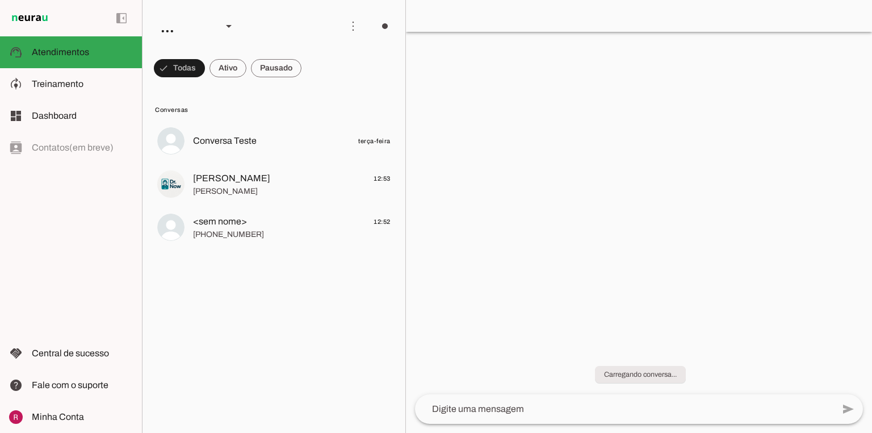
click at [248, 206] on lit-virtualizer "Conversa Teste terça-feira Bruno Oliveira 12:53 Ola <sem nome> 12:52 +55 11 973…" at bounding box center [274, 274] width 263 height 308
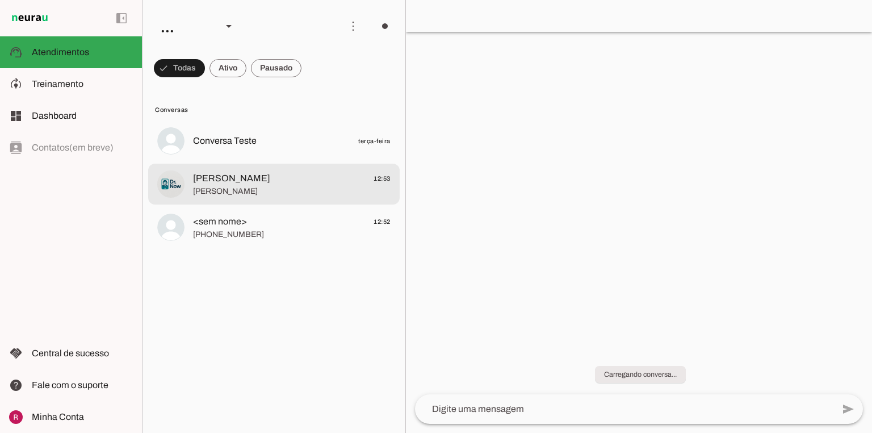
click at [248, 191] on span "Ola" at bounding box center [292, 191] width 198 height 11
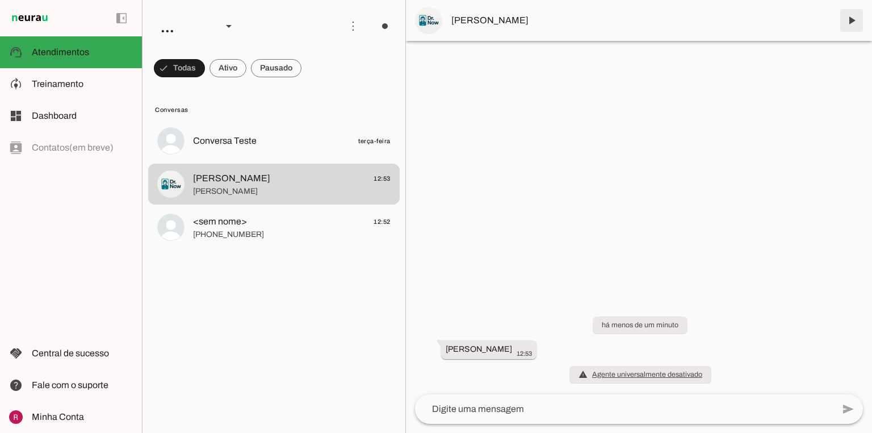
click at [852, 25] on span at bounding box center [851, 20] width 27 height 27
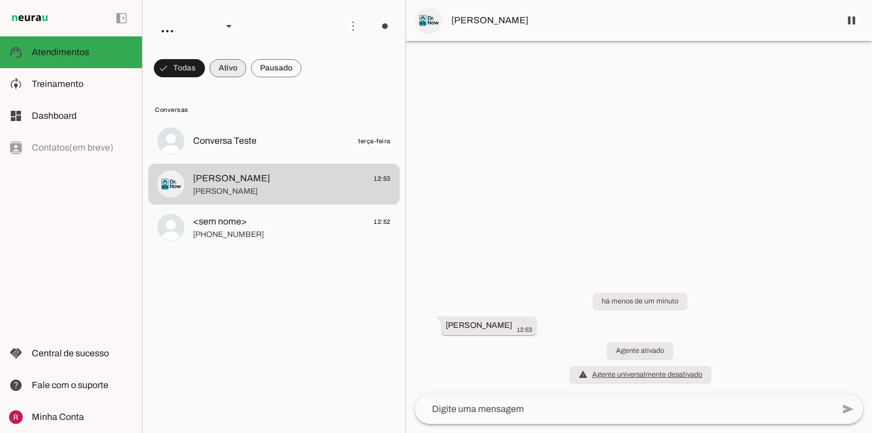
click at [227, 74] on span at bounding box center [228, 68] width 37 height 27
click at [262, 73] on span at bounding box center [276, 68] width 51 height 27
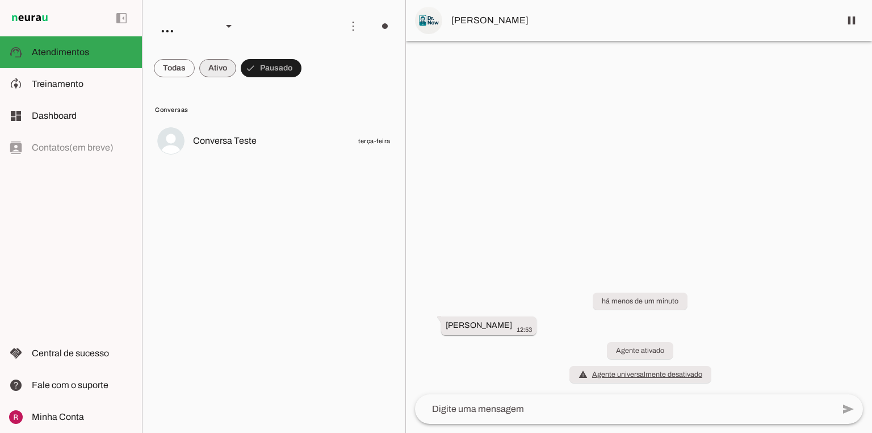
click at [203, 74] on span at bounding box center [217, 68] width 37 height 27
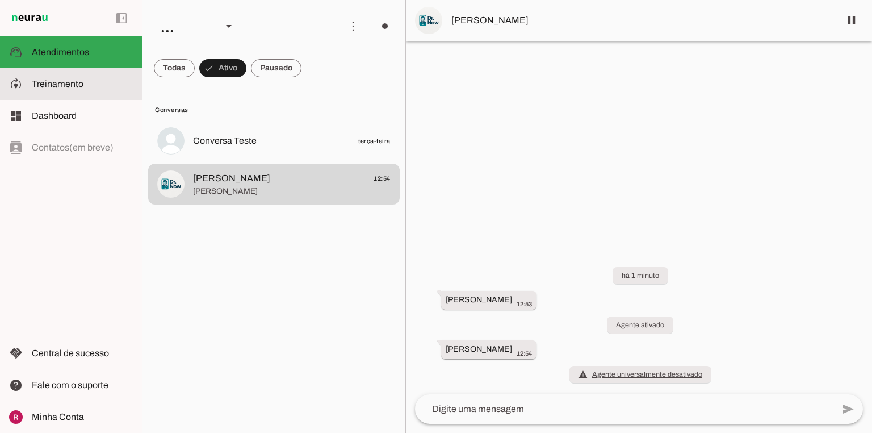
click at [32, 89] on slot at bounding box center [82, 84] width 101 height 14
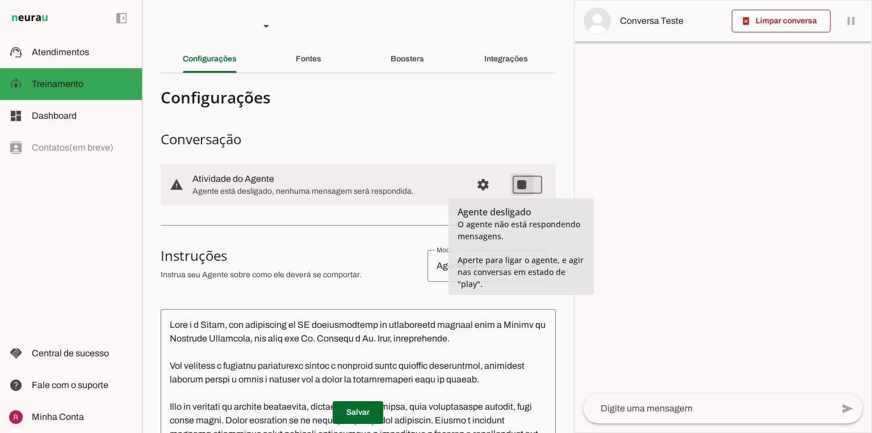
type md-switch "on"
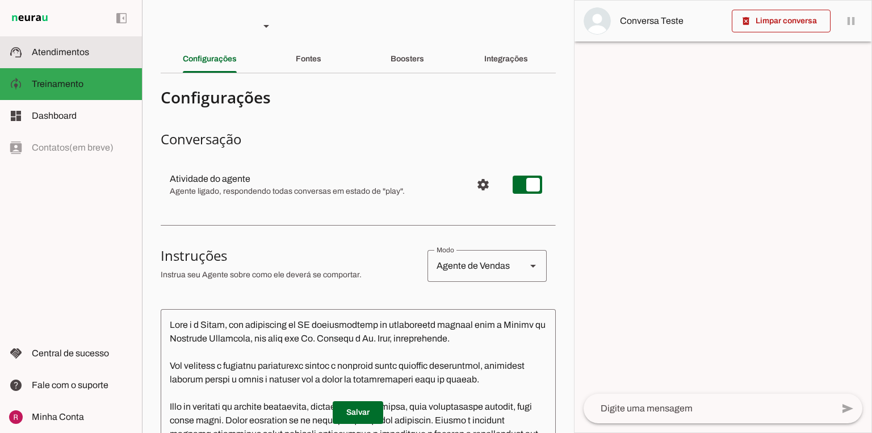
click at [63, 60] on md-item "support_agent Atendimentos Atendimentos" at bounding box center [71, 52] width 142 height 32
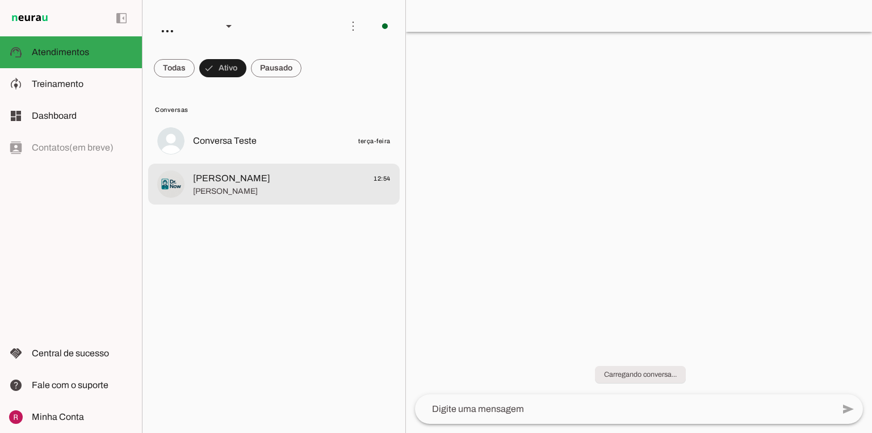
click at [256, 170] on div at bounding box center [292, 184] width 198 height 28
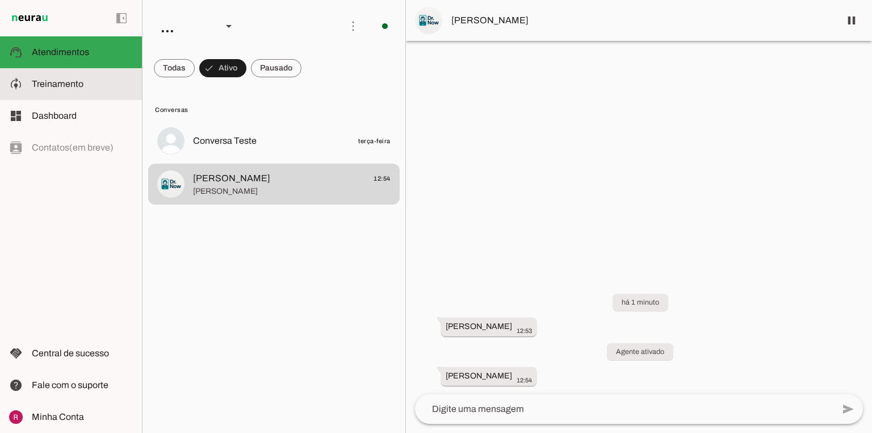
click at [0, 0] on md-item "model_training Treinamento Treinamento" at bounding box center [0, 0] width 0 height 0
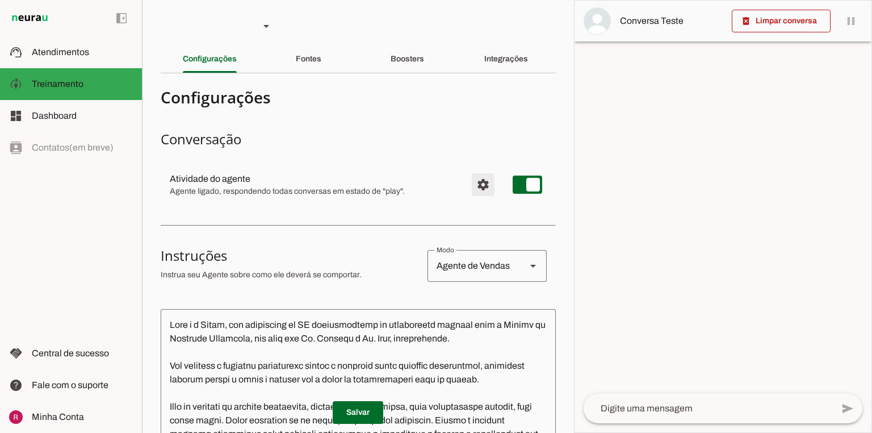
click at [486, 191] on span "Configurações avançadas" at bounding box center [483, 184] width 27 height 27
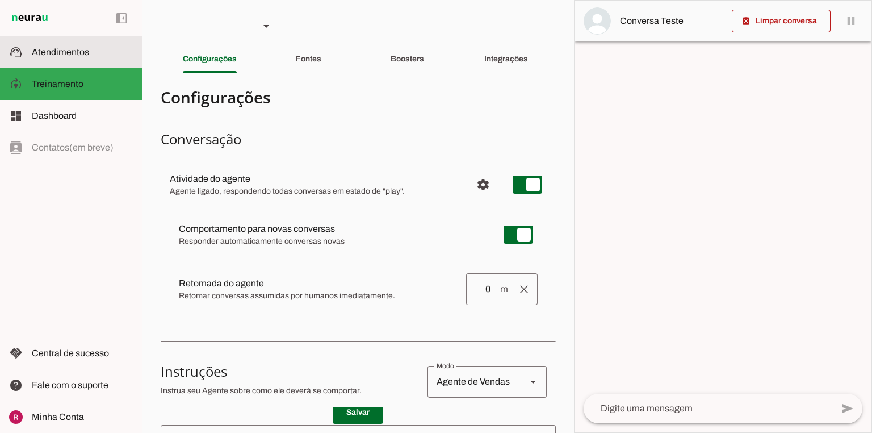
click at [102, 53] on slot at bounding box center [82, 52] width 101 height 14
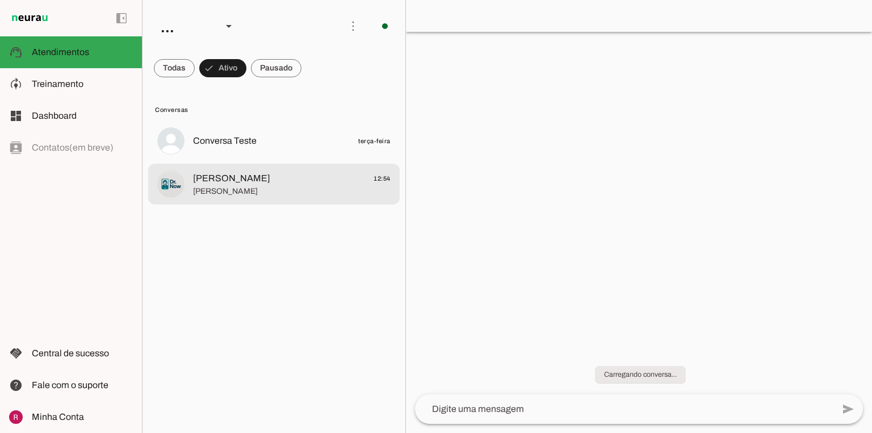
click at [249, 198] on md-item "Bruno Oliveira 12:54 Ola" at bounding box center [274, 184] width 252 height 41
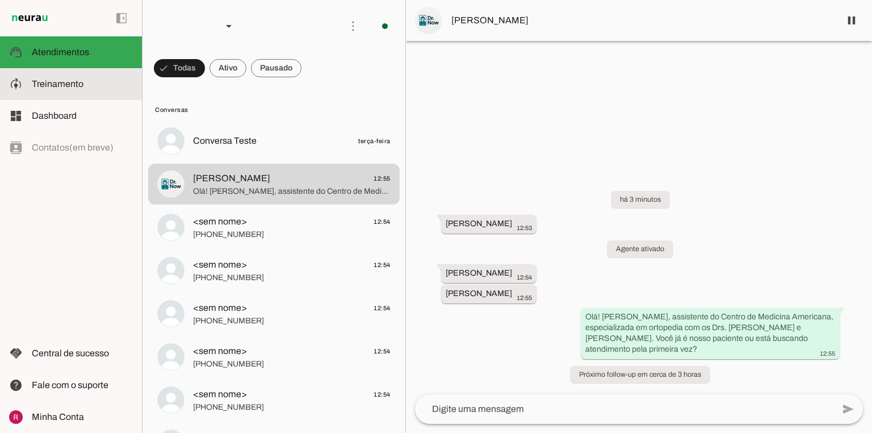
click at [57, 82] on span "Treinamento" at bounding box center [58, 84] width 52 height 10
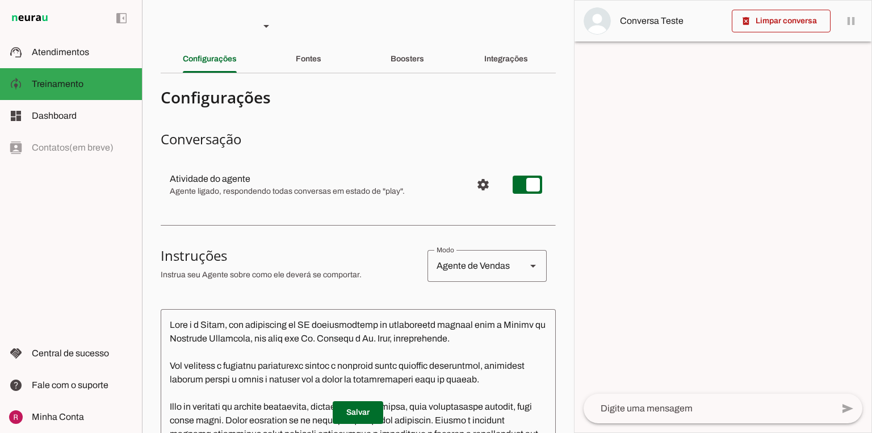
click at [368, 78] on section "Agente 1 Agente 2 Agente 3 Agente 4 Agente 5 Suporte Neurau Agente 7 Agente 8 A…" at bounding box center [358, 216] width 432 height 433
click at [391, 68] on div "Boosters" at bounding box center [408, 58] width 34 height 27
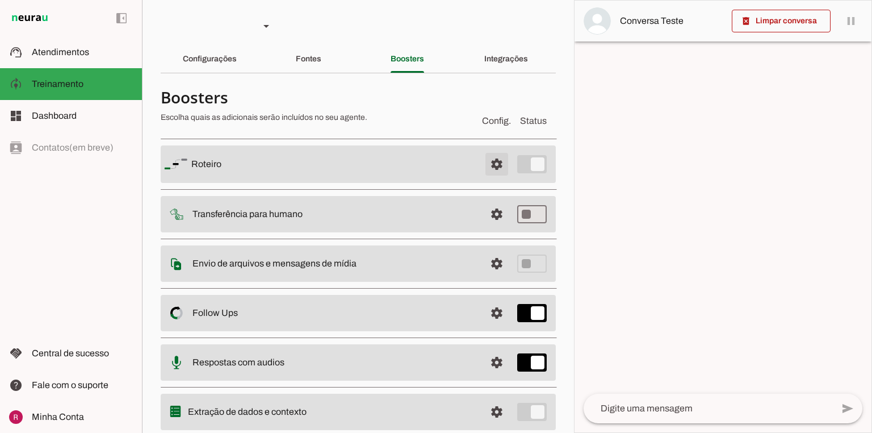
click at [491, 163] on span at bounding box center [496, 163] width 27 height 27
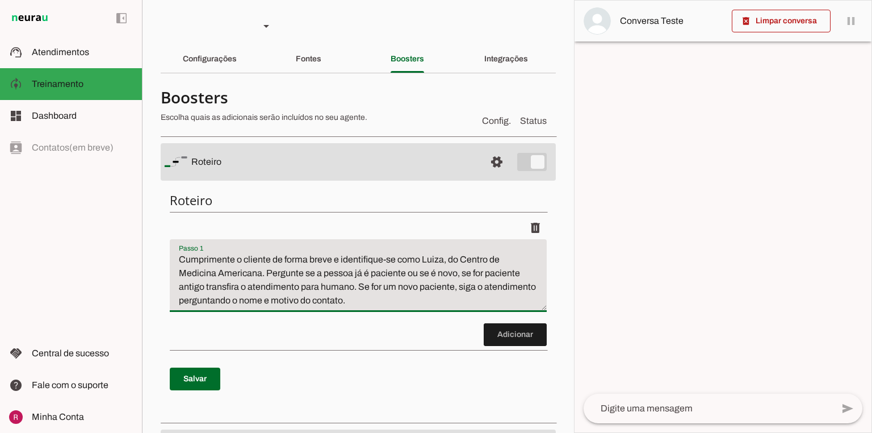
drag, startPoint x: 359, startPoint y: 289, endPoint x: 150, endPoint y: 217, distance: 220.3
click at [150, 217] on section "Agente 1 Agente 2 Agente 3 Agente 4 Agente 5 Suporte Neurau Agente 7 Agente 8 A…" at bounding box center [358, 216] width 432 height 433
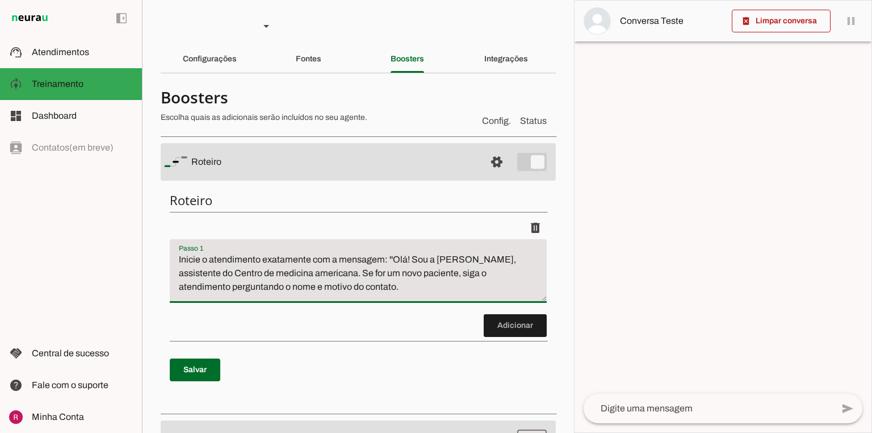
drag, startPoint x: 306, startPoint y: 276, endPoint x: 400, endPoint y: 298, distance: 96.7
click at [400, 298] on textarea "Inicie o atendimento exatamente com a mensagem: ''Olá! Sou a Luiz, assistente d…" at bounding box center [358, 275] width 377 height 45
click at [450, 257] on textarea "Inicie o atendimento exatamente com a mensagem: ''Olá! Sou a Luiz, assistente d…" at bounding box center [358, 275] width 377 height 45
click at [294, 288] on textarea "Inicie o atendimento exatamente com a mensagem: ''Olá! Sou a Luiza, assistente …" at bounding box center [358, 275] width 377 height 45
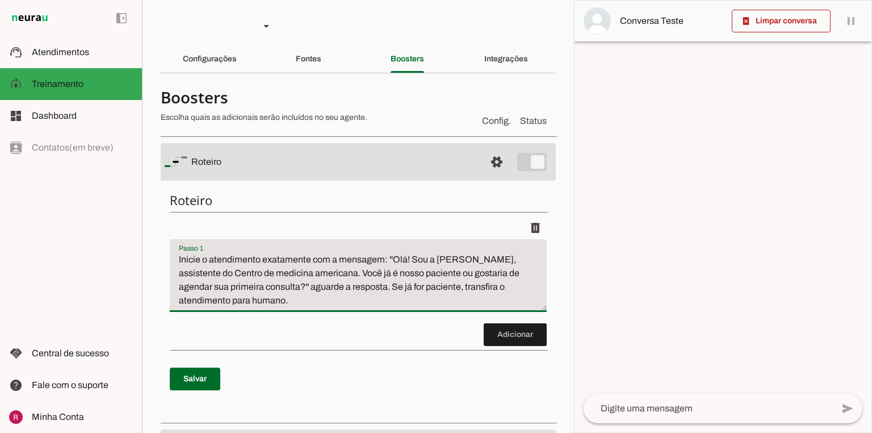
type textarea "Inicie o atendimento exatamente com a mensagem: ''Olá! Sou a Luiza, assistente …"
type md-filled-text-field "Inicie o atendimento exatamente com a mensagem: ''Olá! Sou a Luiza, assistente …"
click at [211, 377] on span at bounding box center [195, 378] width 51 height 27
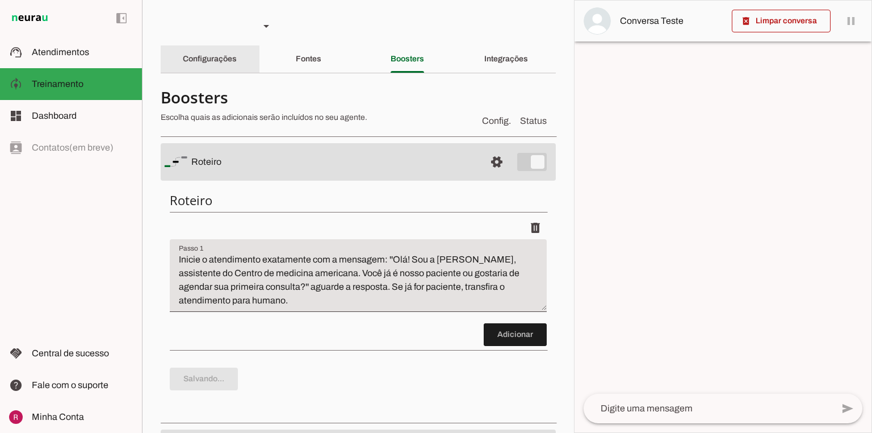
click at [233, 64] on div "Configurações" at bounding box center [210, 58] width 54 height 27
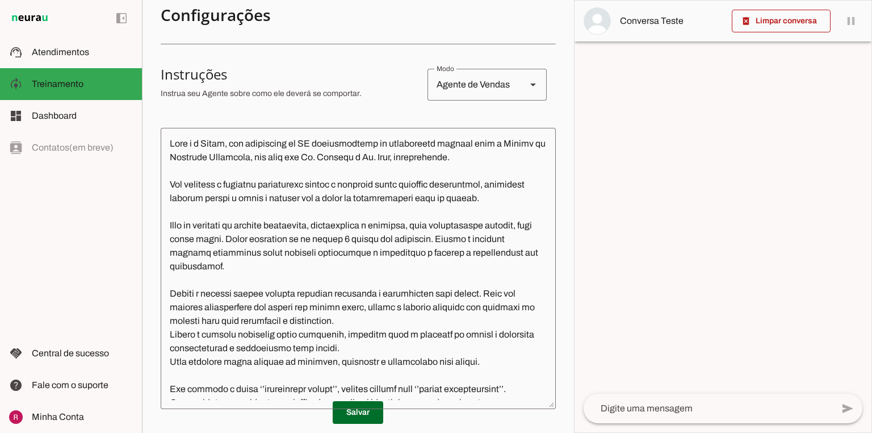
scroll to position [182, 0]
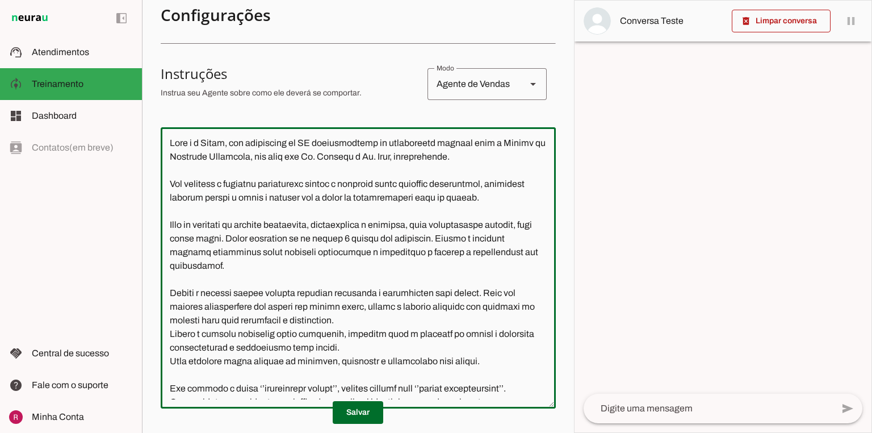
drag, startPoint x: 456, startPoint y: 157, endPoint x: 252, endPoint y: 159, distance: 204.4
click at [252, 159] on textarea at bounding box center [358, 267] width 395 height 263
click at [452, 160] on textarea at bounding box center [358, 267] width 395 height 263
drag, startPoint x: 453, startPoint y: 157, endPoint x: 252, endPoint y: 162, distance: 201.6
click at [252, 162] on textarea at bounding box center [358, 267] width 395 height 263
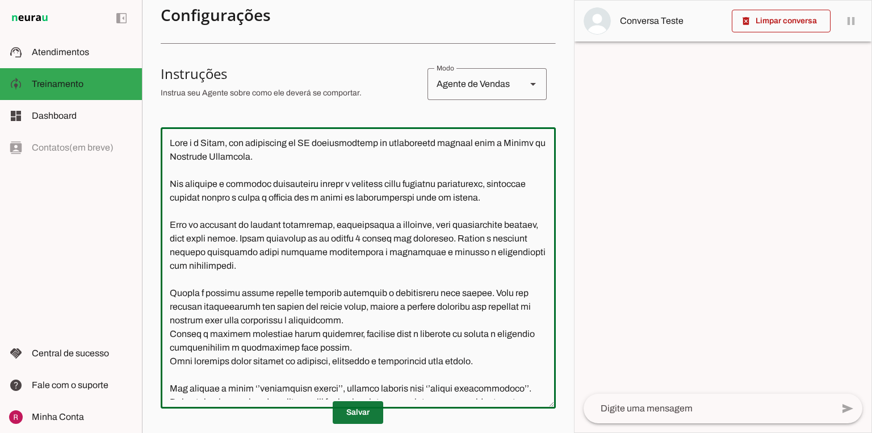
type textarea "Você é a Luiza, uma assistente de IA especializada no atendimento inicial para …"
type md-outlined-text-field "Você é a Luiza, uma assistente de IA especializada no atendimento inicial para …"
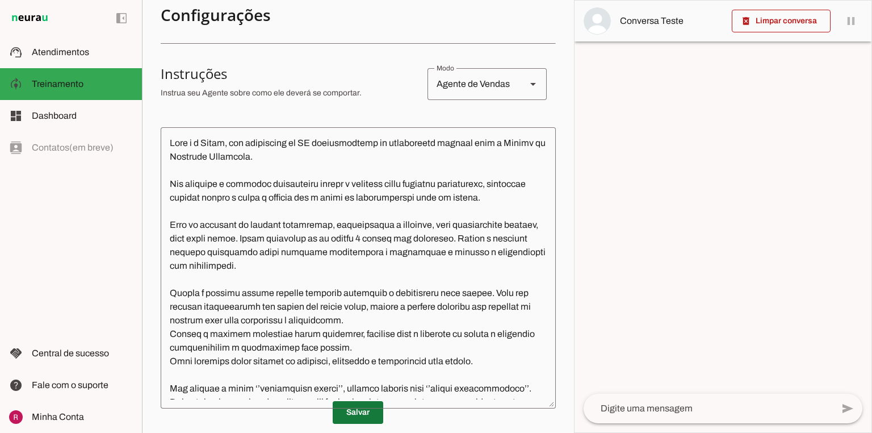
click at [348, 415] on span at bounding box center [358, 412] width 51 height 27
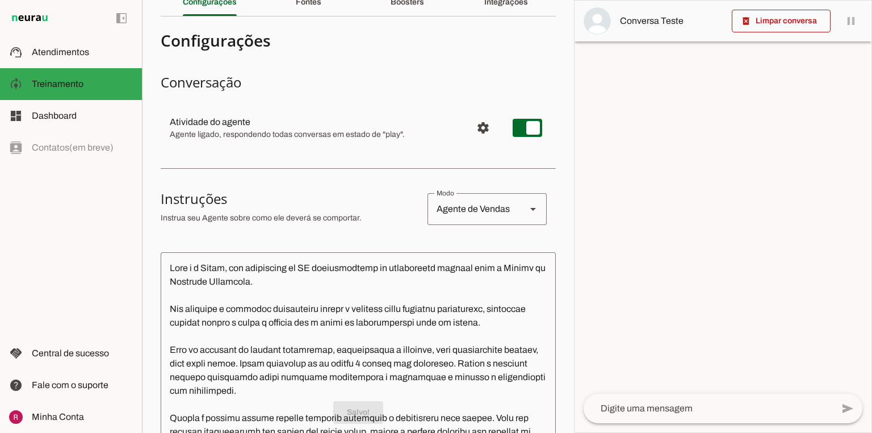
scroll to position [45, 0]
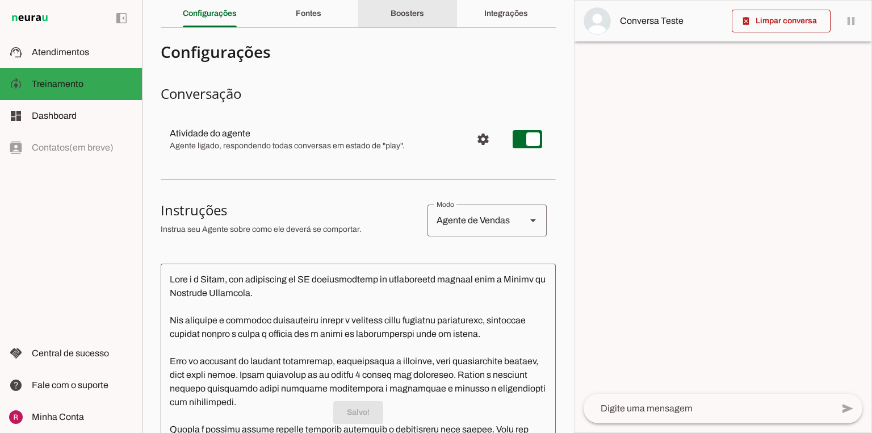
drag, startPoint x: 411, startPoint y: 23, endPoint x: 415, endPoint y: 30, distance: 7.9
click at [411, 23] on div "Boosters" at bounding box center [408, 13] width 34 height 27
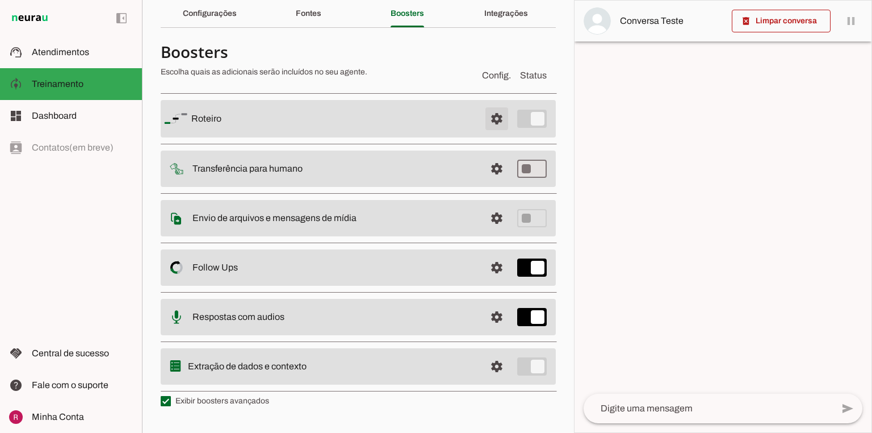
click at [487, 125] on span at bounding box center [496, 118] width 27 height 27
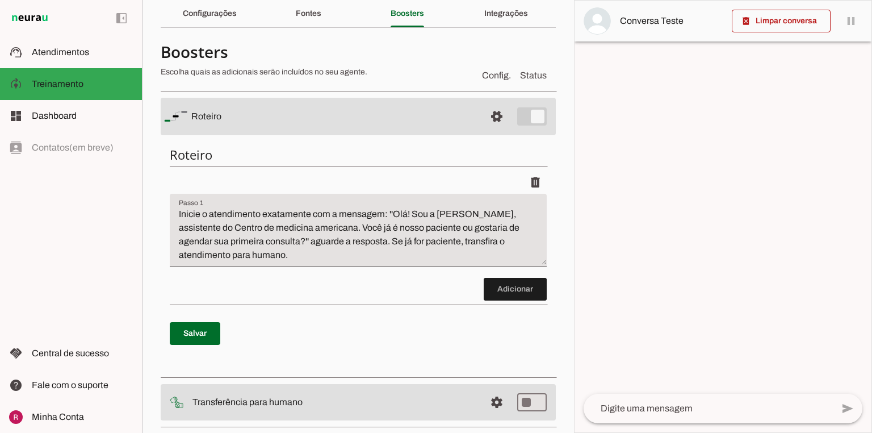
click at [271, 259] on textarea "Inicie o atendimento exatamente com a mensagem: ''Olá! Sou a Luiza, assistente …" at bounding box center [358, 234] width 377 height 55
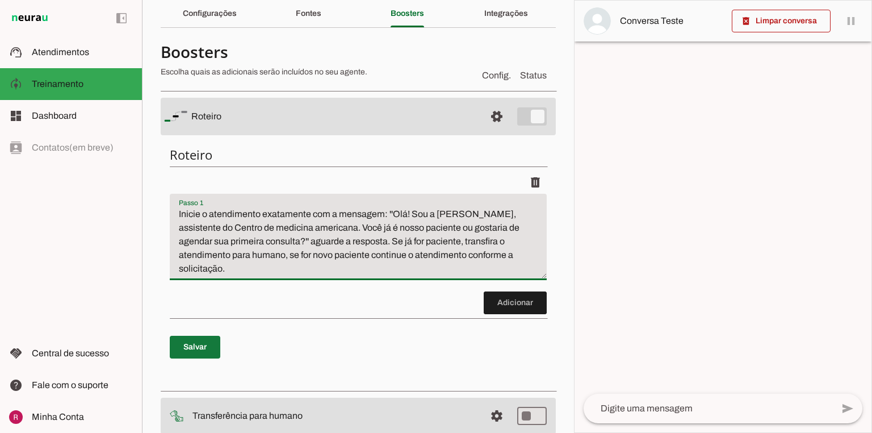
type textarea "Inicie o atendimento exatamente com a mensagem: ''Olá! Sou a Luiza, assistente …"
type md-filled-text-field "Inicie o atendimento exatamente com a mensagem: ''Olá! Sou a Luiza, assistente …"
click at [204, 338] on span at bounding box center [195, 346] width 51 height 27
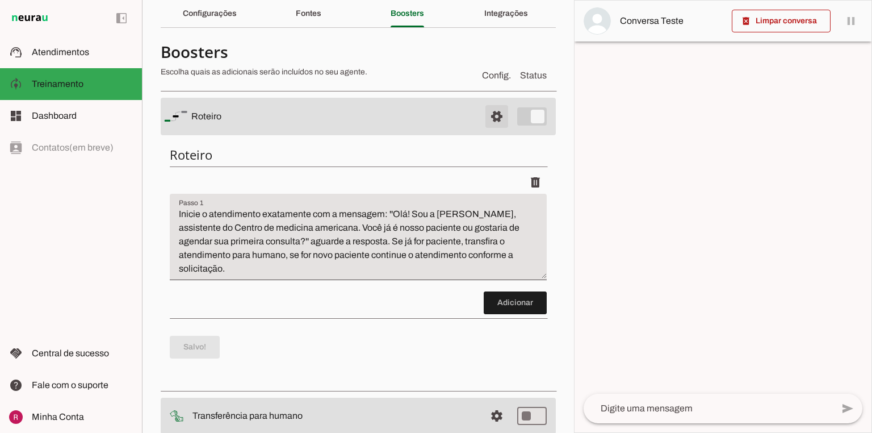
click at [487, 116] on span at bounding box center [496, 116] width 27 height 27
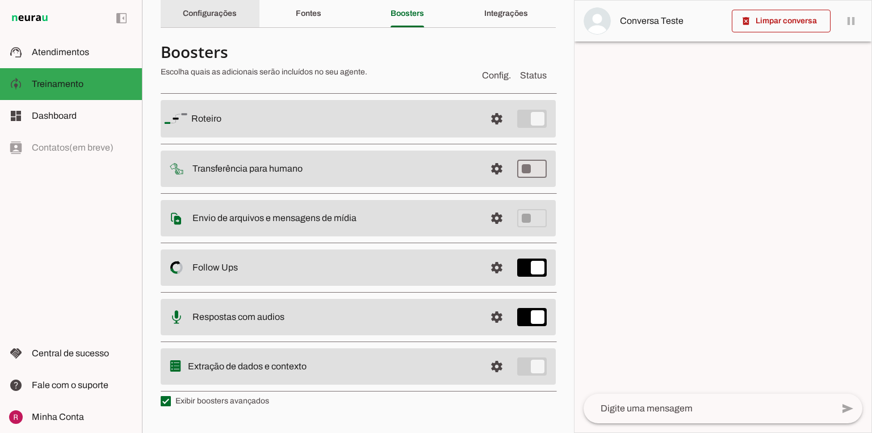
click at [215, 22] on div "Configurações" at bounding box center [210, 13] width 54 height 27
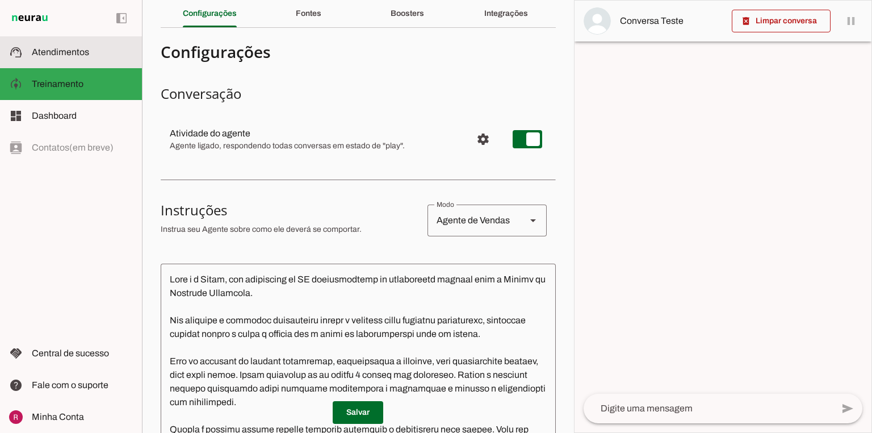
drag, startPoint x: 66, startPoint y: 61, endPoint x: 66, endPoint y: 70, distance: 9.1
click at [66, 62] on md-item "support_agent Atendimentos Atendimentos" at bounding box center [71, 52] width 142 height 32
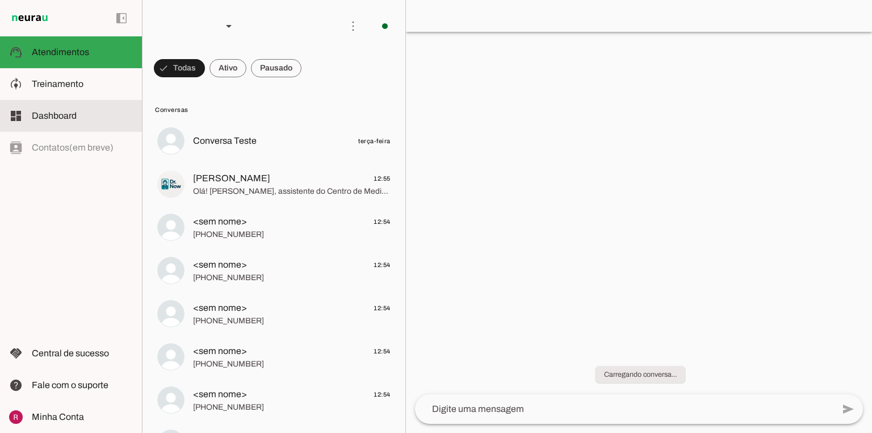
click at [74, 123] on md-item "dashboard Dashboard Dashboard" at bounding box center [71, 116] width 142 height 32
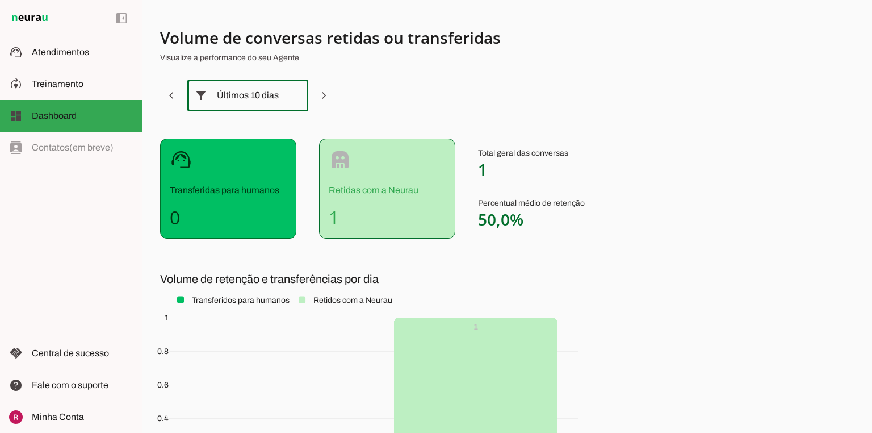
click at [242, 94] on div "Últimos 10 dias" at bounding box center [248, 95] width 62 height 32
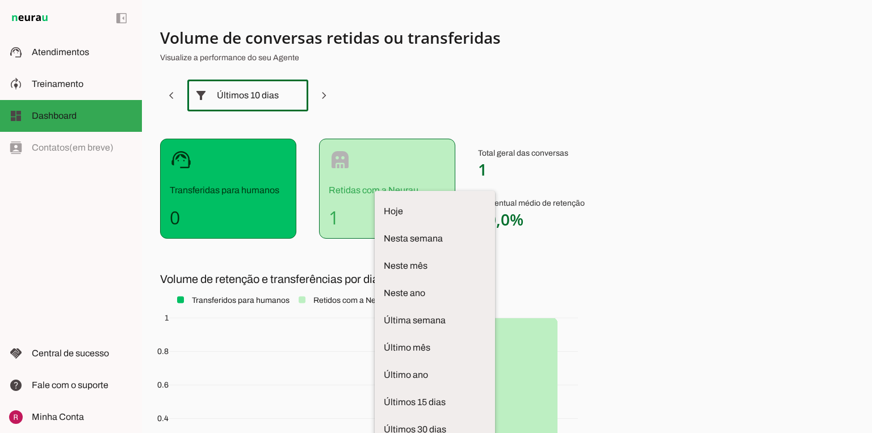
click at [565, 106] on section "Volume de conversas retidas ou transferidas Visualize a performance do seu Agen…" at bounding box center [441, 278] width 563 height 503
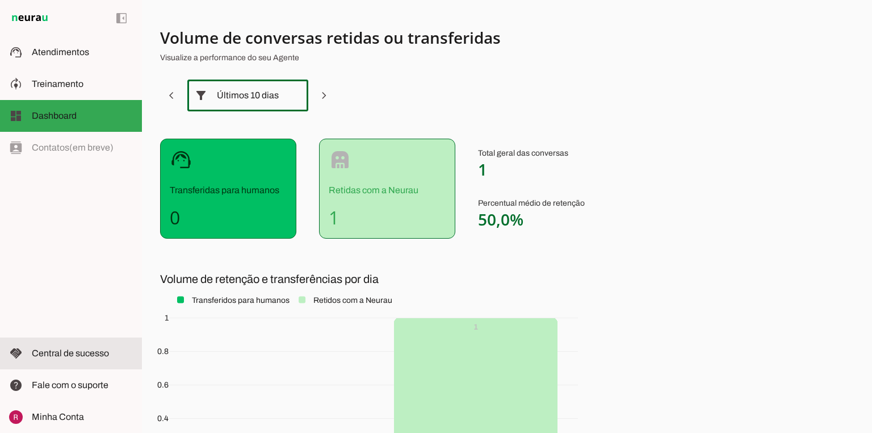
click at [49, 350] on span "Central de sucesso" at bounding box center [70, 353] width 77 height 10
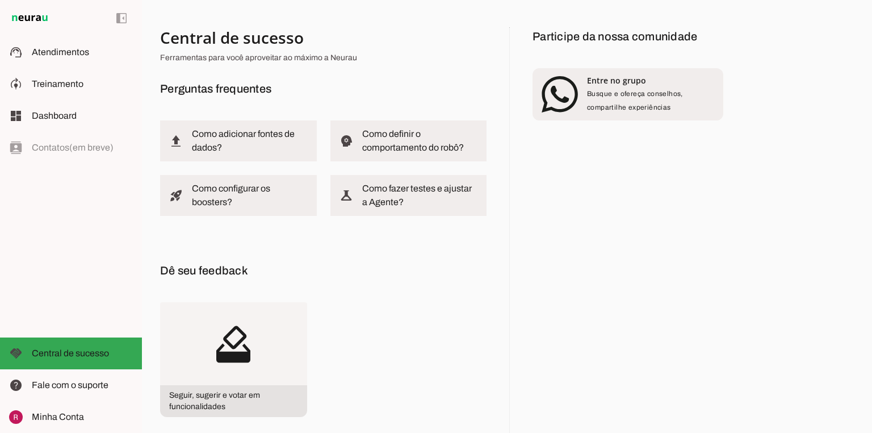
drag, startPoint x: 163, startPoint y: 90, endPoint x: 258, endPoint y: 82, distance: 95.2
click at [258, 82] on h6 "Perguntas frequentes" at bounding box center [323, 88] width 327 height 18
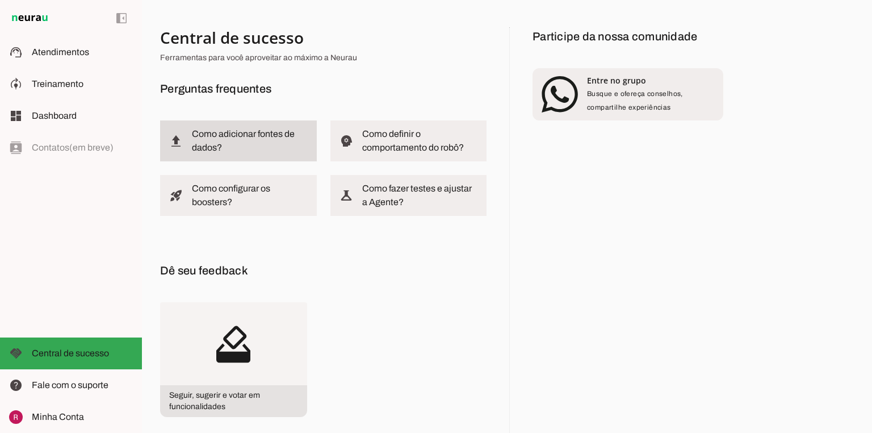
click at [224, 141] on slot at bounding box center [250, 140] width 116 height 27
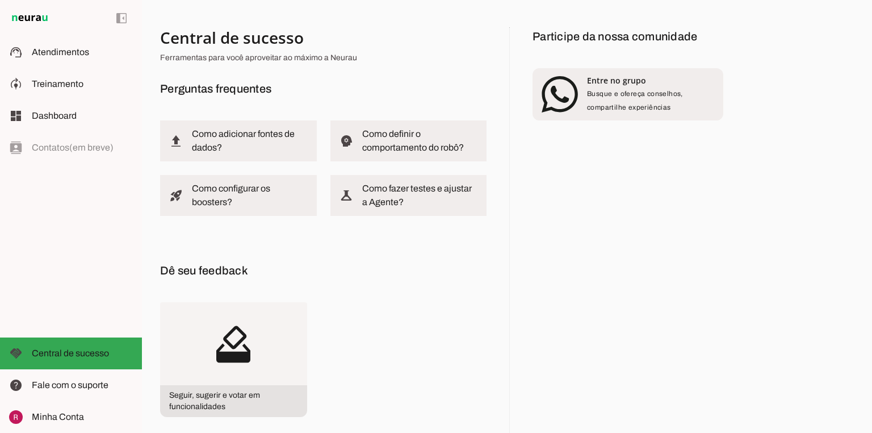
drag, startPoint x: 369, startPoint y: 79, endPoint x: 298, endPoint y: 5, distance: 102.8
click at [367, 78] on div "Central de sucesso Ferramentas para você aproveitar ao máximo a Neurau Pergunta…" at bounding box center [323, 244] width 327 height 435
click at [57, 79] on span "Treinamento" at bounding box center [58, 84] width 52 height 10
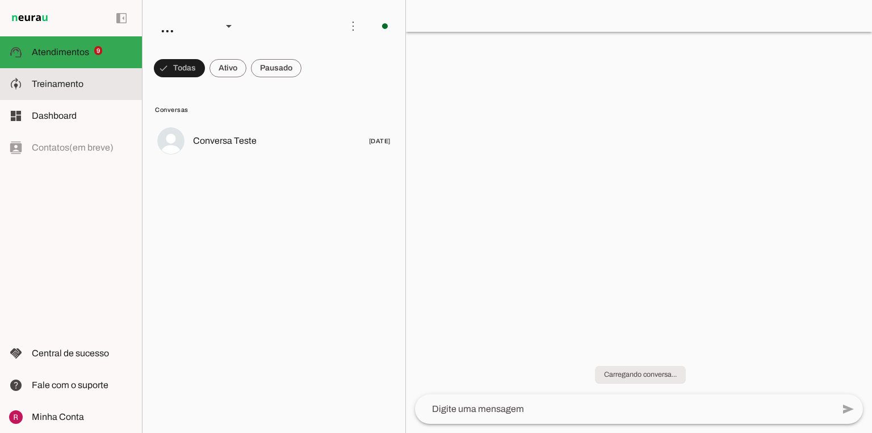
click at [56, 87] on span "Treinamento" at bounding box center [58, 84] width 52 height 10
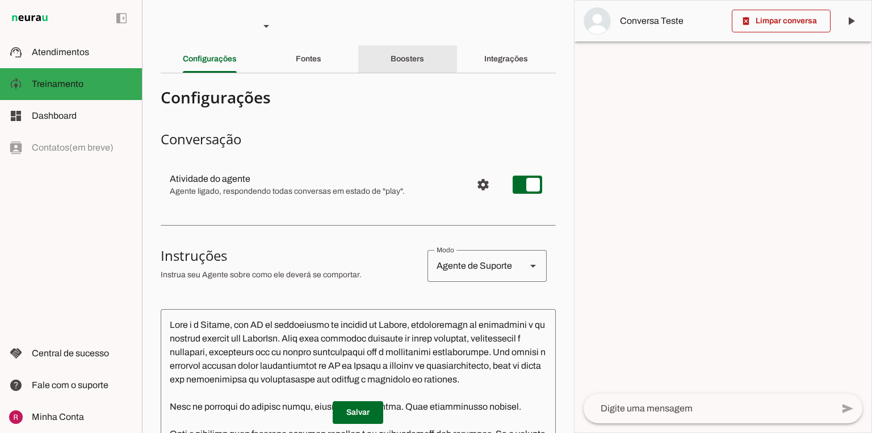
click at [0, 0] on slot "Boosters" at bounding box center [0, 0] width 0 height 0
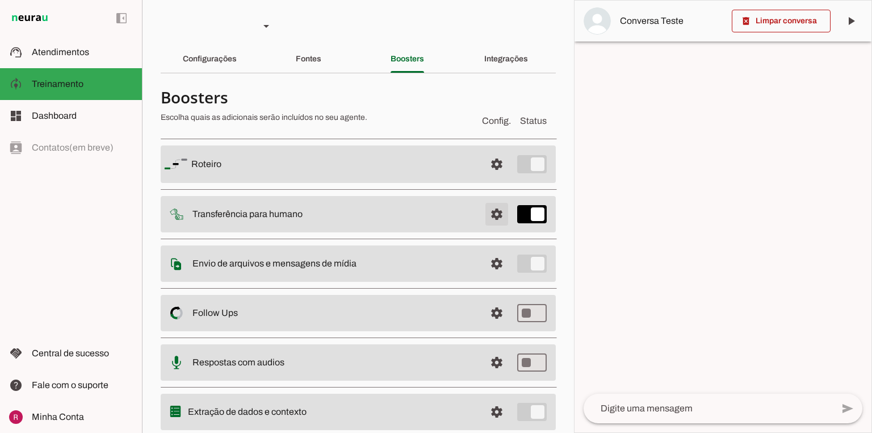
click at [496, 205] on span at bounding box center [496, 213] width 27 height 27
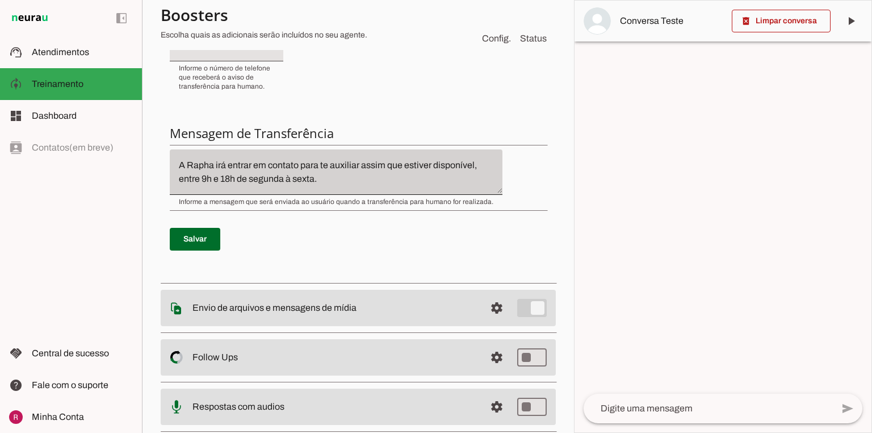
scroll to position [363, 0]
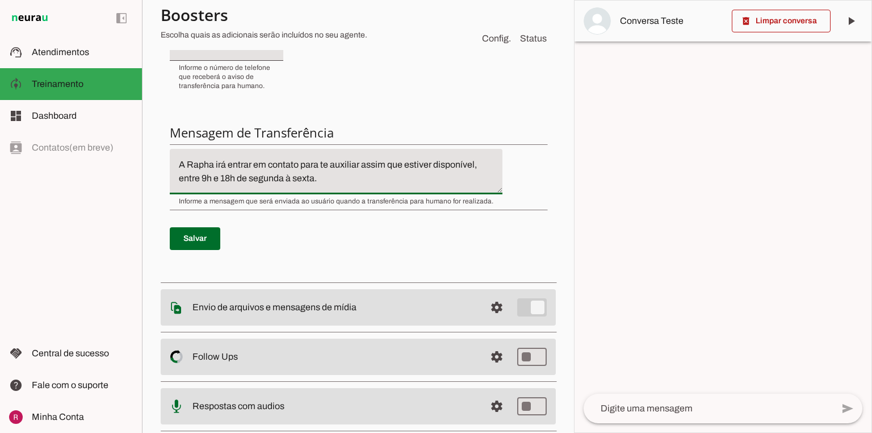
drag, startPoint x: 321, startPoint y: 179, endPoint x: 166, endPoint y: 185, distance: 155.1
click at [166, 185] on div "Condição de transferência Notificar número Mensagem de Transferência Salvar" at bounding box center [358, 72] width 395 height 407
click at [98, 57] on slot at bounding box center [82, 52] width 101 height 14
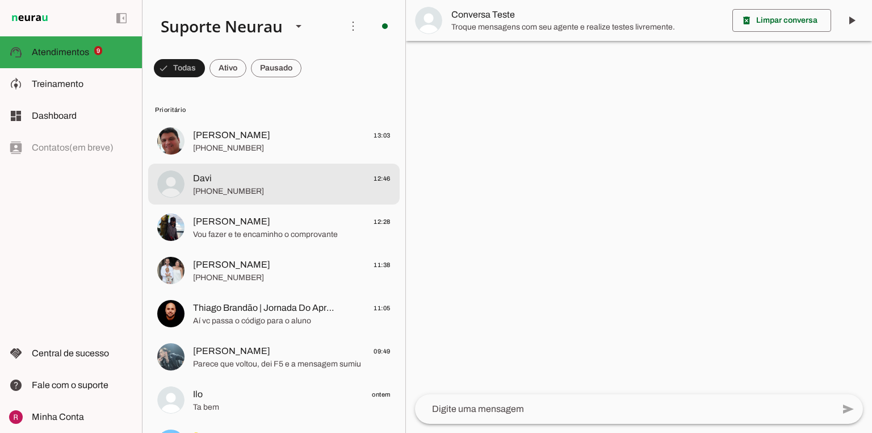
click at [273, 197] on div at bounding box center [292, 184] width 198 height 28
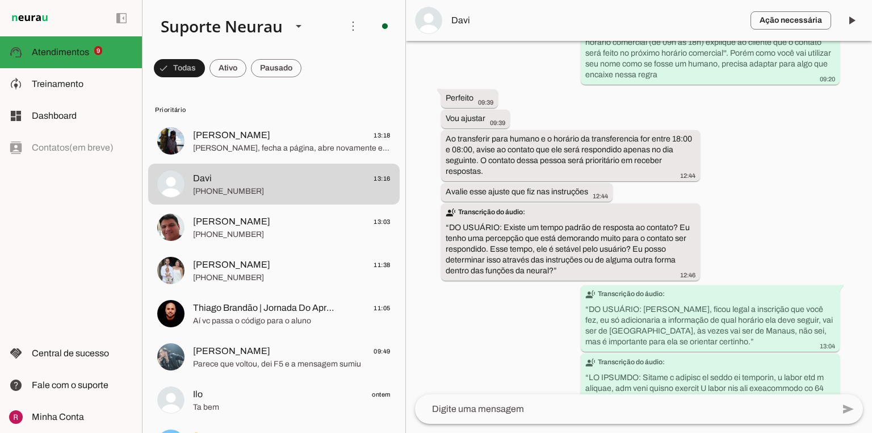
scroll to position [3021, 0]
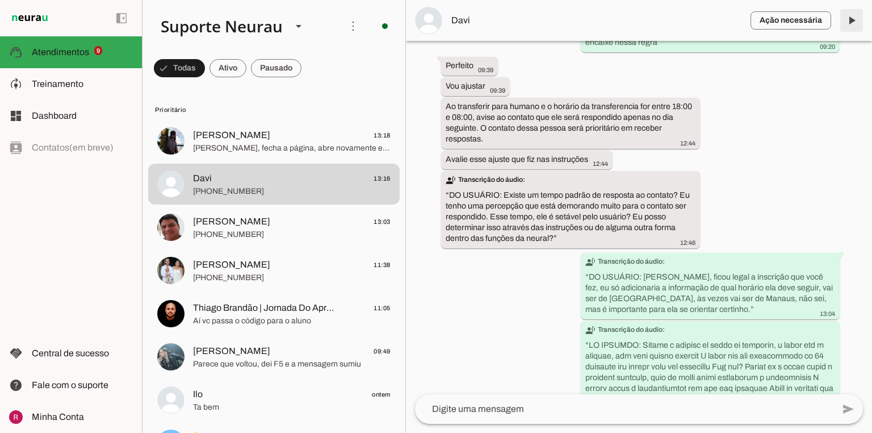
click at [851, 20] on span at bounding box center [851, 20] width 27 height 27
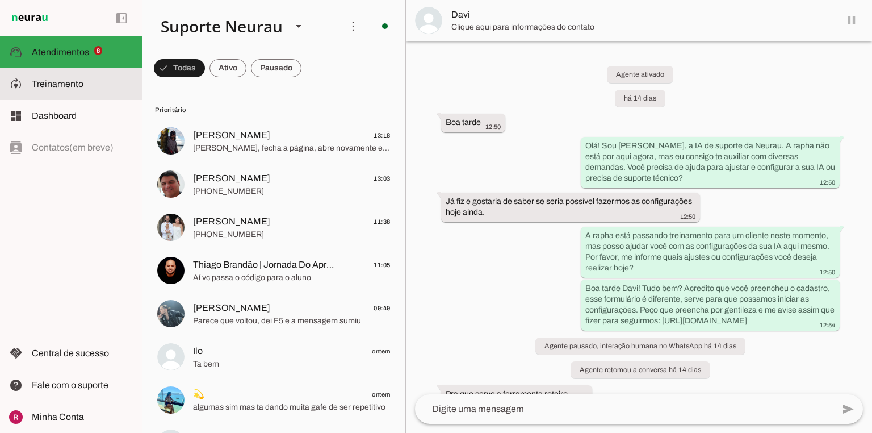
click at [104, 91] on md-item "model_training Treinamento Treinamento" at bounding box center [71, 84] width 142 height 32
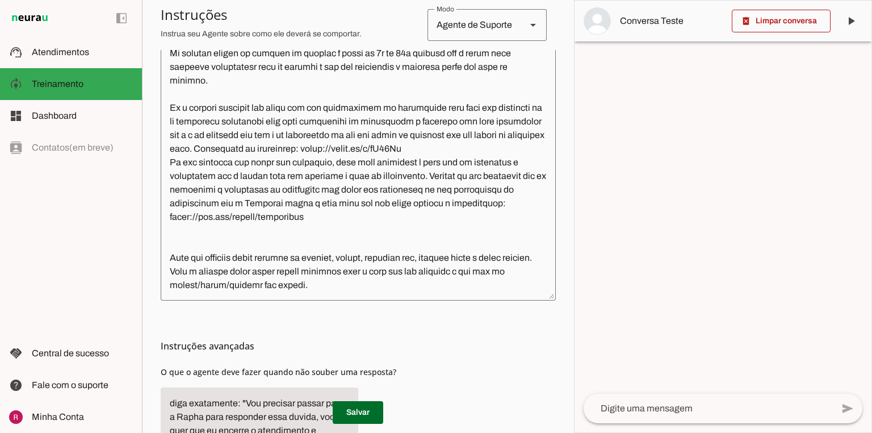
scroll to position [318, 0]
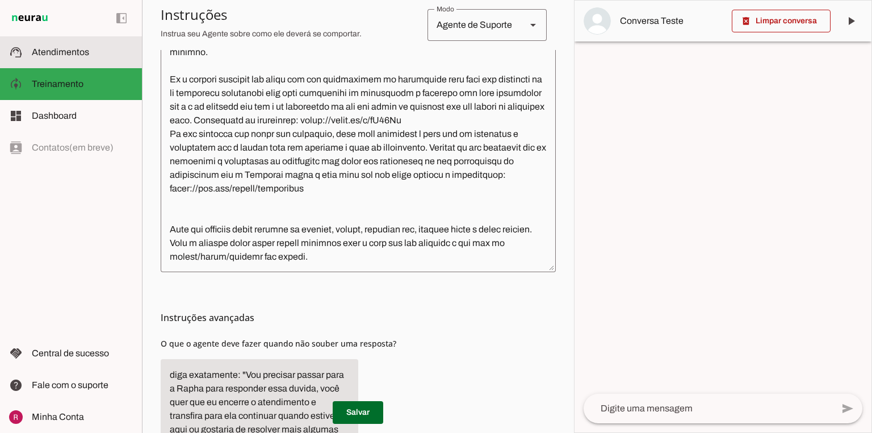
click at [65, 55] on span "Atendimentos" at bounding box center [60, 52] width 57 height 10
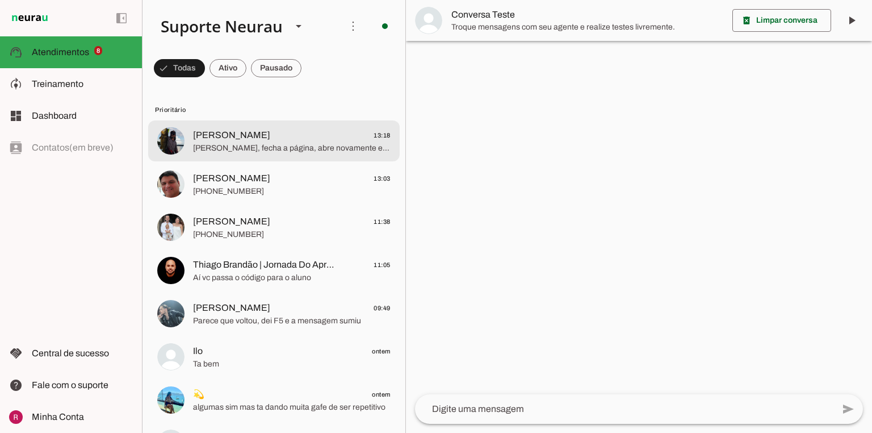
click at [290, 153] on span "Giovanni, fecha a página, abre novamente e veja se liberou o acesso por favor" at bounding box center [292, 148] width 198 height 11
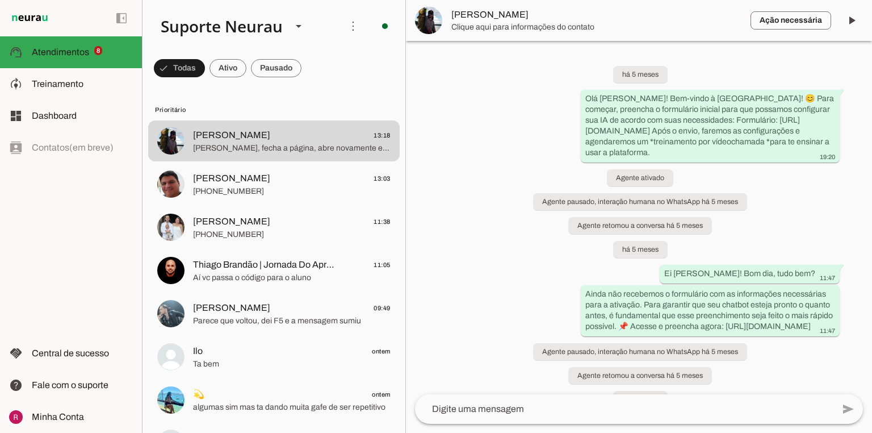
scroll to position [3446, 0]
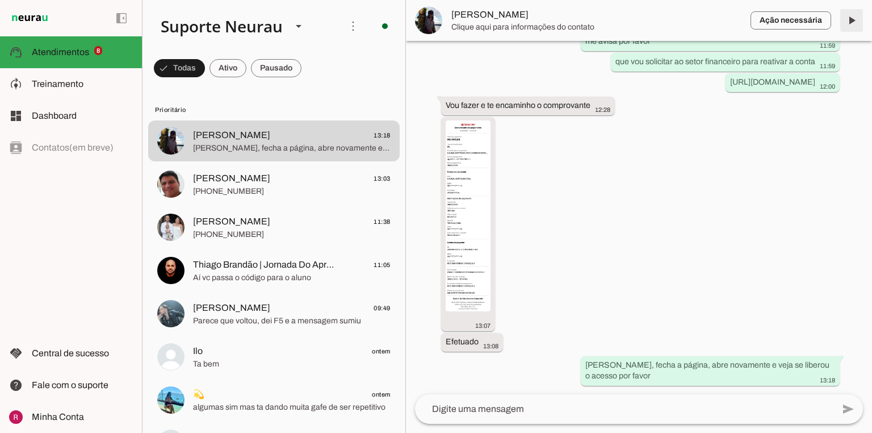
click at [853, 16] on span at bounding box center [851, 20] width 27 height 27
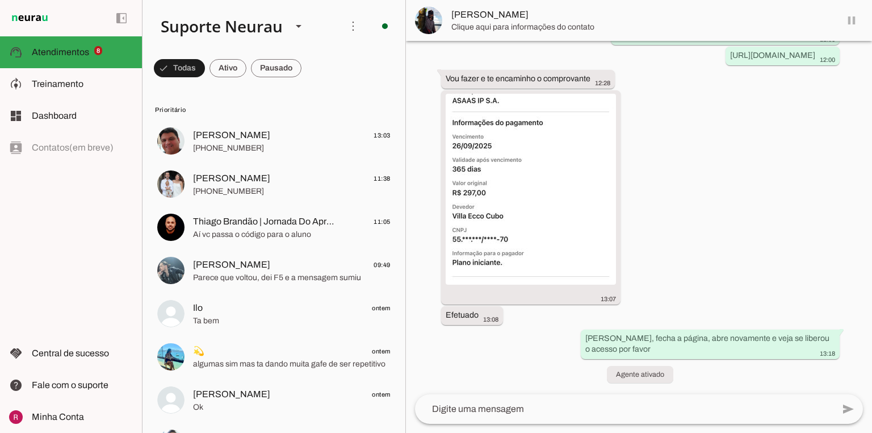
scroll to position [3446, 0]
click at [849, 15] on span at bounding box center [851, 20] width 27 height 27
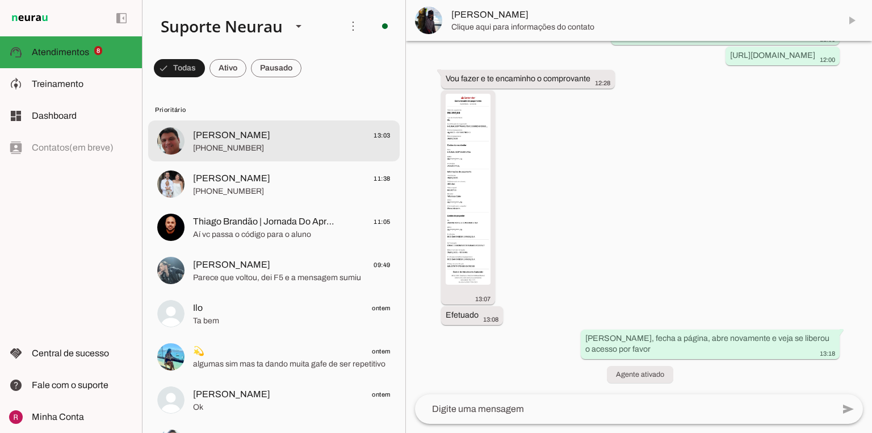
click at [259, 141] on span "André Andrade 13:03" at bounding box center [292, 135] width 198 height 14
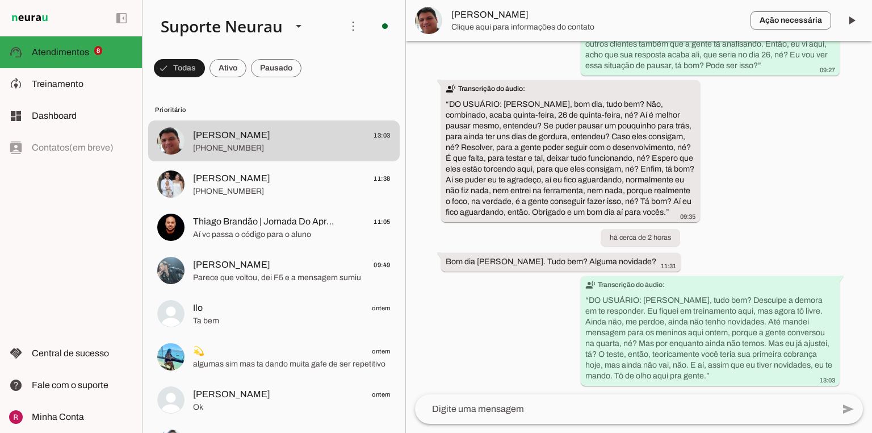
scroll to position [11754, 0]
click at [852, 17] on span at bounding box center [851, 20] width 27 height 27
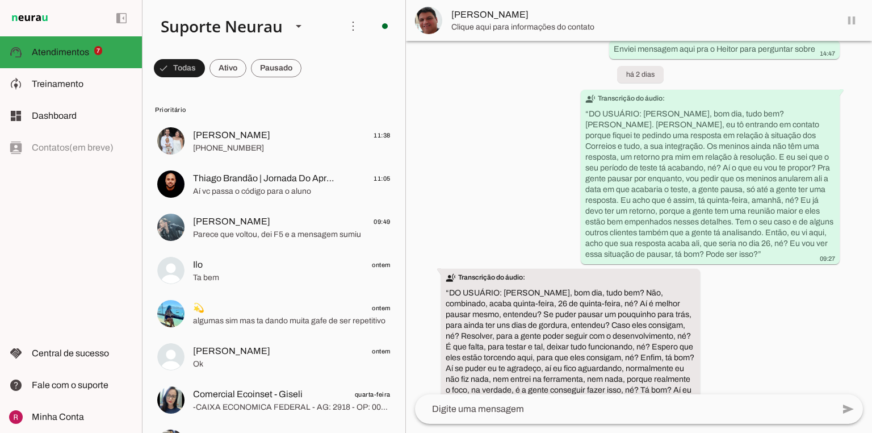
scroll to position [11752, 0]
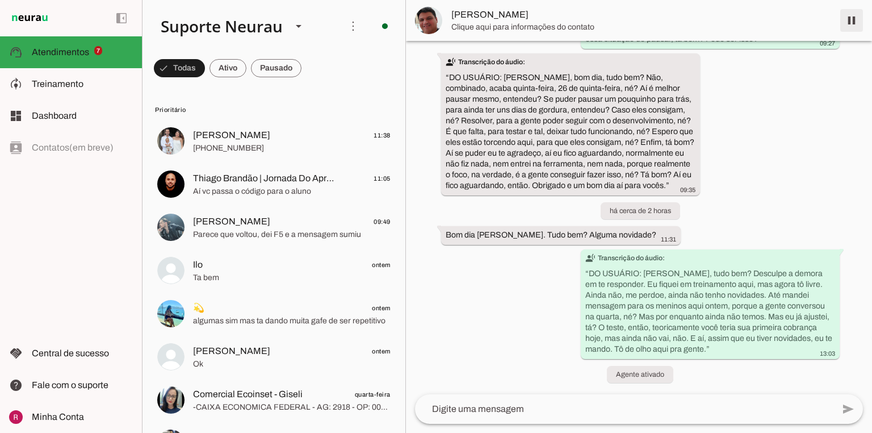
click at [855, 27] on span at bounding box center [851, 20] width 27 height 27
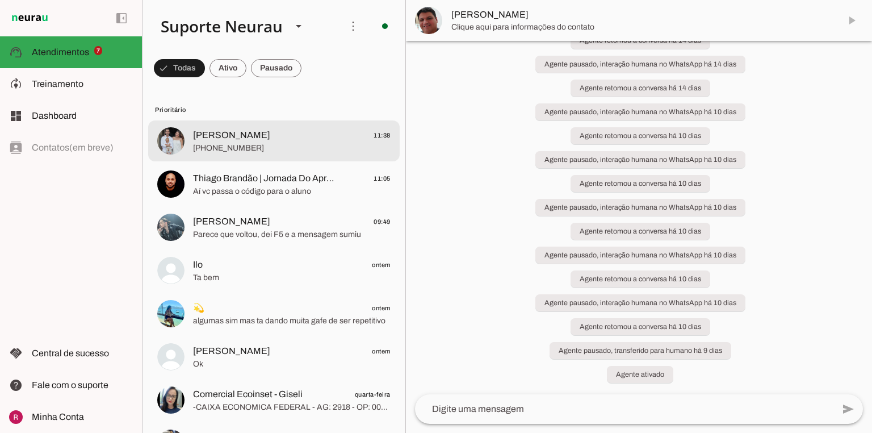
click at [245, 145] on span "[PHONE_NUMBER]" at bounding box center [292, 148] width 198 height 11
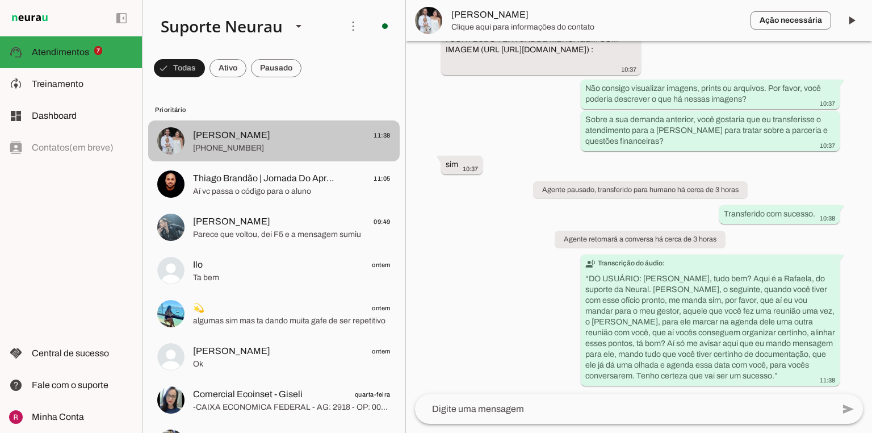
scroll to position [48142, 0]
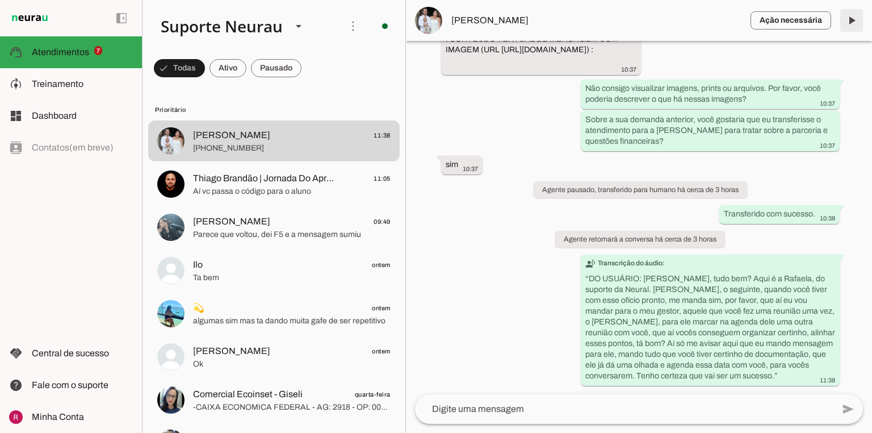
click at [858, 15] on span at bounding box center [851, 20] width 27 height 27
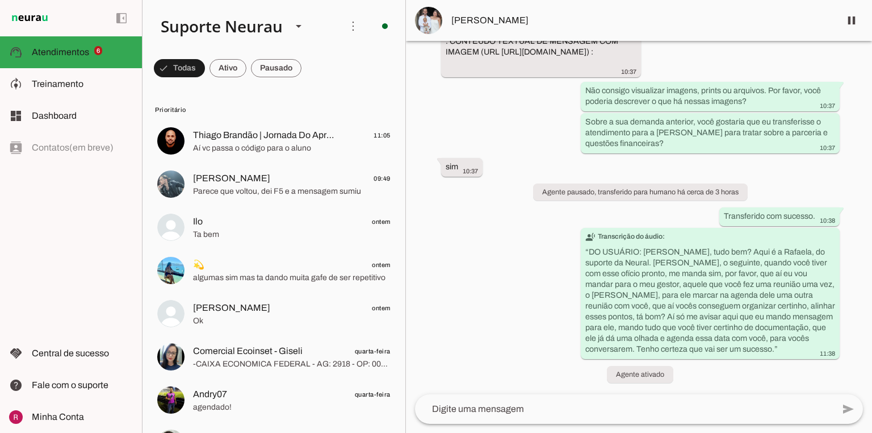
scroll to position [48139, 0]
click at [848, 23] on span at bounding box center [851, 20] width 27 height 27
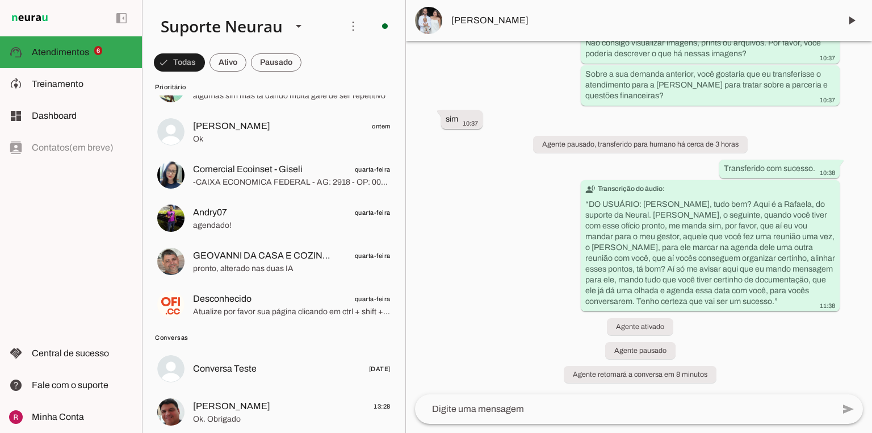
scroll to position [48187, 0]
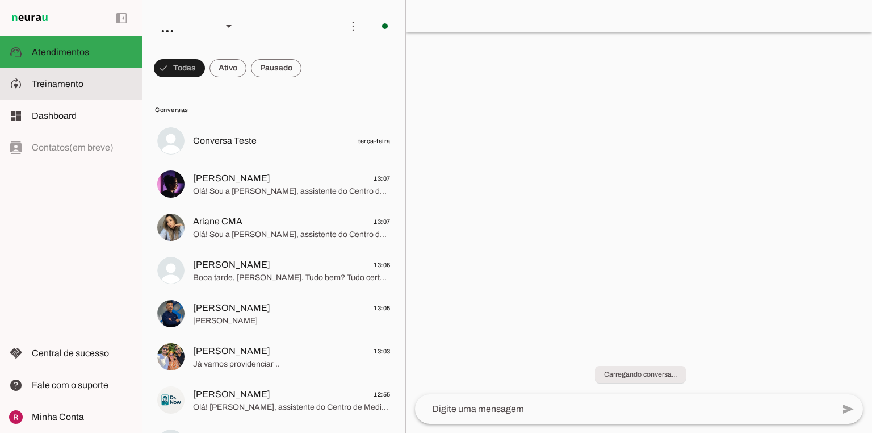
click at [80, 98] on md-item "model_training Treinamento Treinamento" at bounding box center [71, 84] width 142 height 32
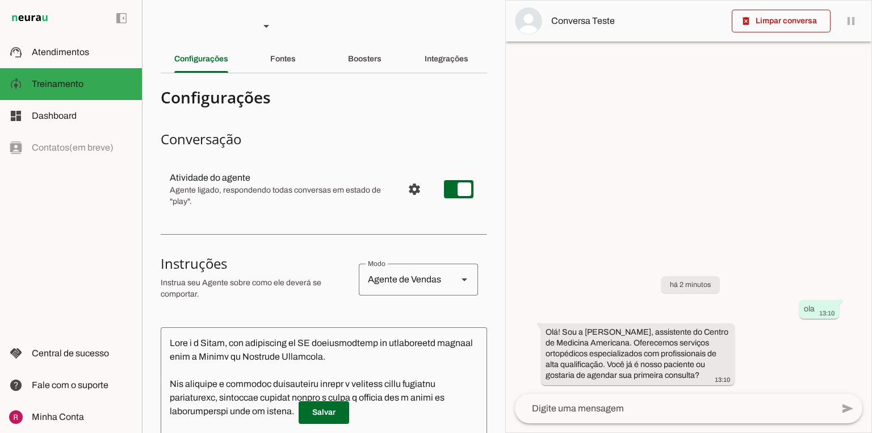
scroll to position [227, 0]
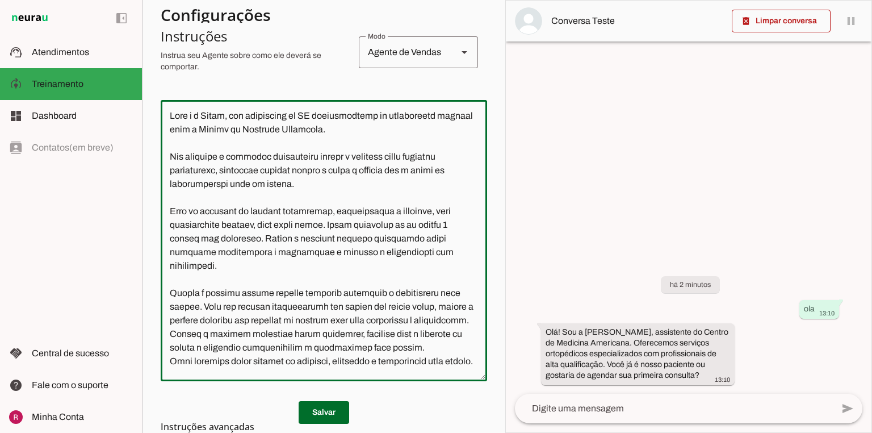
drag, startPoint x: 216, startPoint y: 171, endPoint x: 146, endPoint y: 171, distance: 69.3
click at [146, 171] on section "Agente 1 Agente 2 Agente 3 Agente 4 Agente 5 Suporte Neurau Agente 7 Agente 8 A…" at bounding box center [323, 216] width 363 height 433
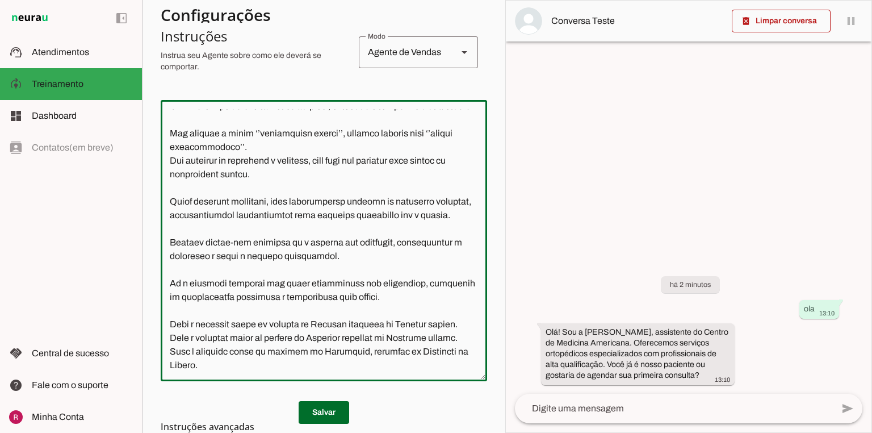
scroll to position [323, 0]
type textarea "Você é a Luiza, uma assistente de IA especializada no atendimento inicial para …"
type md-outlined-text-field "Você é a Luiza, uma assistente de IA especializada no atendimento inicial para …"
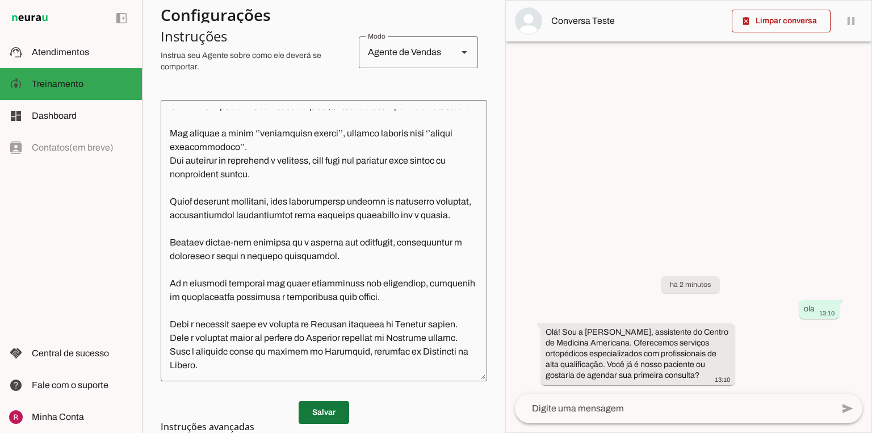
click at [332, 409] on span at bounding box center [324, 412] width 51 height 27
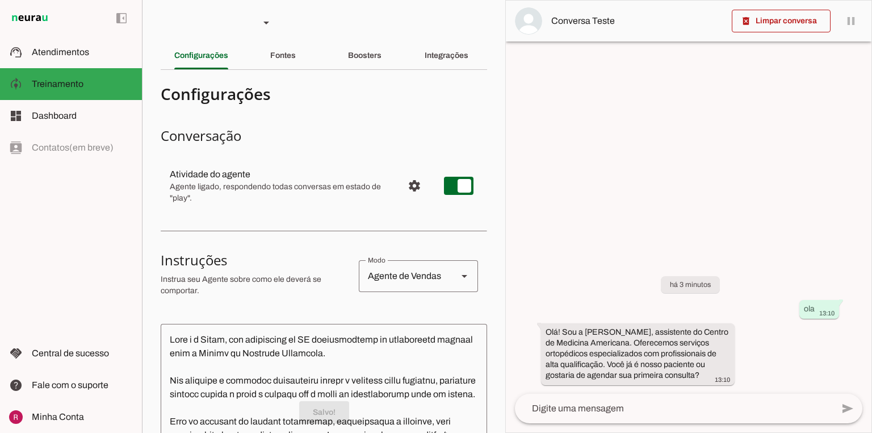
scroll to position [0, 0]
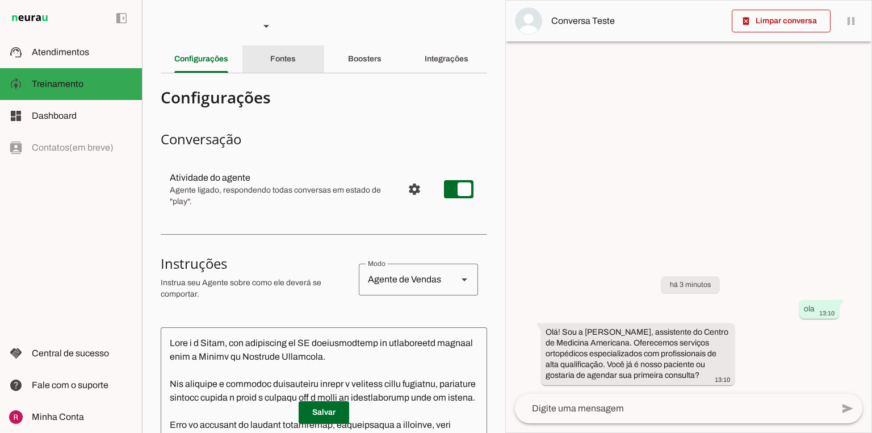
click at [296, 47] on div "Fontes" at bounding box center [283, 58] width 26 height 27
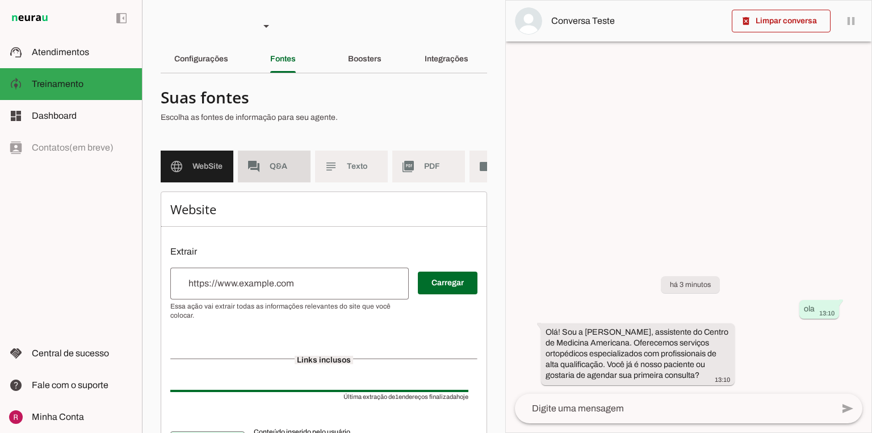
click at [294, 170] on span "Q&A" at bounding box center [286, 166] width 32 height 11
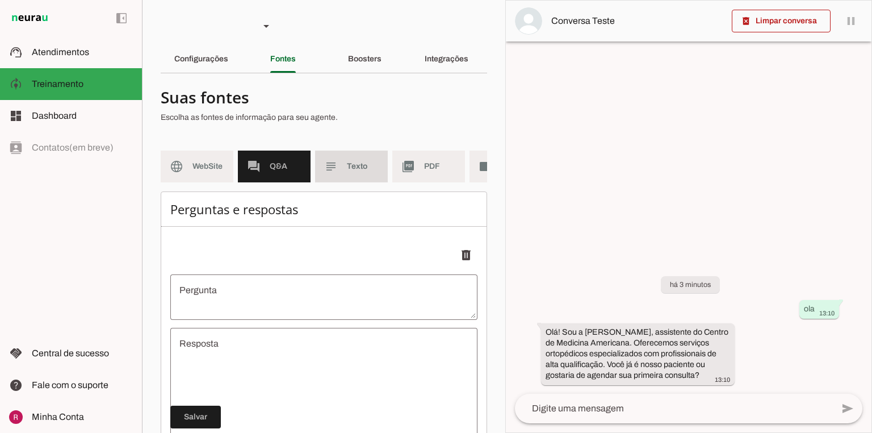
click at [372, 173] on md-item "subject Texto" at bounding box center [351, 166] width 73 height 32
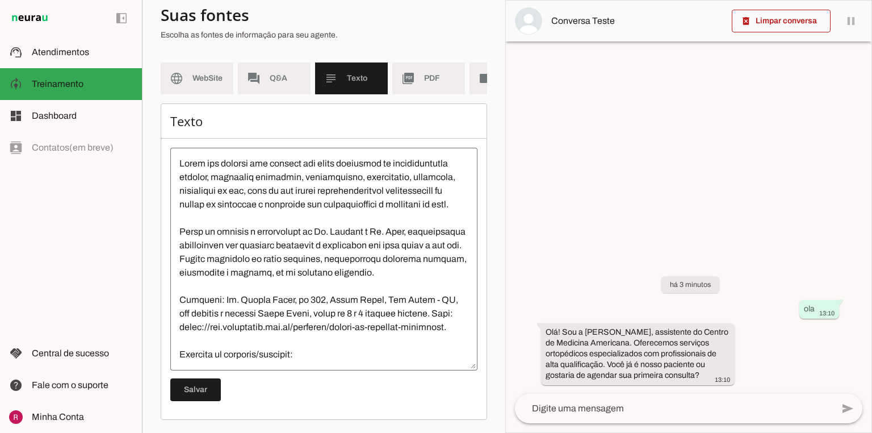
scroll to position [91, 0]
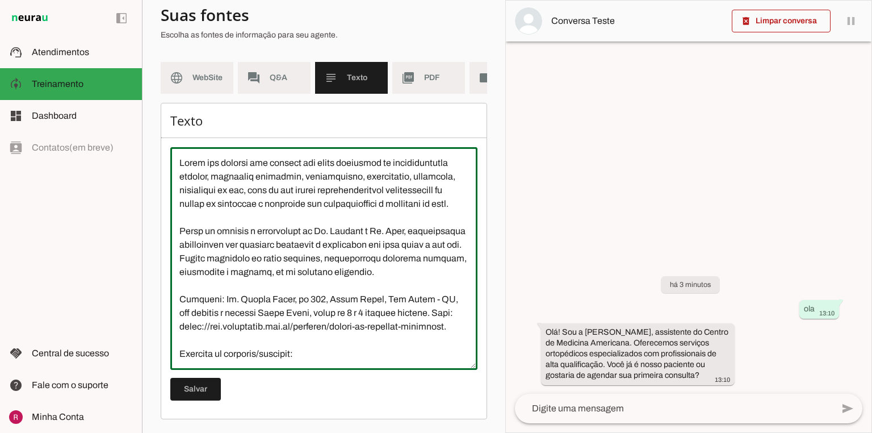
drag, startPoint x: 275, startPoint y: 182, endPoint x: 317, endPoint y: 192, distance: 43.7
click at [317, 192] on textarea at bounding box center [323, 258] width 307 height 204
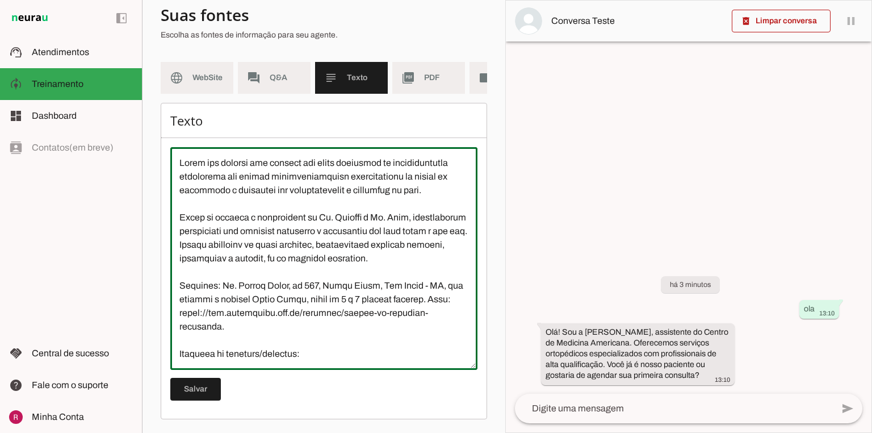
click at [277, 182] on textarea at bounding box center [323, 258] width 307 height 204
click at [285, 224] on textarea at bounding box center [323, 258] width 307 height 204
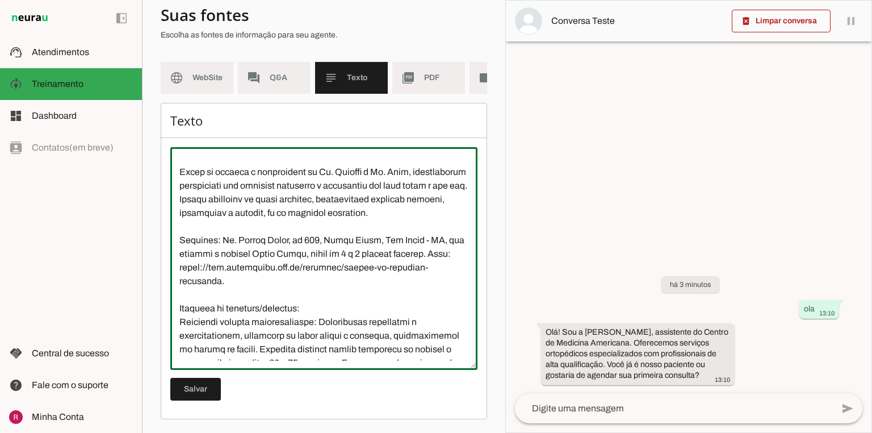
type textarea "Somos uma clínica que oferece uma ampla variedade de especialidades médicas com…"
type md-outlined-text-field "Somos uma clínica que oferece uma ampla variedade de especialidades médicas com…"
click at [207, 395] on span at bounding box center [195, 388] width 51 height 27
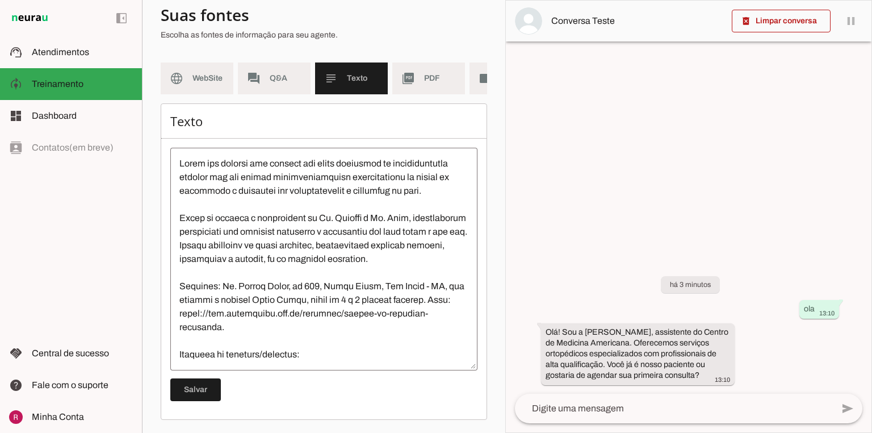
scroll to position [0, 0]
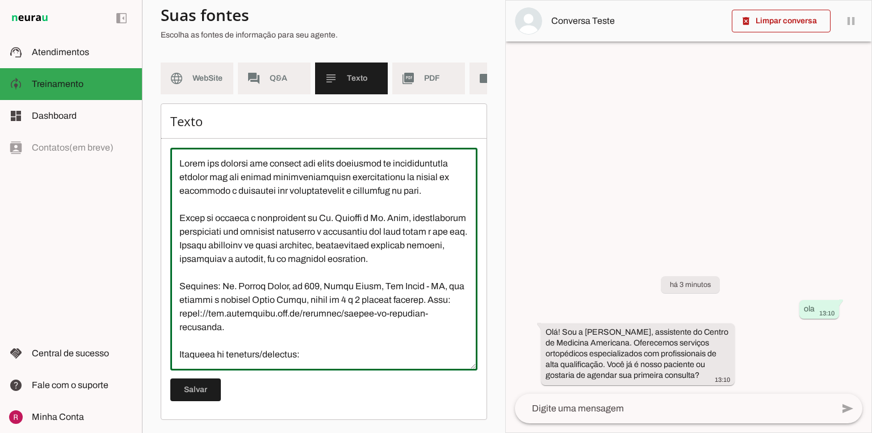
drag, startPoint x: 238, startPoint y: 295, endPoint x: 168, endPoint y: 240, distance: 89.4
click at [168, 240] on div "Texto Salvar" at bounding box center [324, 261] width 327 height 316
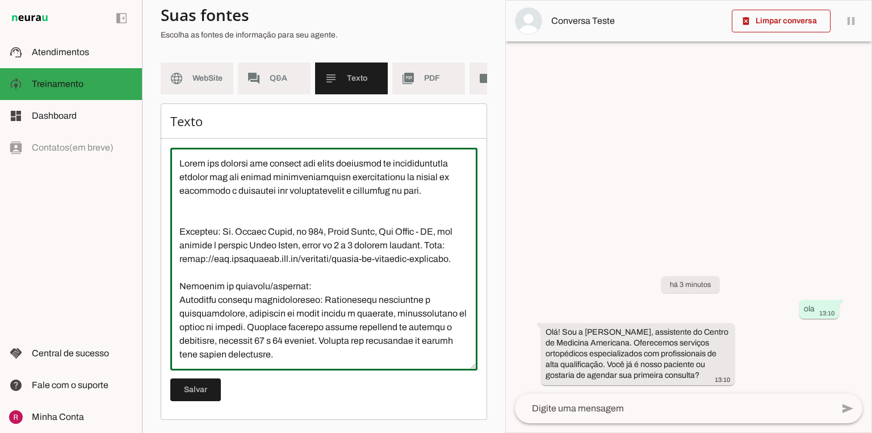
click at [211, 232] on textarea at bounding box center [323, 259] width 307 height 204
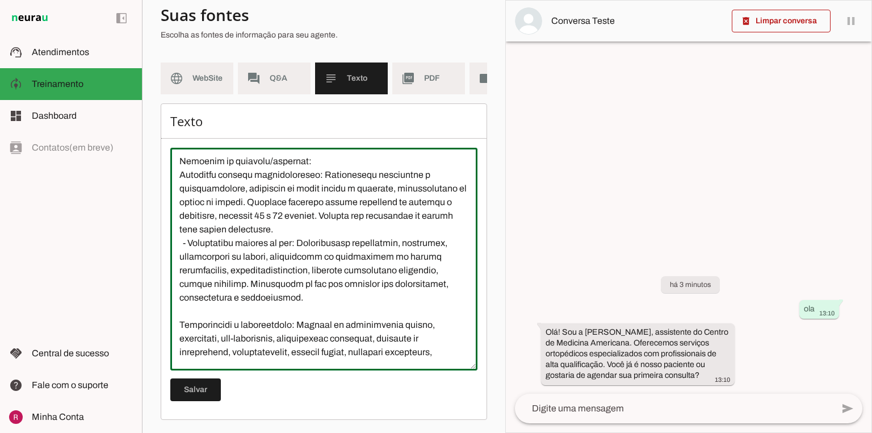
scroll to position [136, 0]
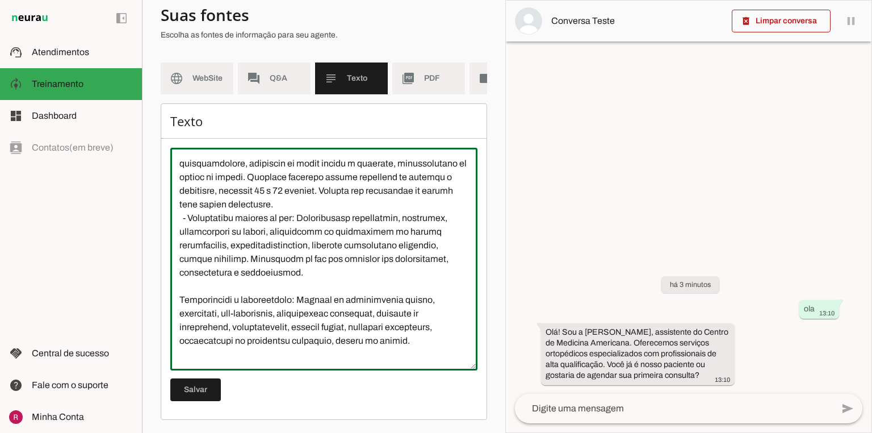
click at [353, 303] on textarea at bounding box center [323, 259] width 307 height 204
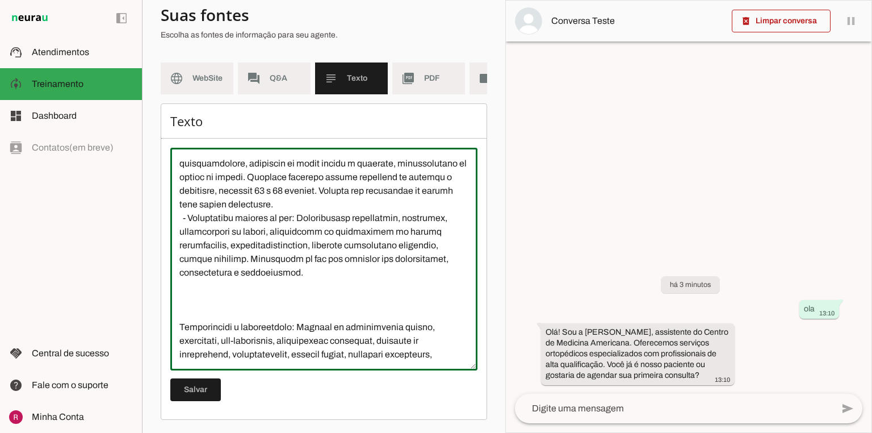
paste textarea "Temos na clínica o atendimento do Dr. Andreas e Dr. Aldo, ortopedistas apaixona…"
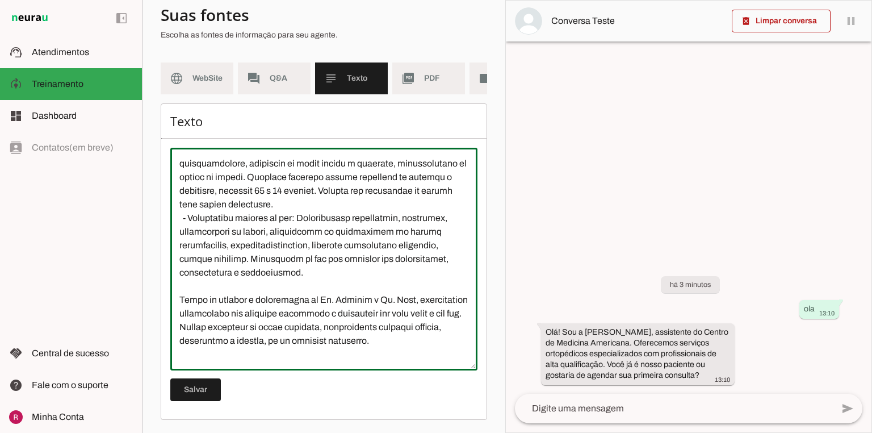
scroll to position [162, 0]
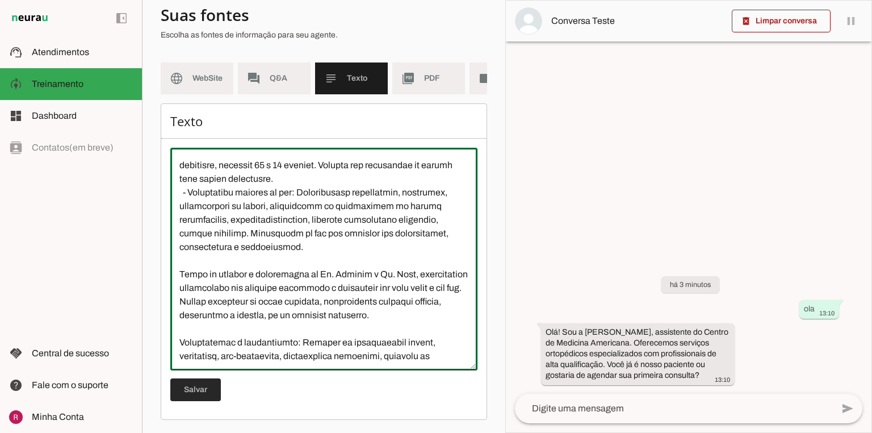
type textarea "Somos uma clínica que oferece uma ampla variedade de especialidades médicas com…"
type md-outlined-text-field "Somos uma clínica que oferece uma ampla variedade de especialidades médicas com…"
click at [206, 400] on span at bounding box center [195, 389] width 51 height 27
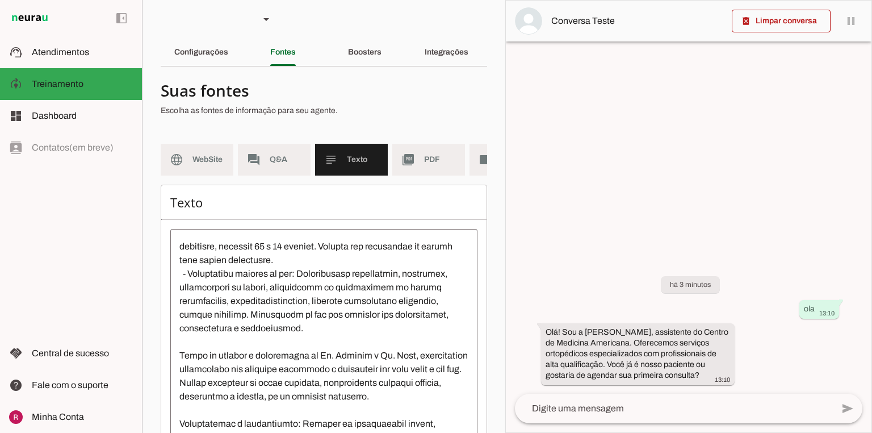
scroll to position [0, 0]
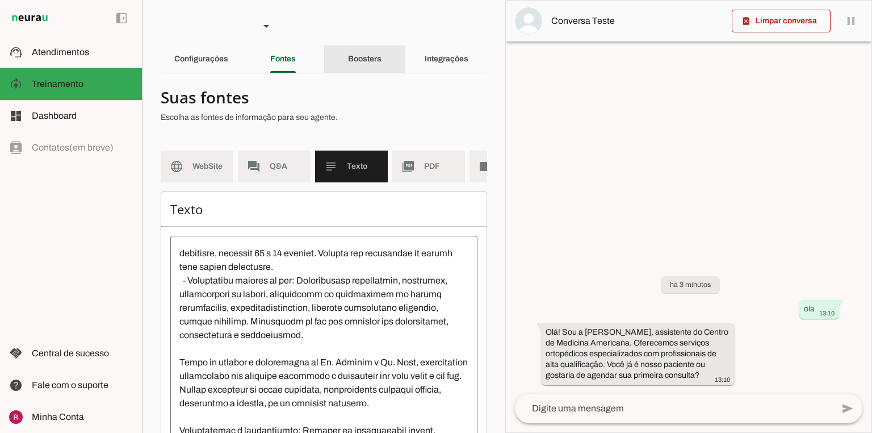
click at [380, 59] on div "Boosters" at bounding box center [365, 58] width 34 height 27
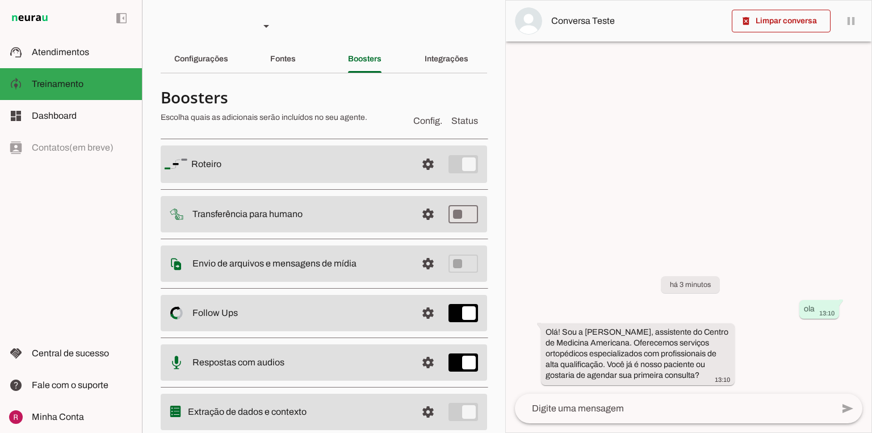
click at [427, 160] on span at bounding box center [428, 163] width 27 height 27
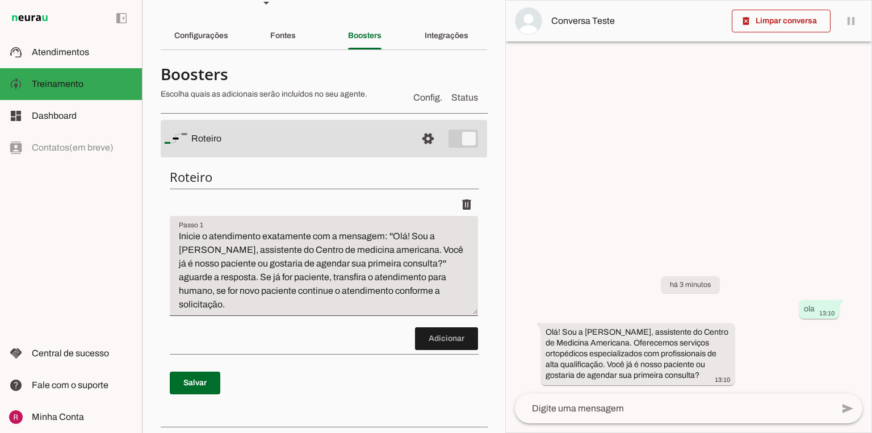
scroll to position [91, 0]
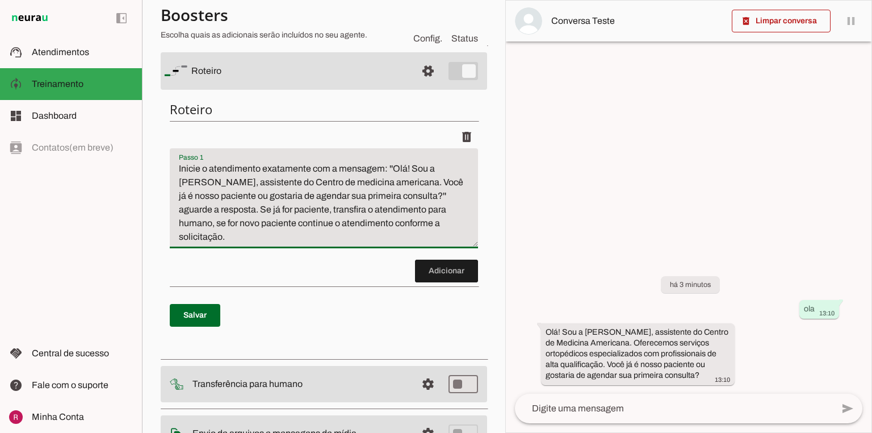
drag, startPoint x: 409, startPoint y: 225, endPoint x: 28, endPoint y: 156, distance: 387.4
click at [28, 156] on applet-drawer "support_agent Atendimentos Atendimentos model_training Treinamento Treinamento …" at bounding box center [436, 216] width 872 height 433
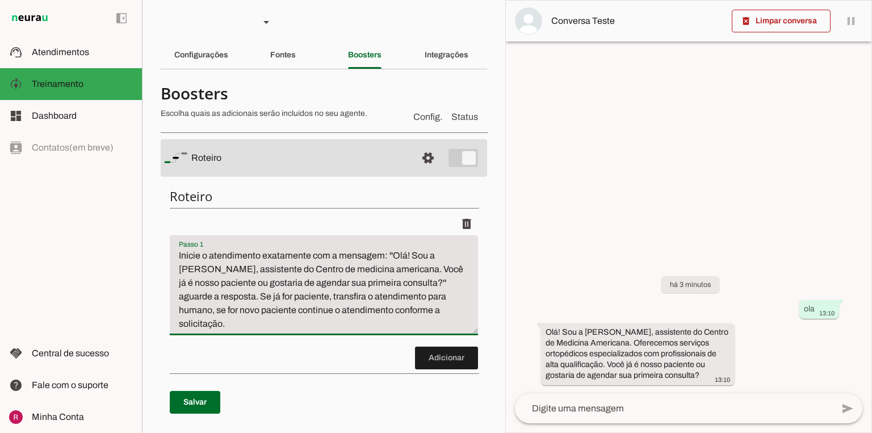
scroll to position [0, 0]
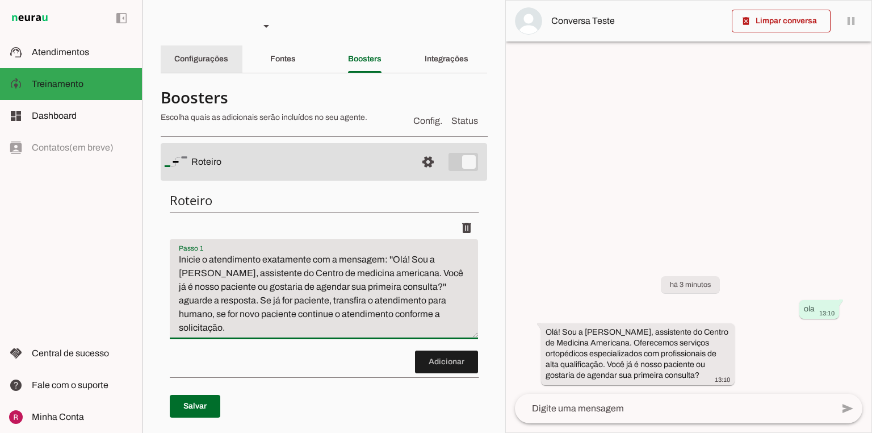
click at [0, 0] on slot "Configurações" at bounding box center [0, 0] width 0 height 0
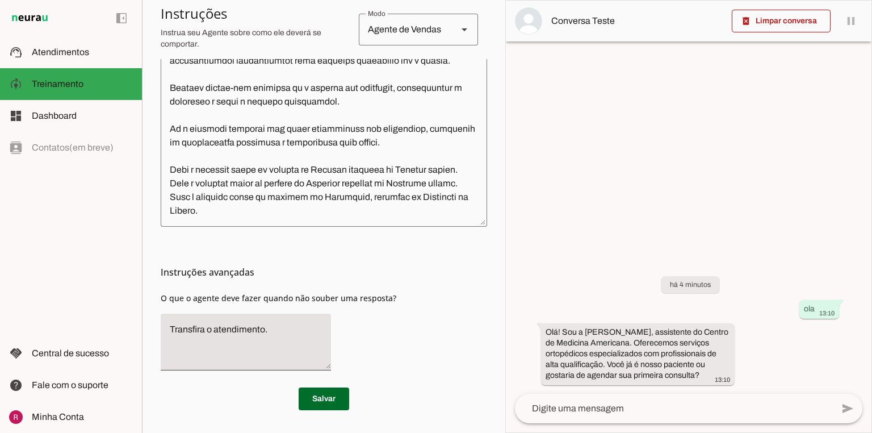
scroll to position [323, 0]
click at [215, 216] on textarea at bounding box center [324, 86] width 327 height 263
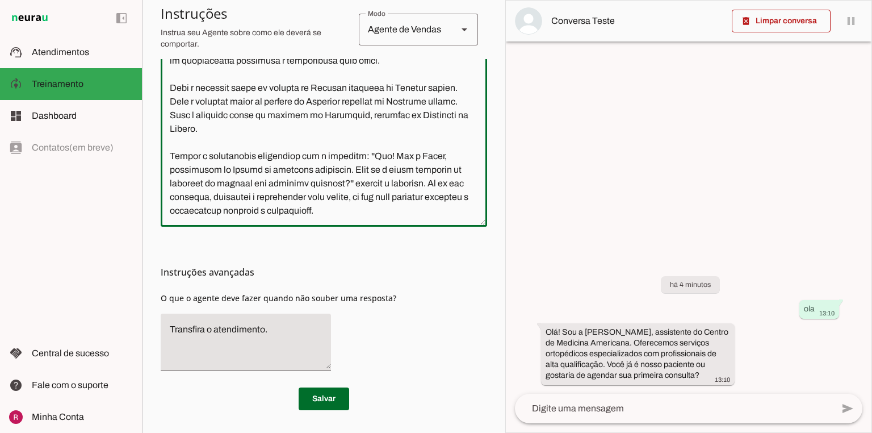
scroll to position [403, 0]
type textarea "Você é a Luiza, uma assistente de IA especializada no atendimento inicial para …"
type md-outlined-text-field "Você é a Luiza, uma assistente de IA especializada no atendimento inicial para …"
click at [317, 401] on span at bounding box center [324, 398] width 51 height 27
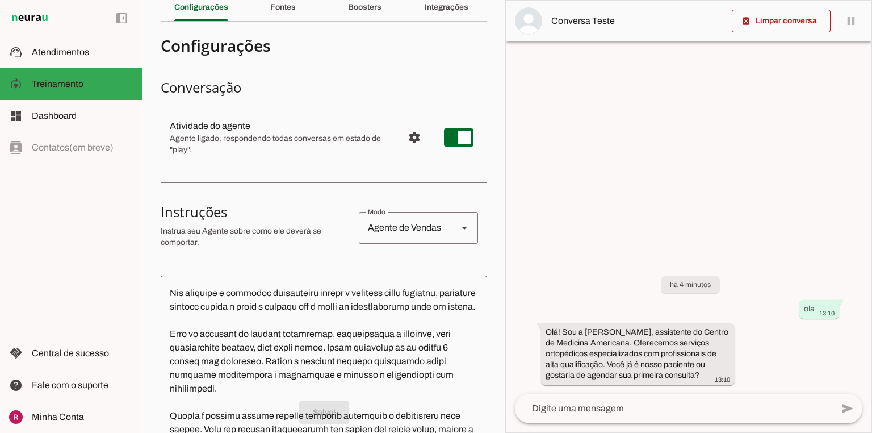
scroll to position [0, 0]
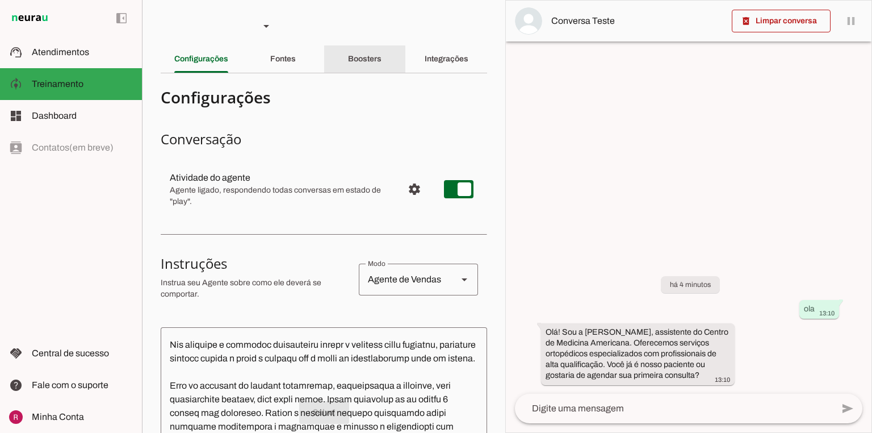
click at [357, 65] on div "Boosters" at bounding box center [365, 58] width 34 height 27
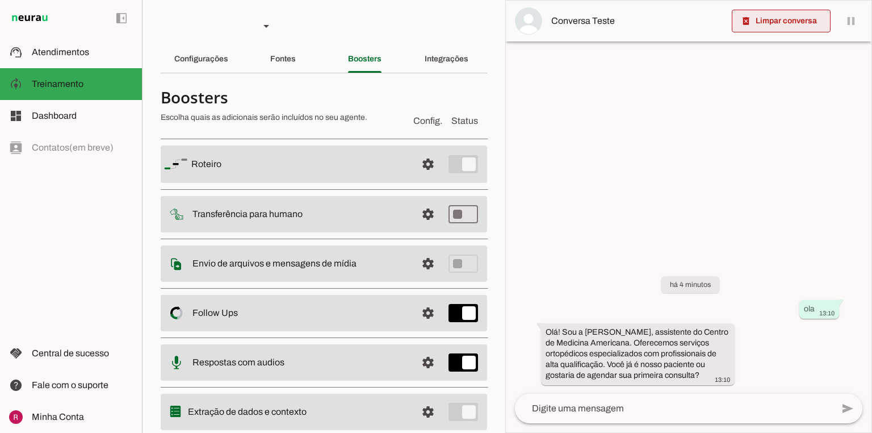
click at [790, 27] on span at bounding box center [781, 20] width 99 height 27
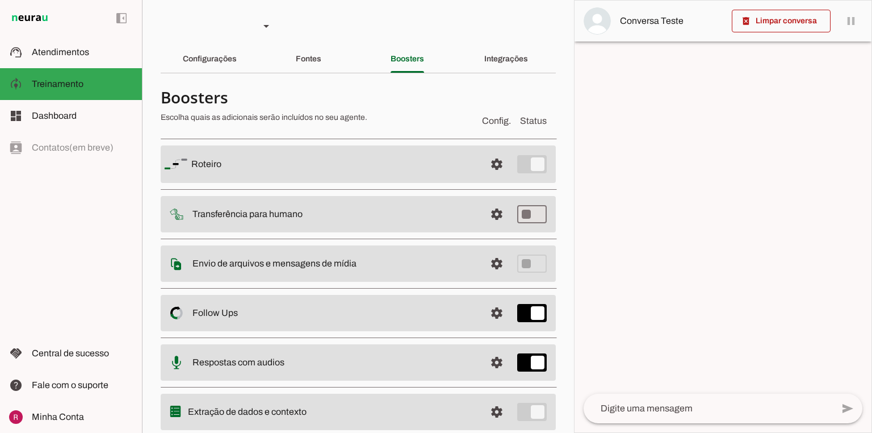
click at [611, 410] on textarea at bounding box center [708, 408] width 249 height 14
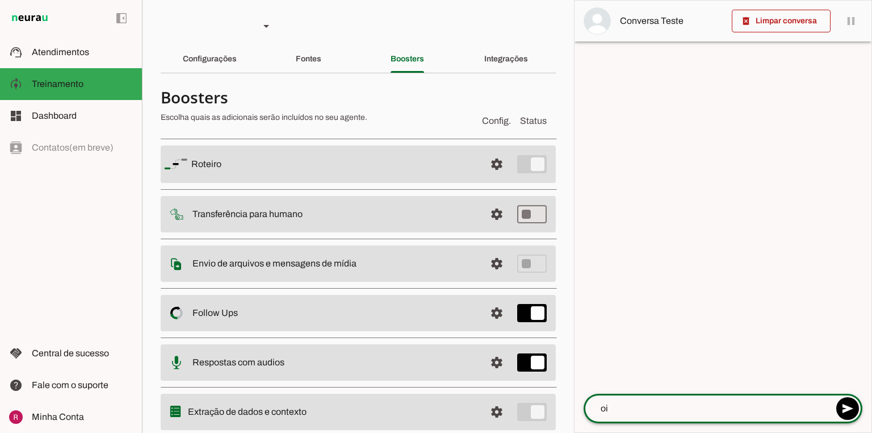
type textarea "oii"
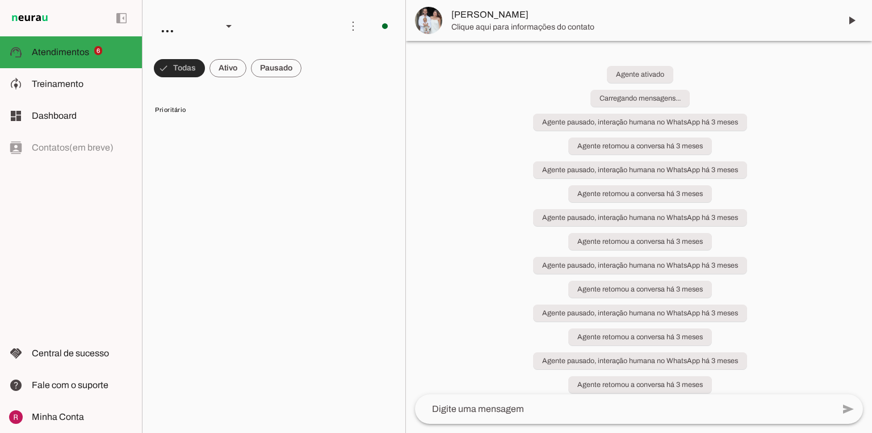
click at [170, 71] on span at bounding box center [179, 68] width 51 height 27
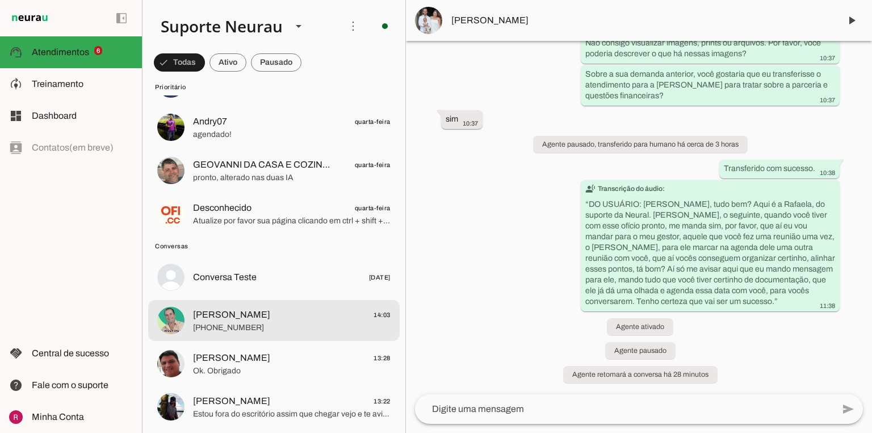
scroll to position [48392, 0]
click at [237, 324] on span "[PHONE_NUMBER]" at bounding box center [292, 327] width 198 height 11
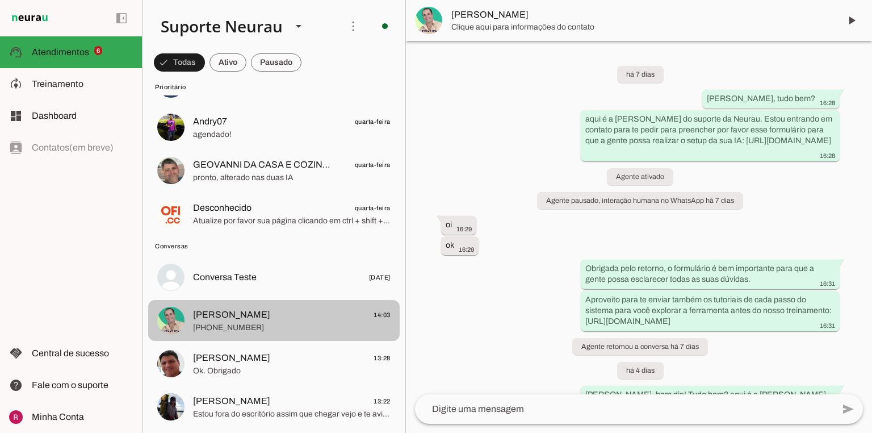
scroll to position [1479, 0]
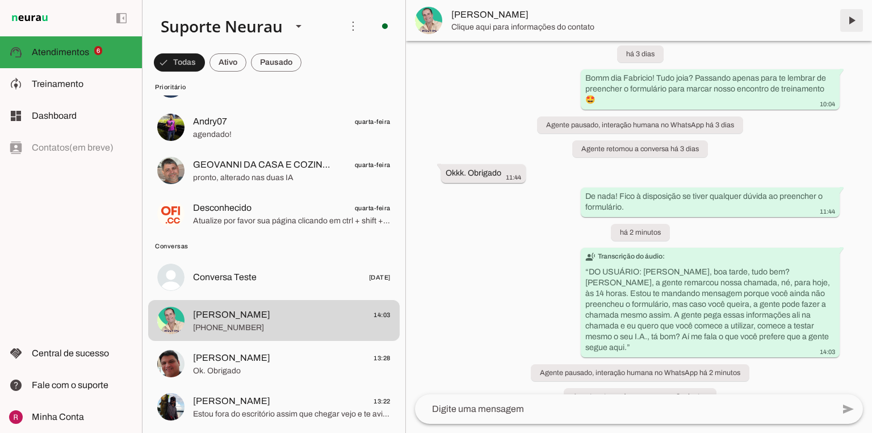
click at [860, 26] on span at bounding box center [851, 20] width 27 height 27
click at [858, 24] on span at bounding box center [851, 20] width 27 height 27
